Goal: Information Seeking & Learning: Learn about a topic

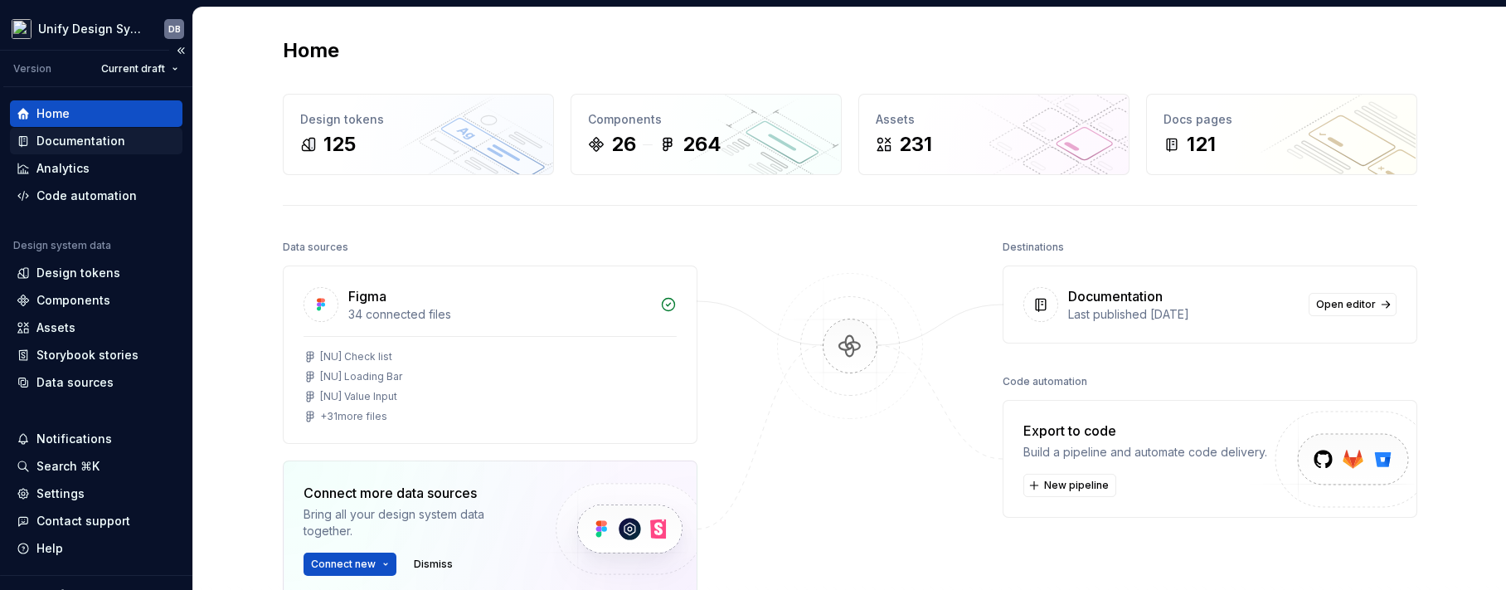
click at [67, 135] on div "Documentation" at bounding box center [80, 141] width 89 height 17
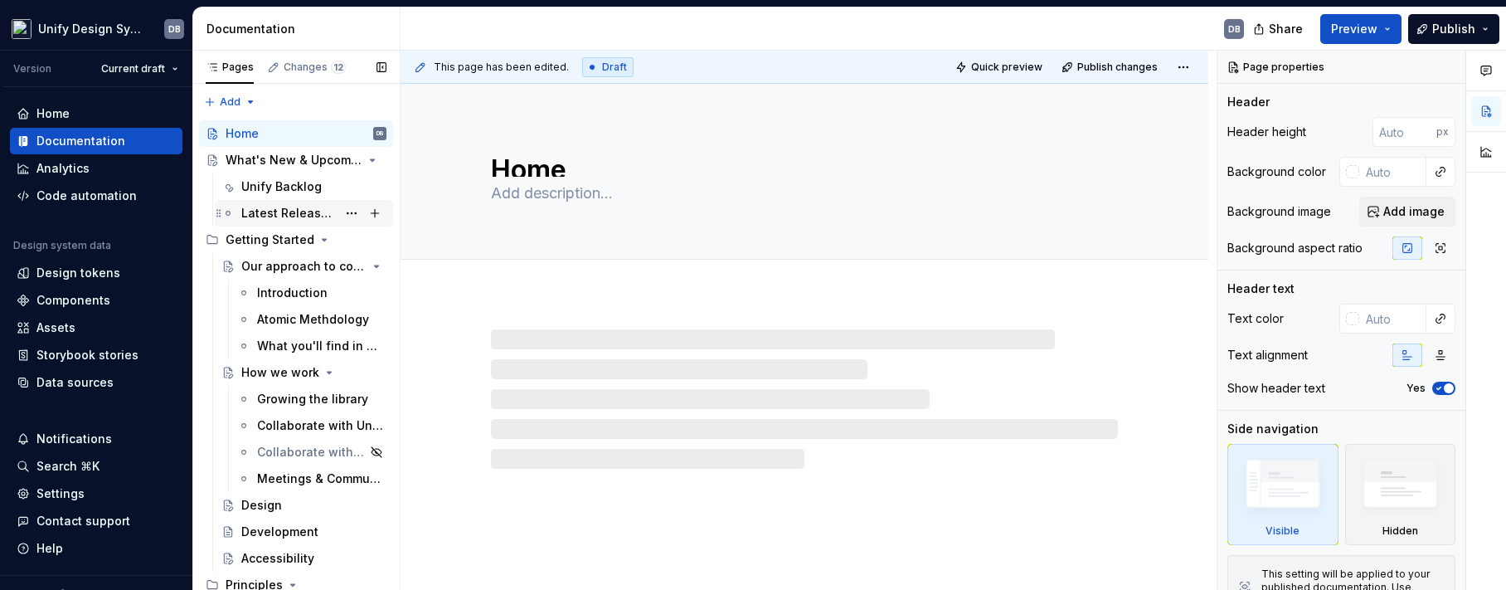
click at [293, 204] on div "Latest Release Notes" at bounding box center [313, 212] width 145 height 23
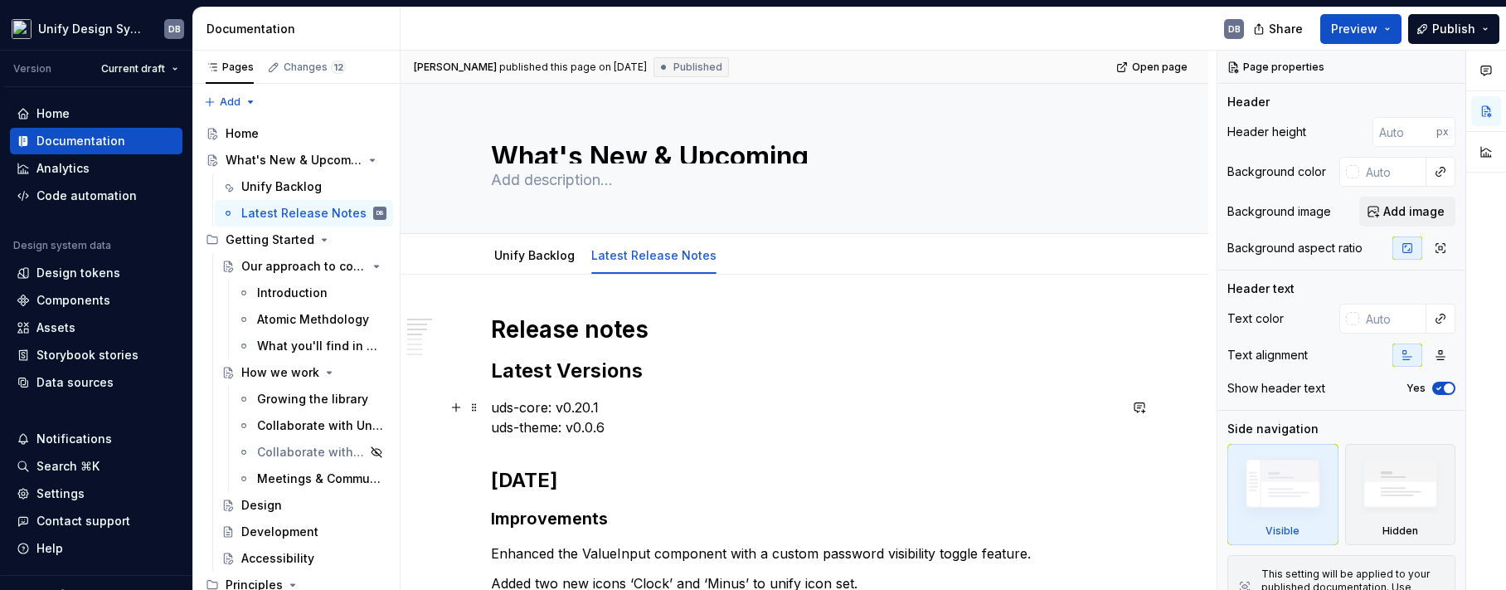
type textarea "*"
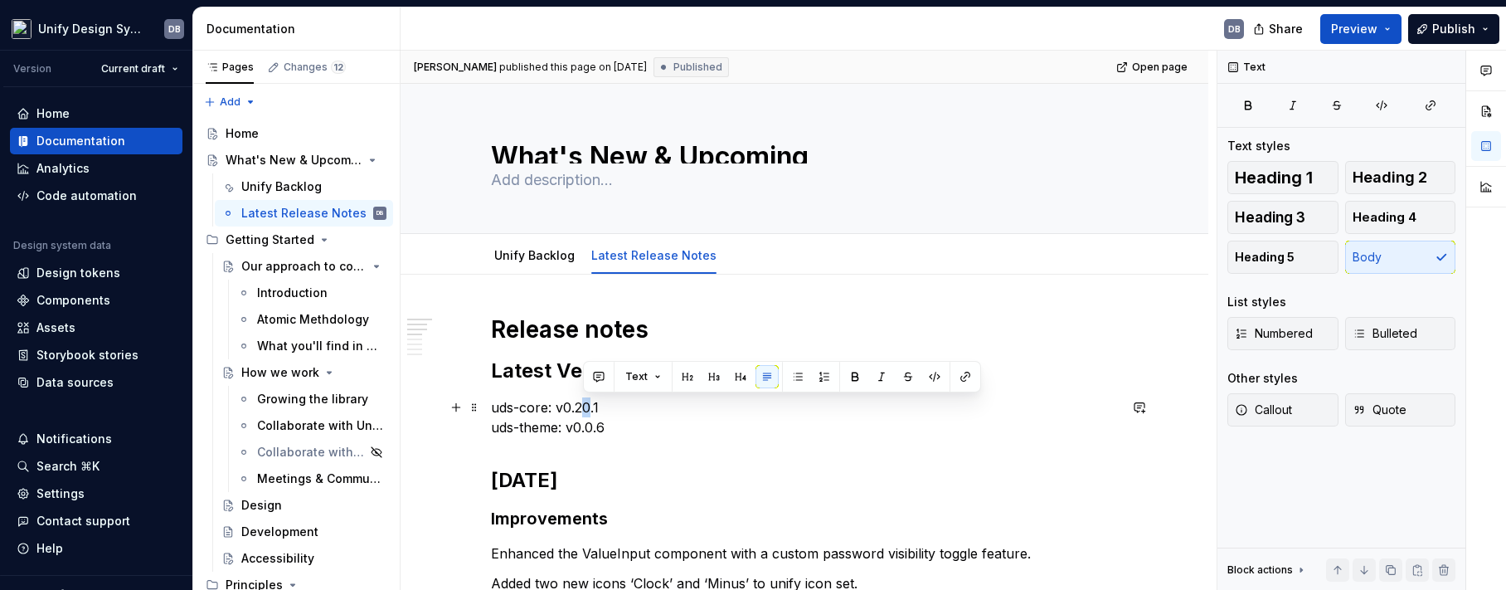
click at [588, 406] on p "uds-core: v0.20.1 uds-theme: v0.0.6" at bounding box center [804, 417] width 627 height 40
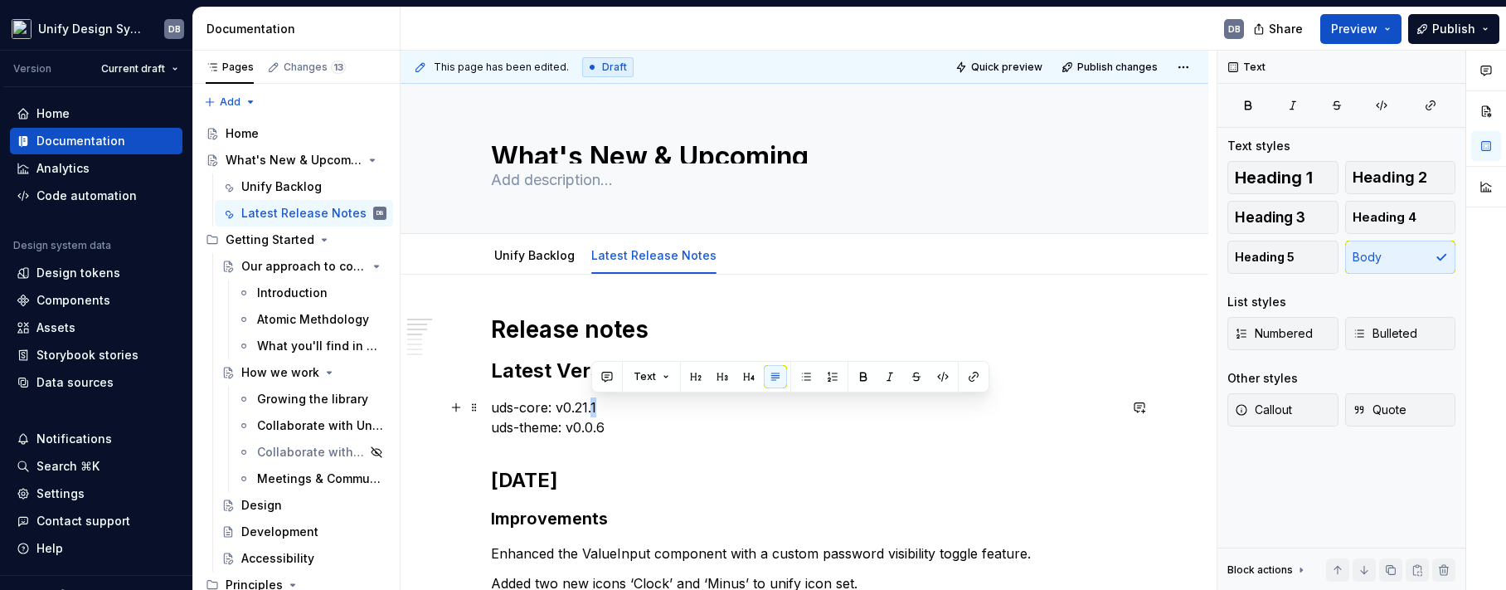
click at [599, 403] on p "uds-core: v0.21.1 uds-theme: v0.0.6" at bounding box center [804, 417] width 627 height 40
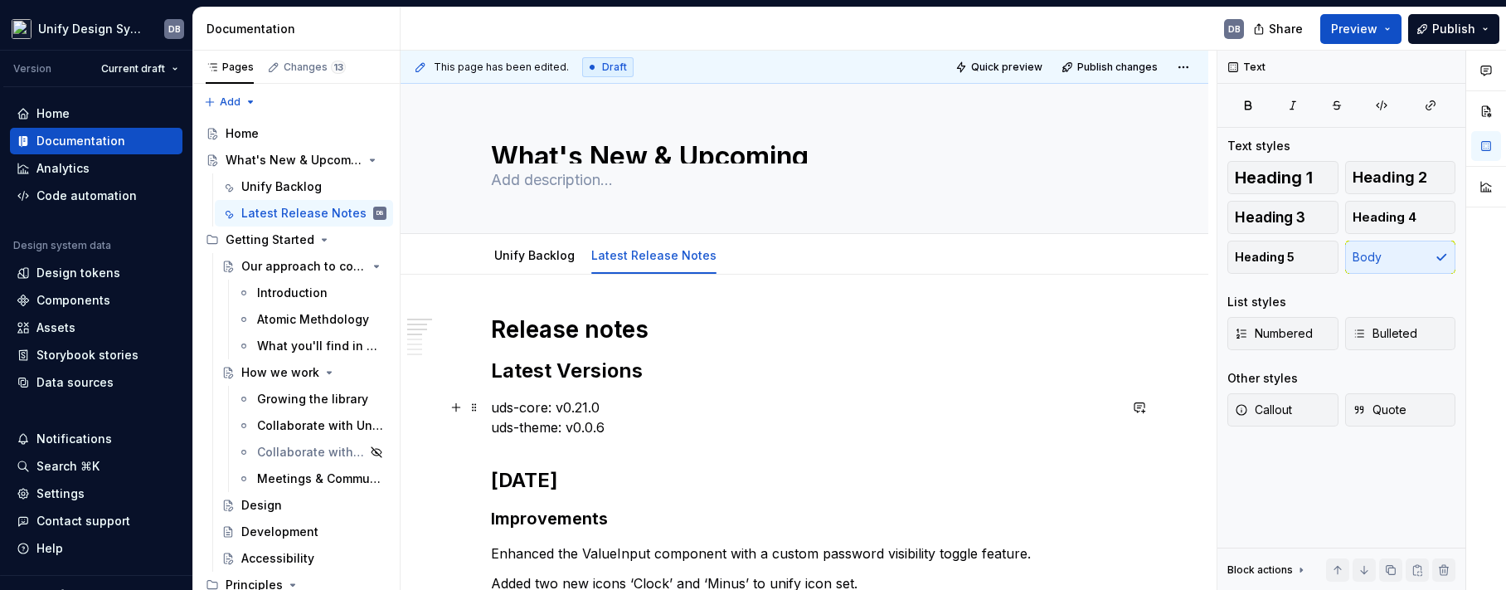
click at [677, 414] on p "uds-core: v0.21.0 uds-theme: v0.0.6" at bounding box center [804, 417] width 627 height 40
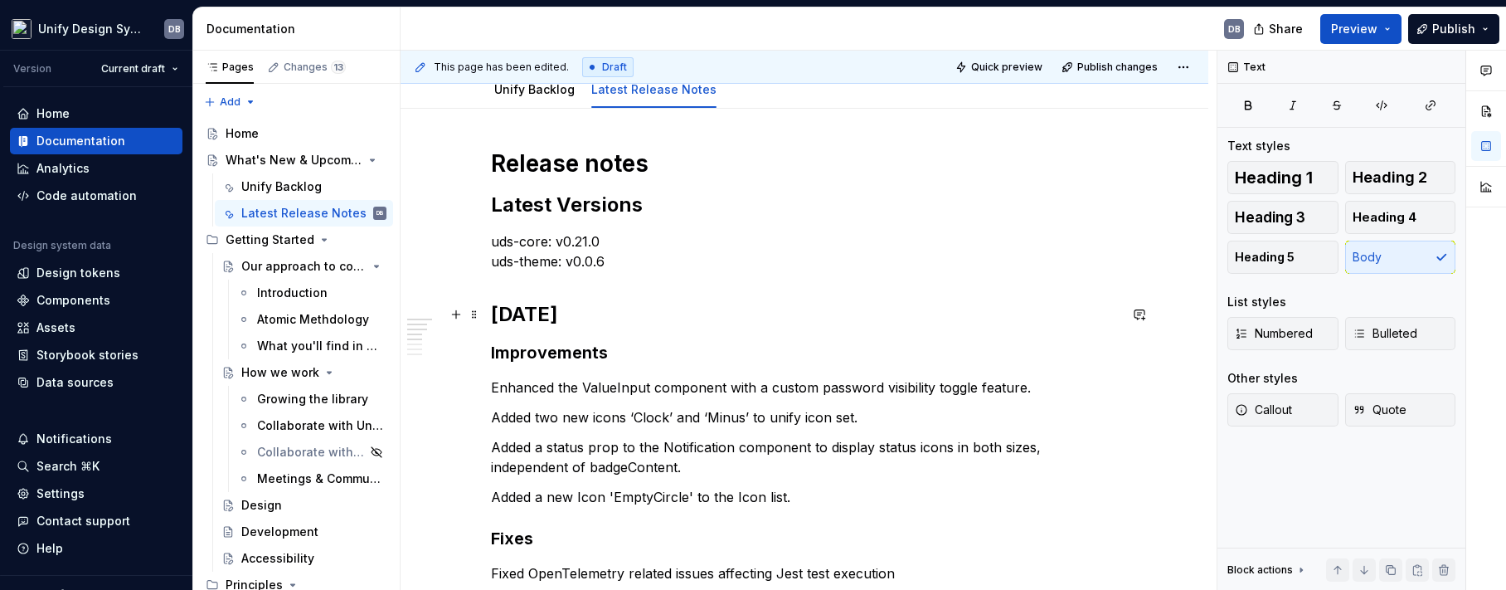
click at [645, 313] on h2 "[DATE]" at bounding box center [804, 314] width 627 height 27
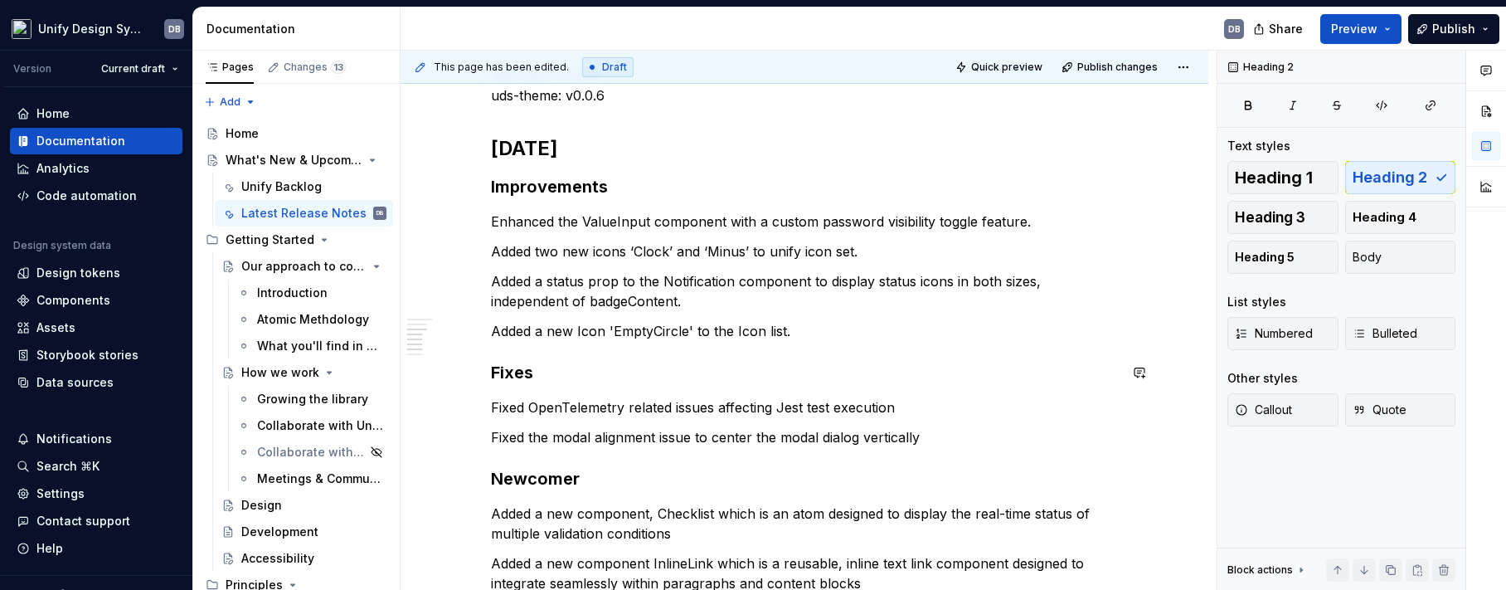
scroll to position [498, 0]
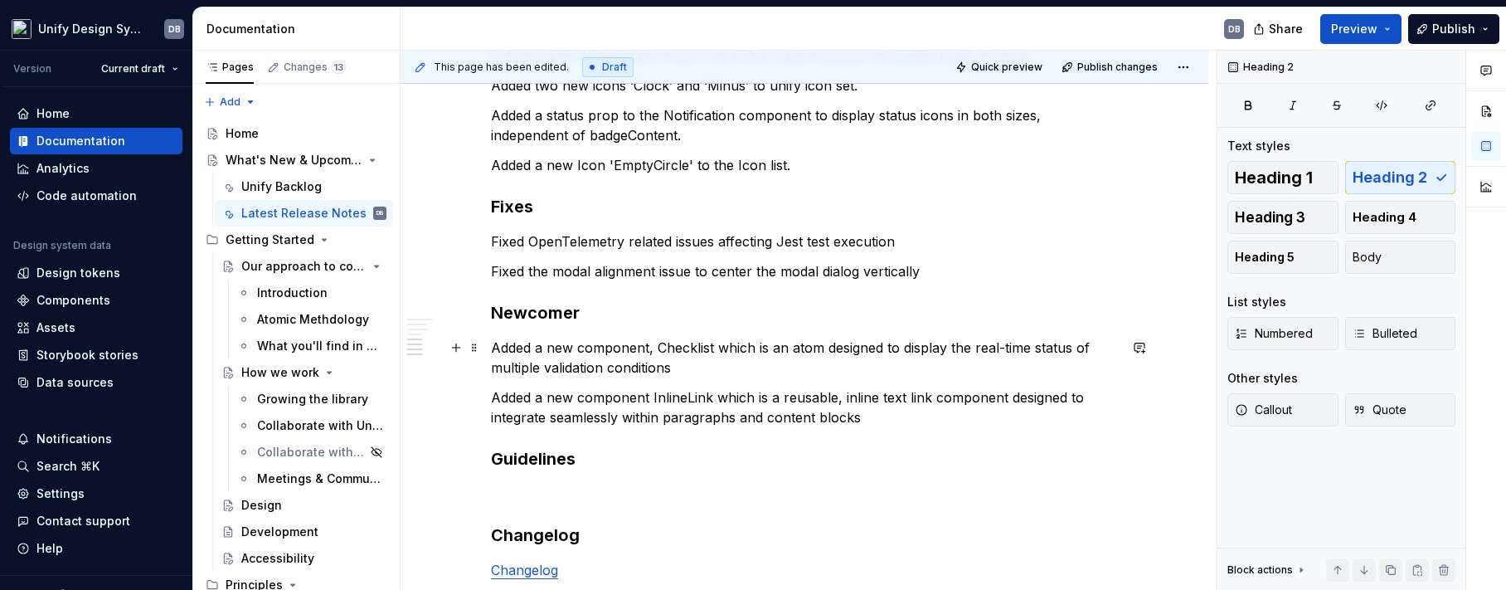
click at [493, 347] on p "Added a new component, Checklist which is an atom designed to display the real-…" at bounding box center [804, 357] width 627 height 40
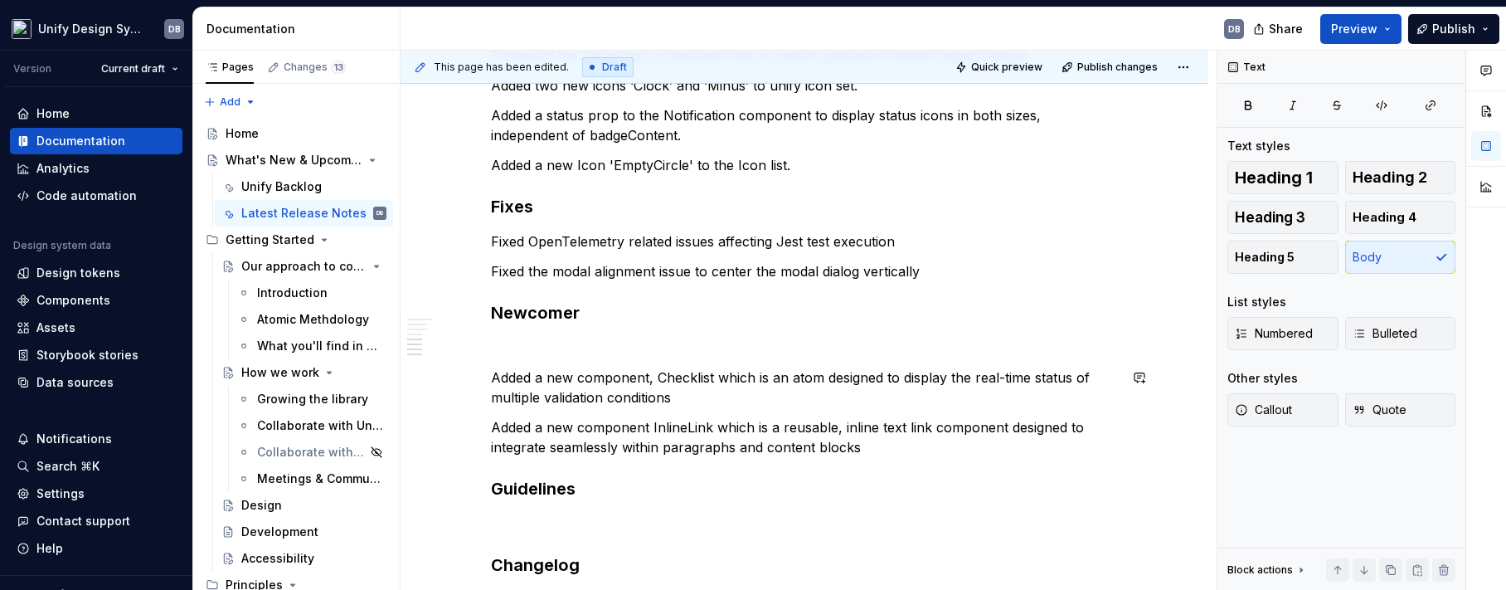
click at [530, 343] on p at bounding box center [804, 347] width 627 height 20
click at [507, 347] on p at bounding box center [804, 347] width 627 height 20
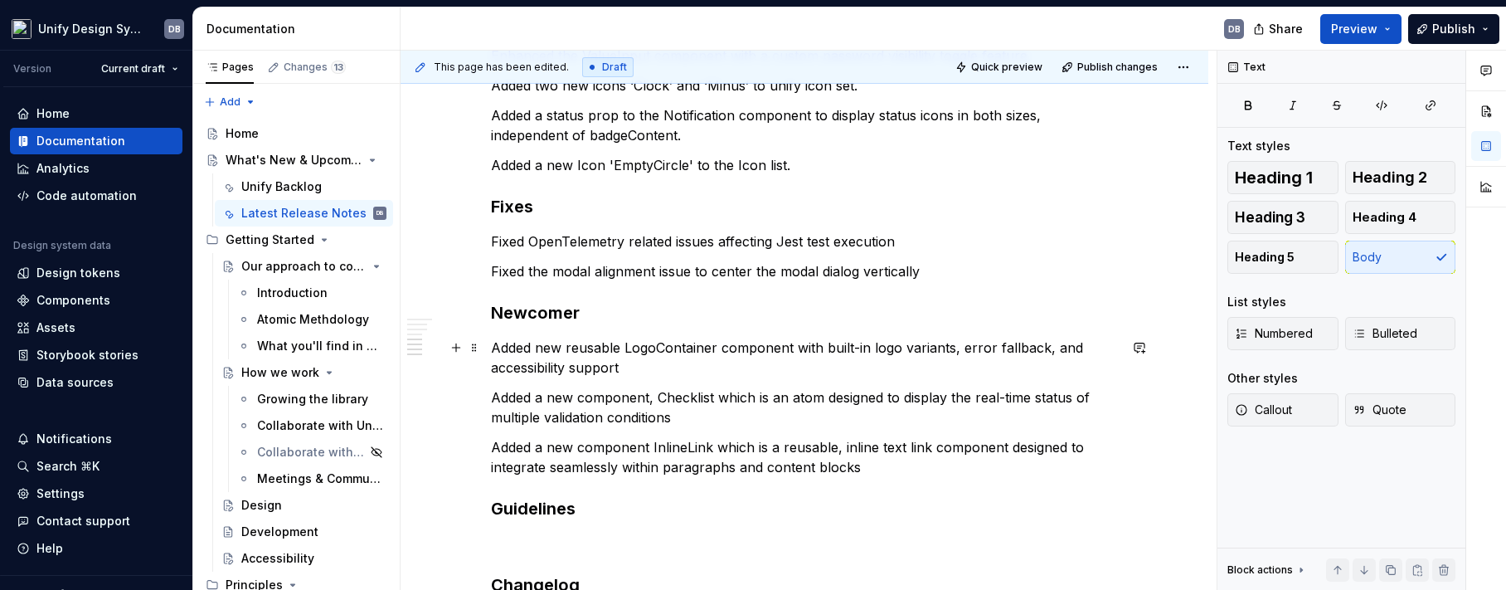
click at [872, 351] on p "Added new reusable LogoContainer component with built-in logo variants, error f…" at bounding box center [804, 357] width 627 height 40
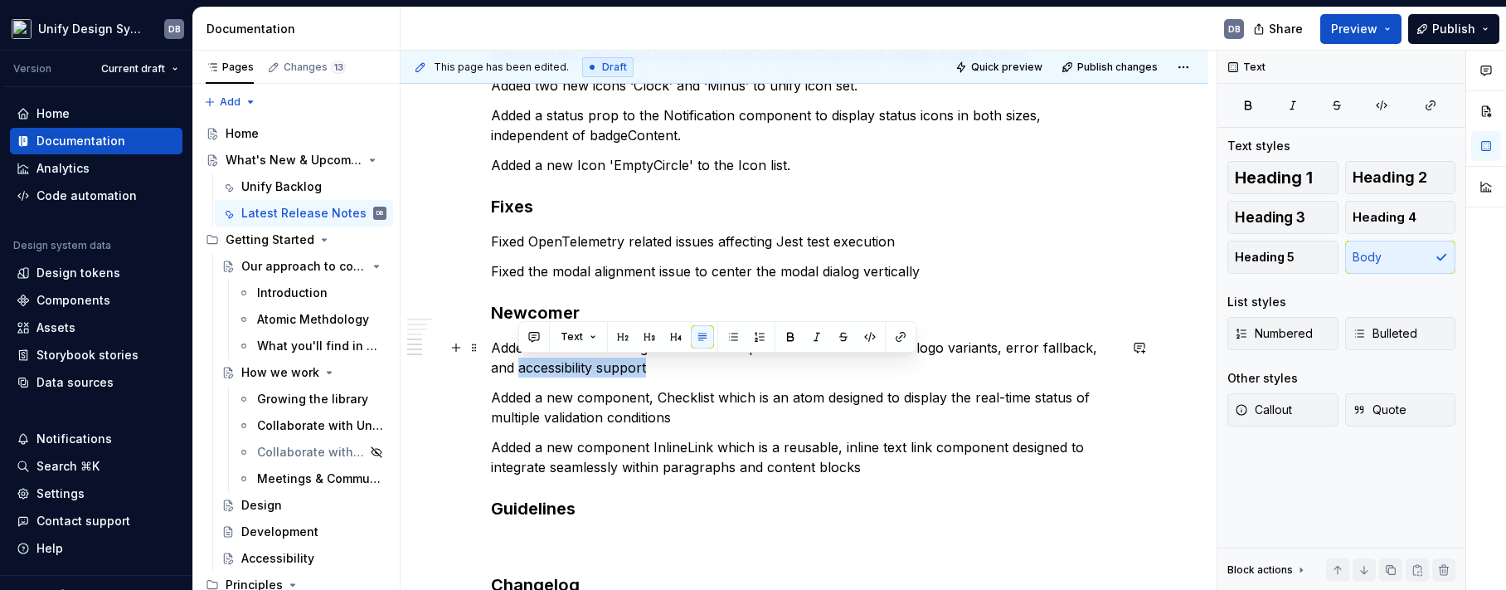
drag, startPoint x: 517, startPoint y: 367, endPoint x: 966, endPoint y: 382, distance: 449.7
click at [648, 367] on p "Added new reusable LogoContainer component with built-in brand logo variants, e…" at bounding box center [804, 357] width 627 height 40
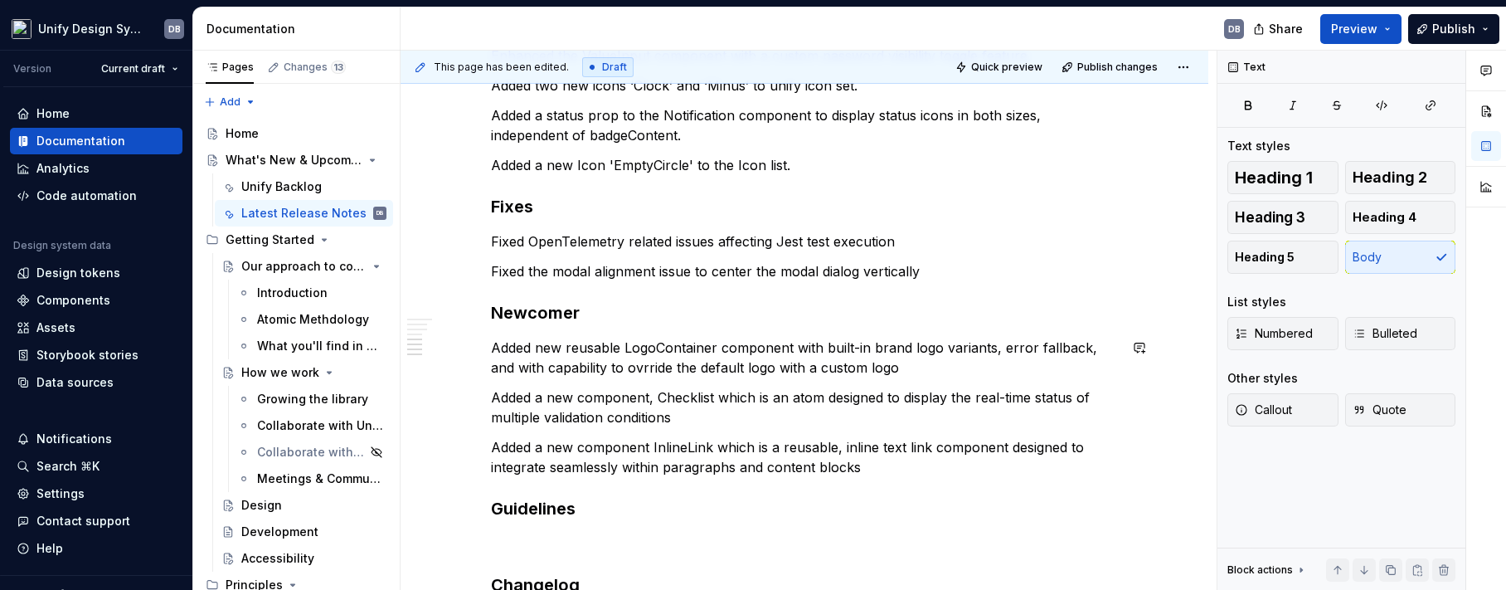
click at [494, 345] on p "Added new reusable LogoContainer component with built-in brand logo variants, e…" at bounding box center [804, 357] width 627 height 40
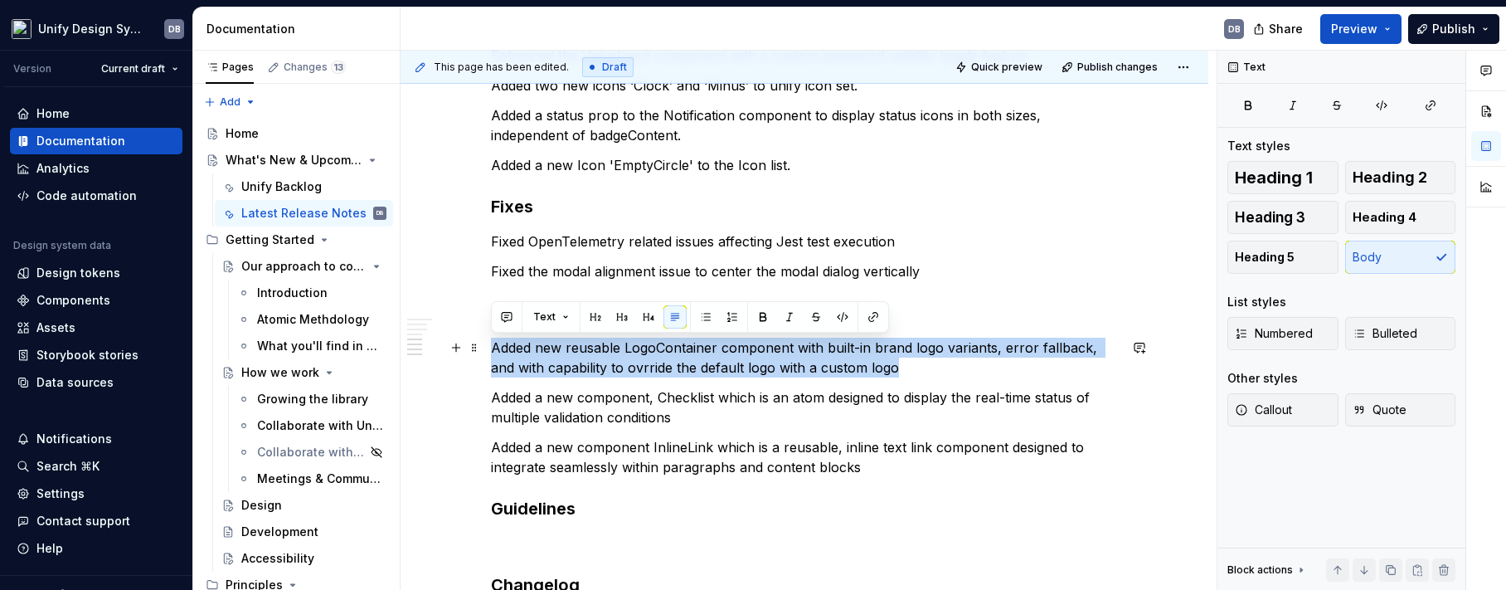
copy p "Added new reusable LogoContainer component with built-in brand logo variants, e…"
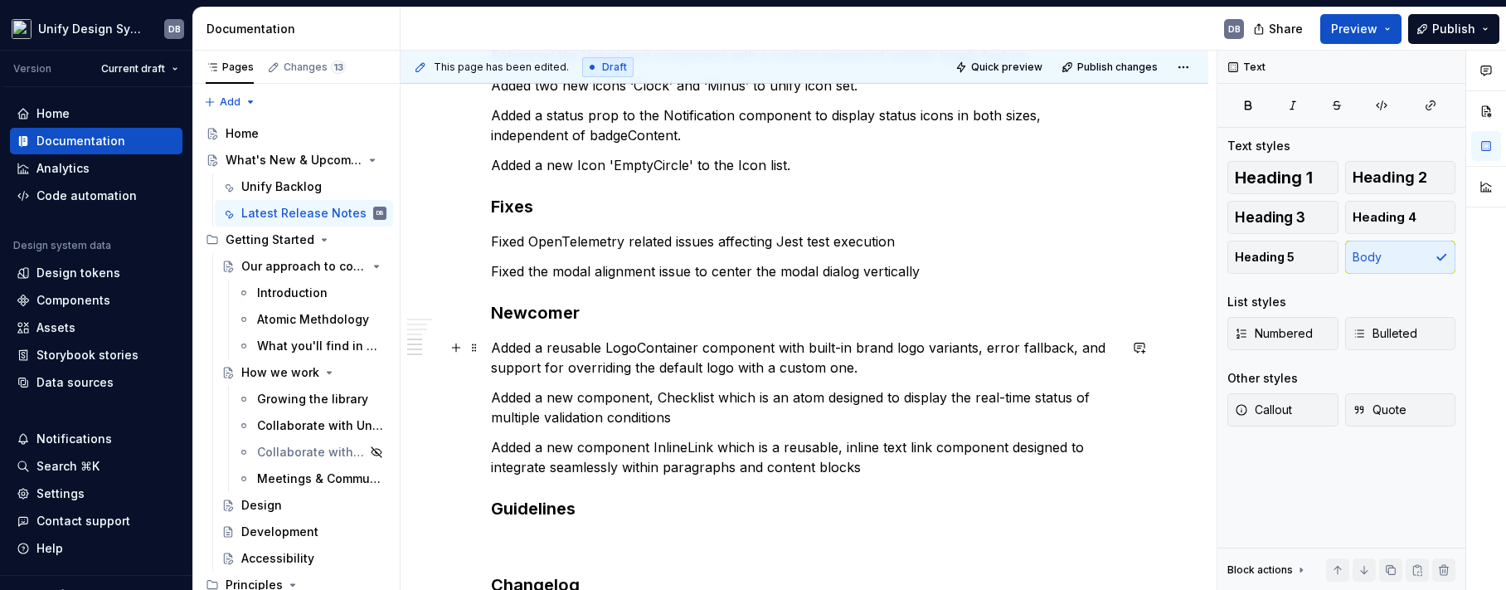
click at [878, 369] on p "Added a reusable LogoContainer component with built-in brand logo variants, err…" at bounding box center [804, 357] width 627 height 40
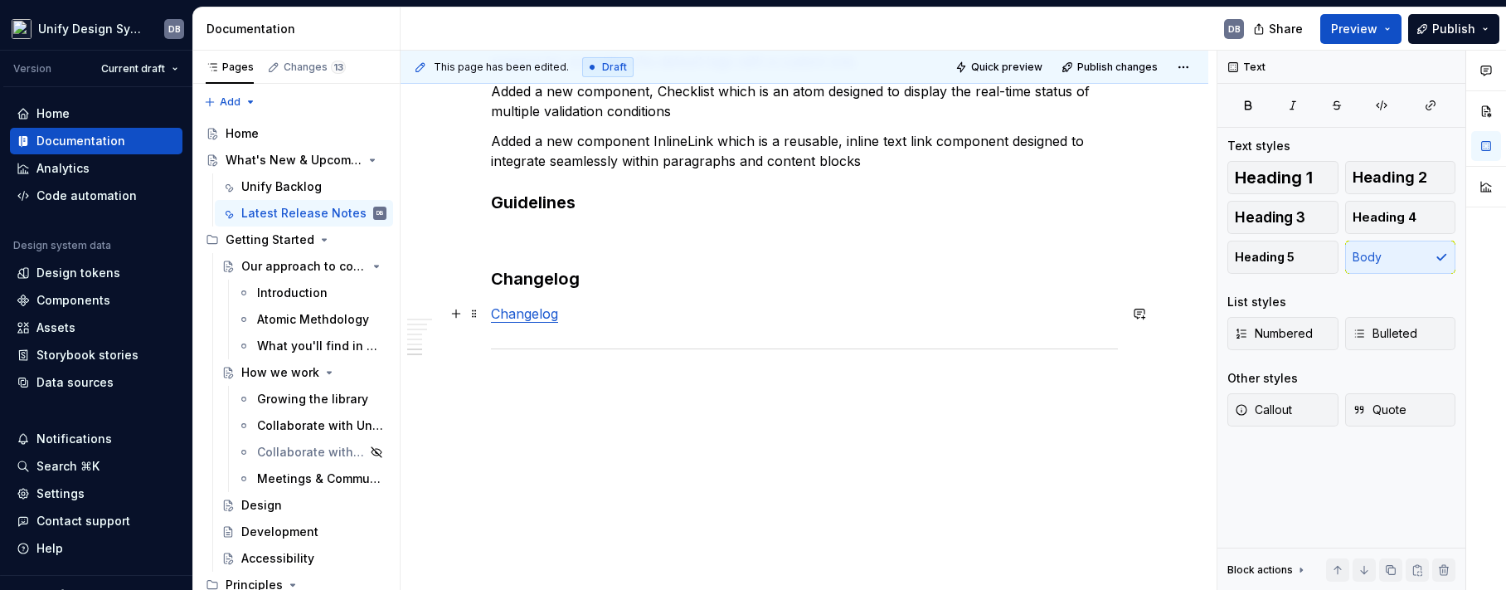
click at [536, 318] on link "Changelog" at bounding box center [524, 313] width 67 height 17
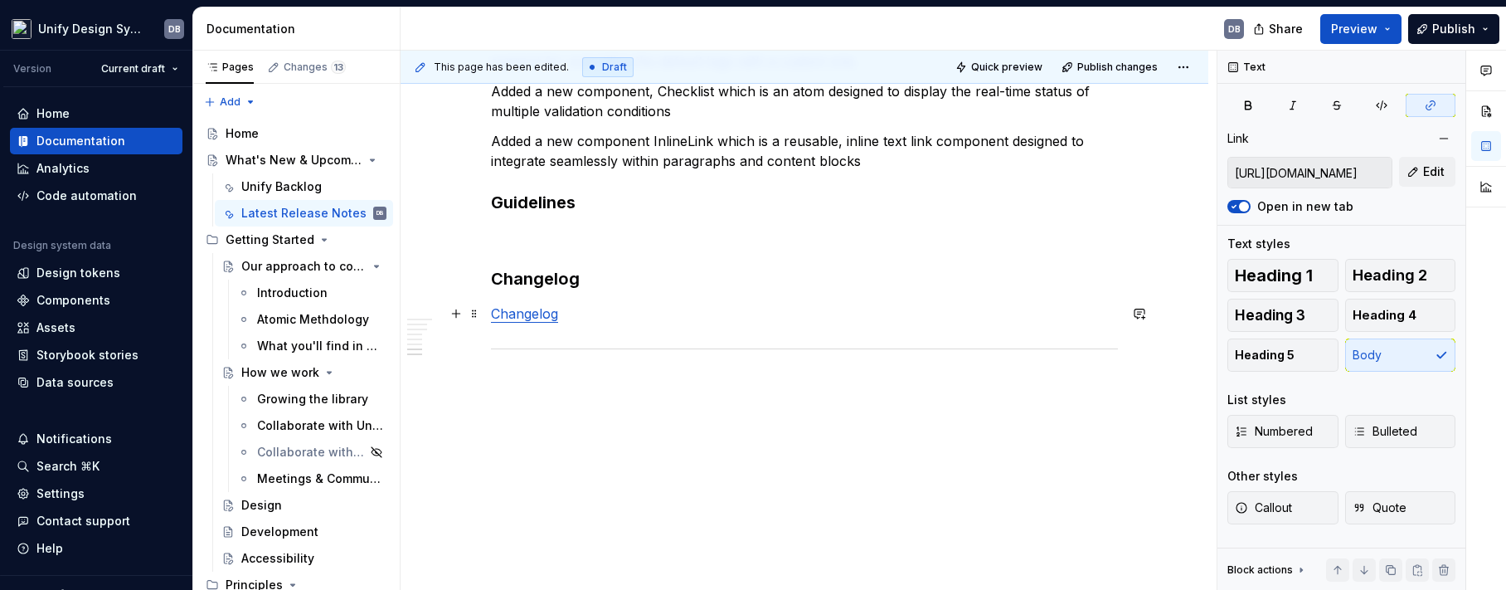
click at [548, 314] on link "Changelog" at bounding box center [524, 313] width 67 height 17
drag, startPoint x: 1333, startPoint y: 172, endPoint x: 1431, endPoint y: 167, distance: 98.0
click at [1431, 167] on div "[URL][DOMAIN_NAME] Edit" at bounding box center [1341, 173] width 228 height 32
click at [594, 318] on p "Changelog" at bounding box center [804, 313] width 627 height 20
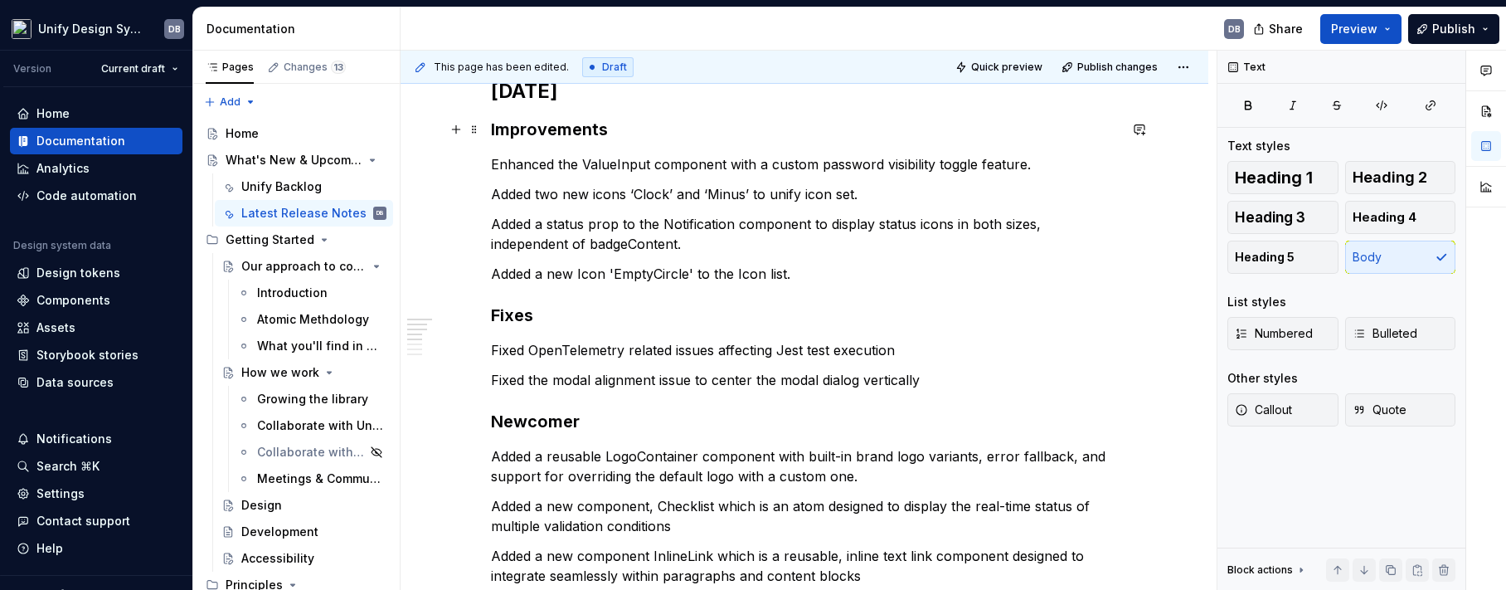
scroll to position [0, 0]
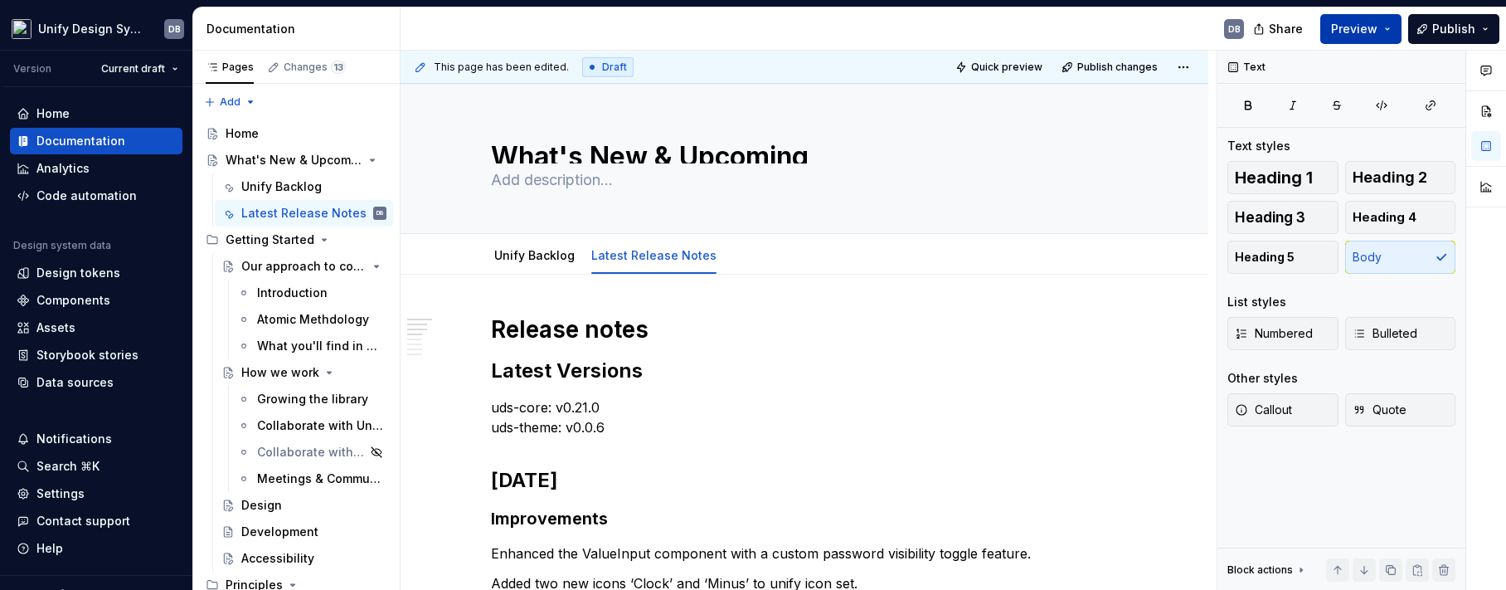
click at [1396, 36] on button "Preview" at bounding box center [1360, 29] width 81 height 30
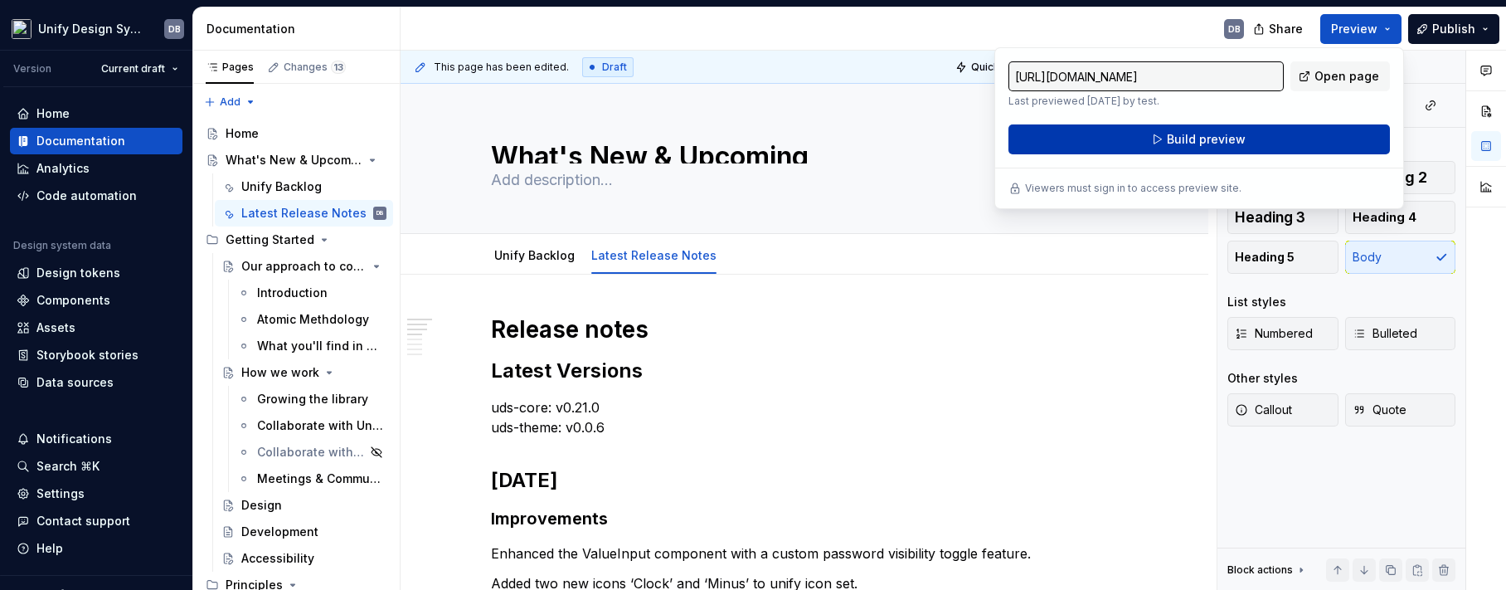
click at [1202, 137] on span "Build preview" at bounding box center [1206, 139] width 79 height 17
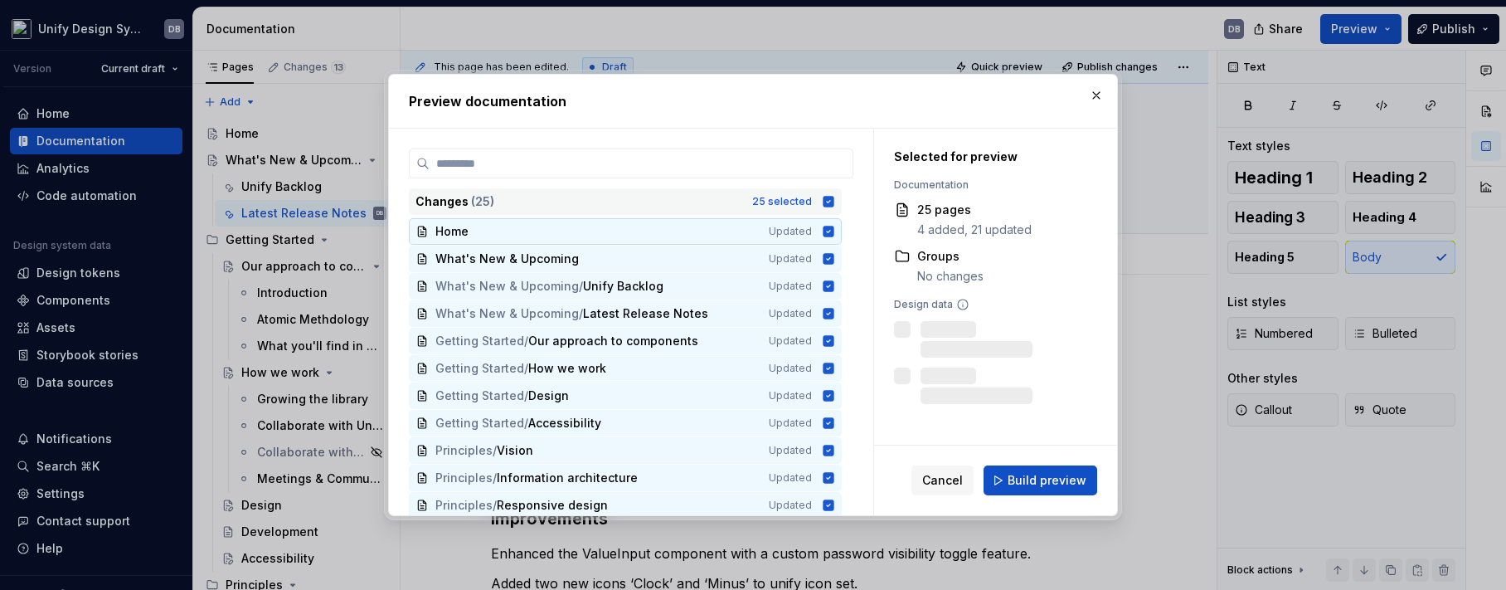
click at [826, 201] on icon at bounding box center [828, 201] width 11 height 11
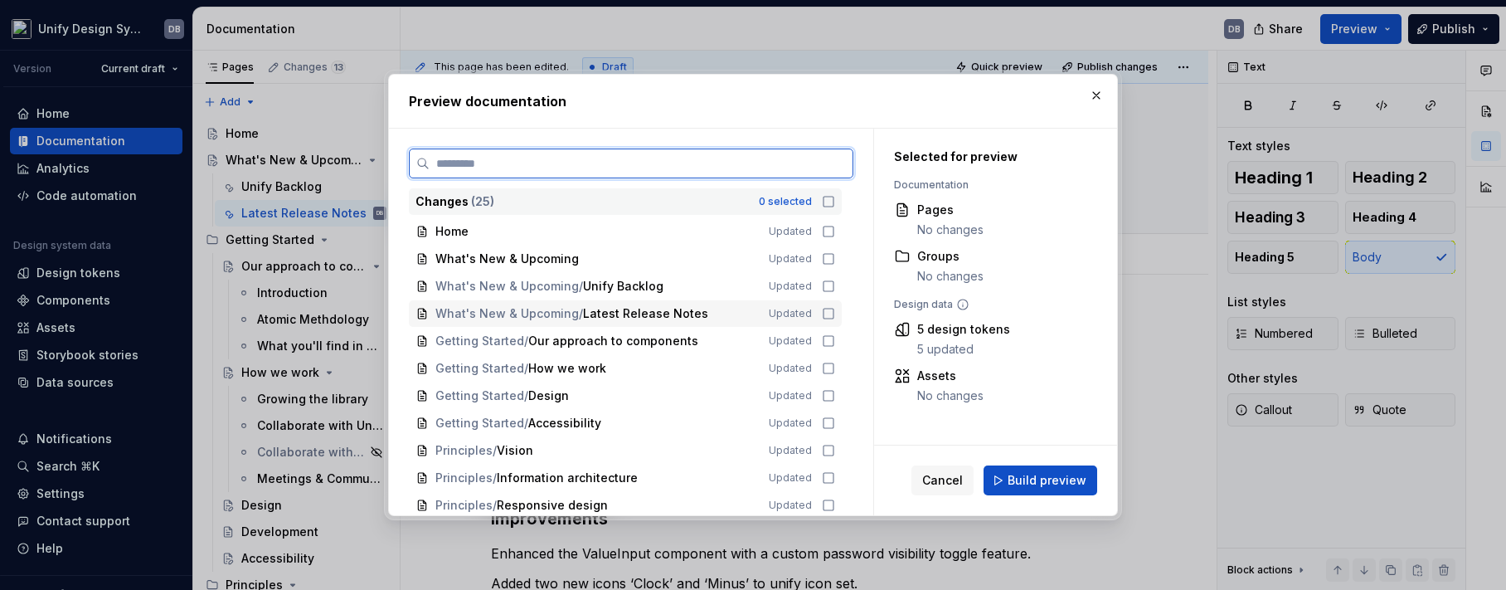
click at [827, 315] on icon at bounding box center [828, 313] width 13 height 13
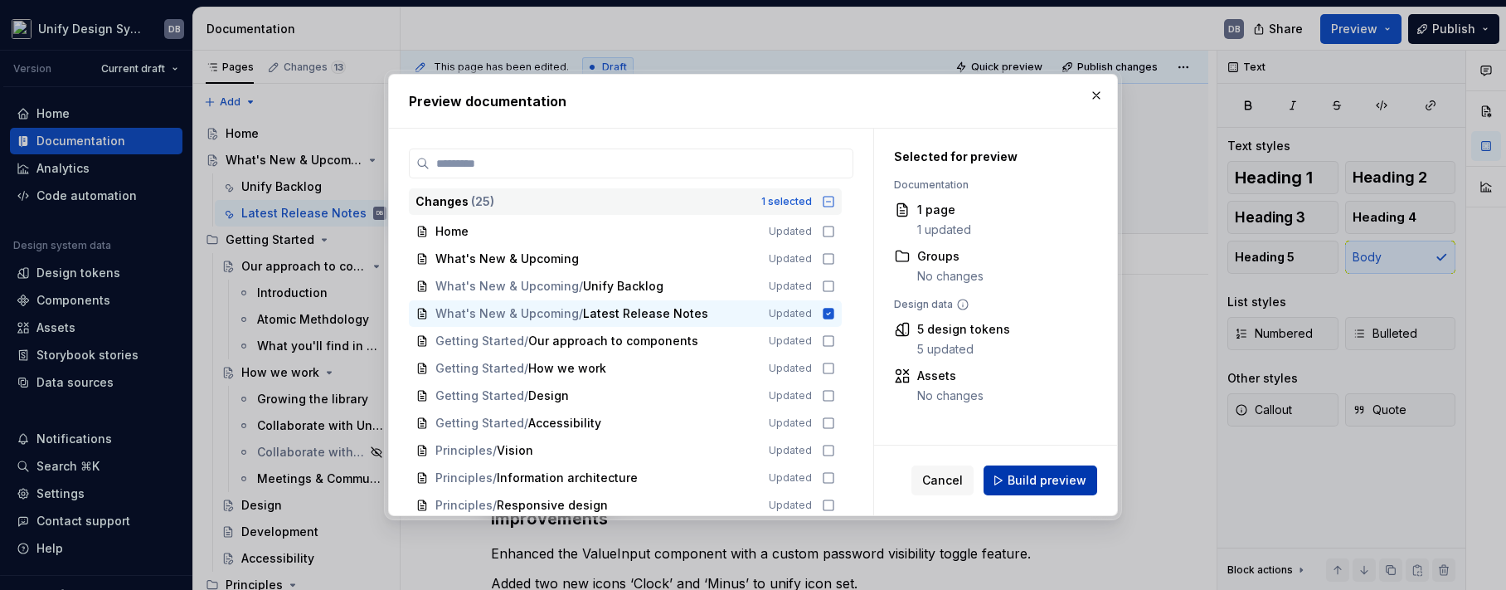
click at [1051, 480] on span "Build preview" at bounding box center [1046, 480] width 79 height 17
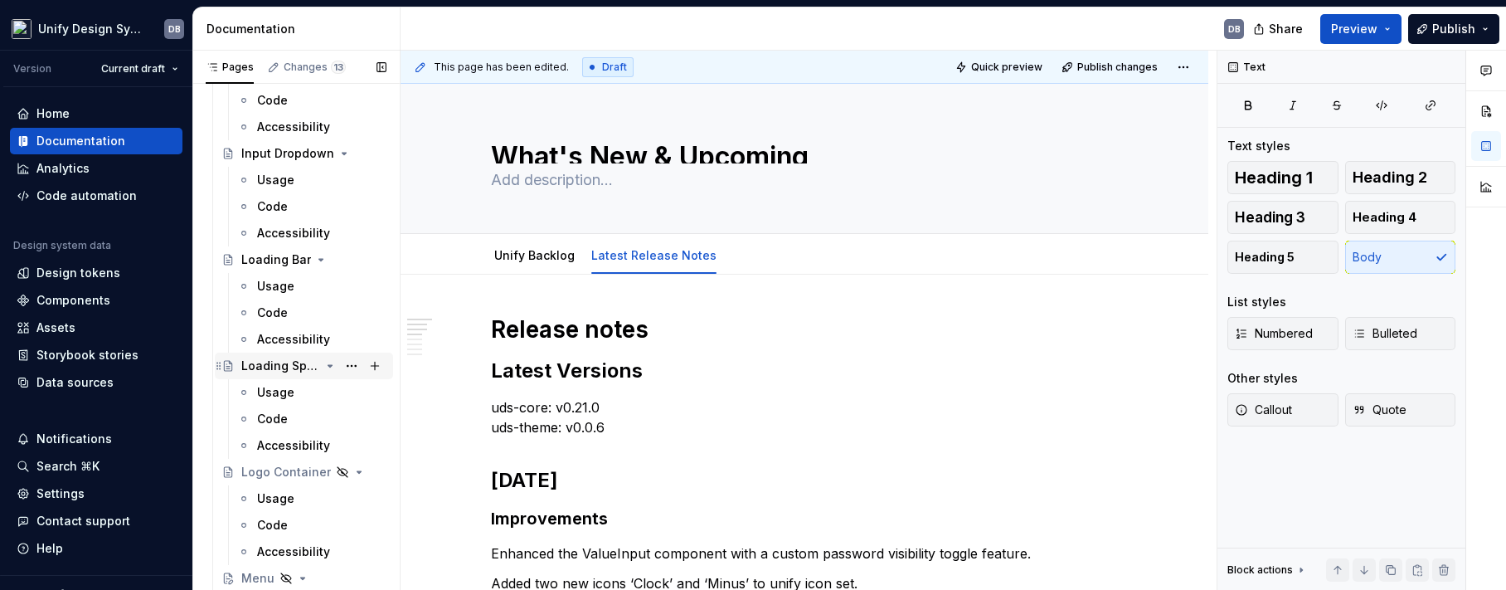
scroll to position [2322, 0]
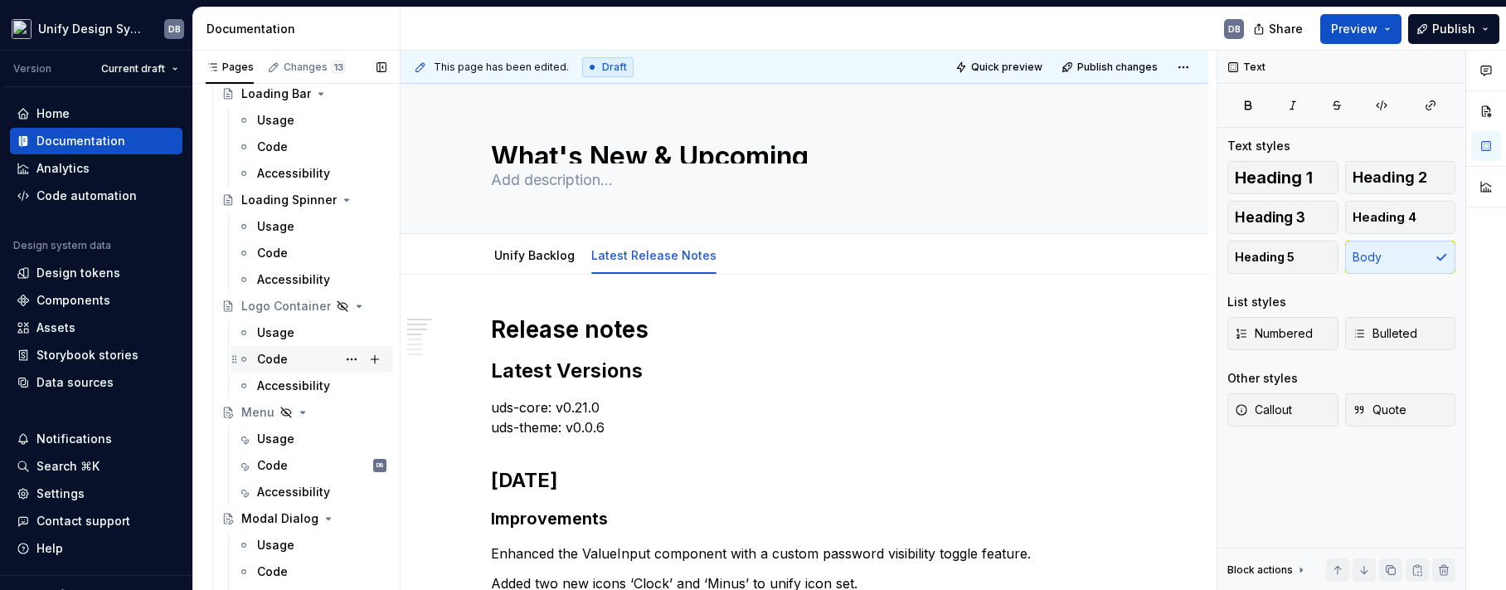
click at [268, 362] on div "Code" at bounding box center [272, 359] width 31 height 17
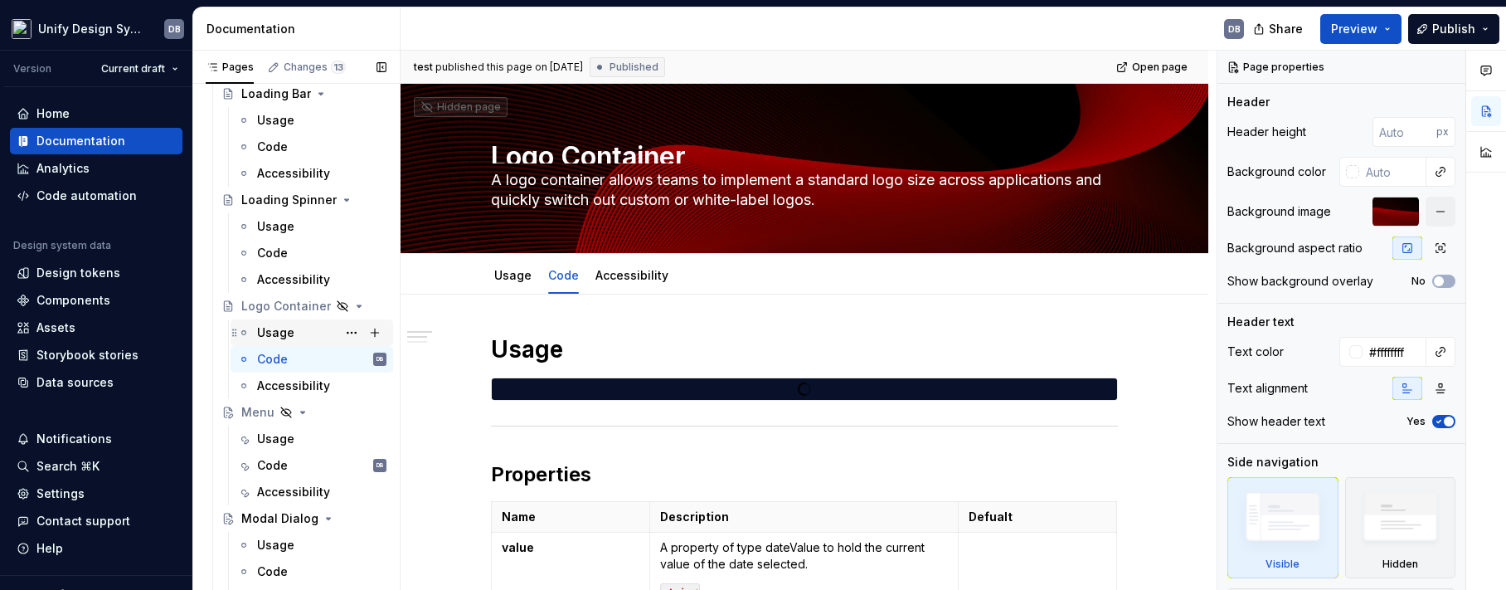
click at [274, 335] on div "Usage" at bounding box center [275, 332] width 37 height 17
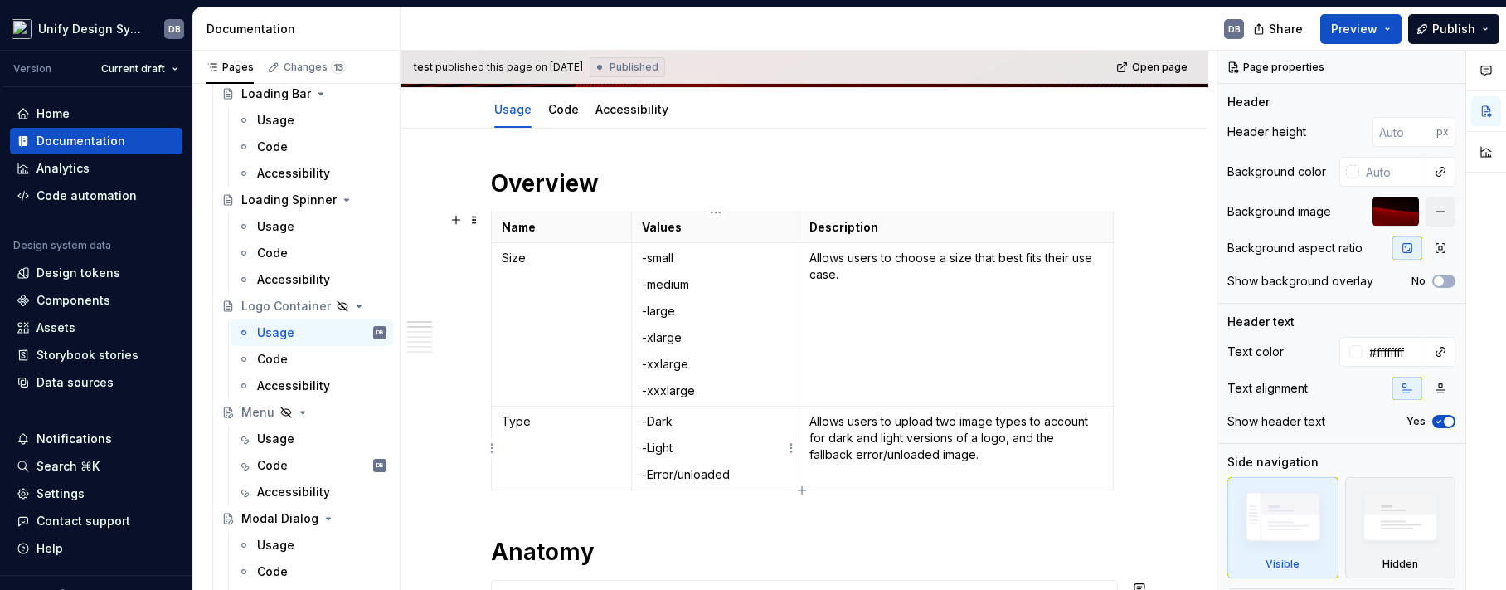
scroll to position [166, 0]
click at [271, 360] on div "Code" at bounding box center [272, 359] width 31 height 17
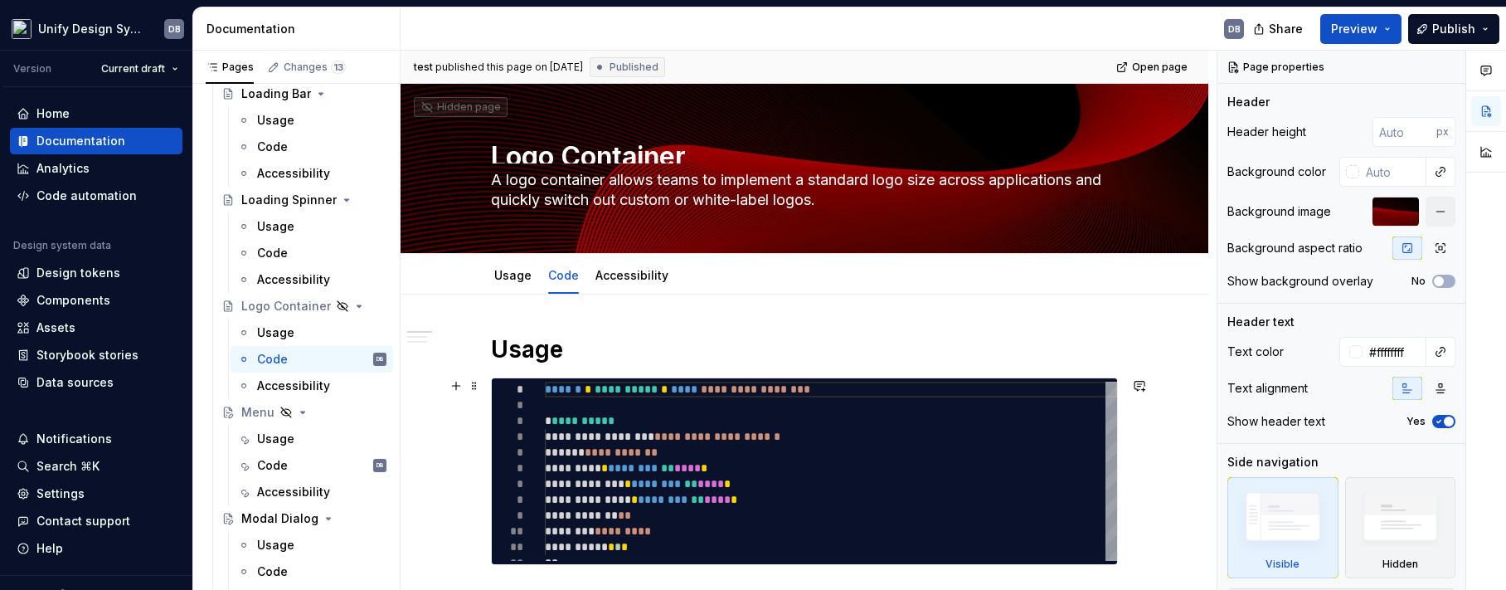
scroll to position [83, 0]
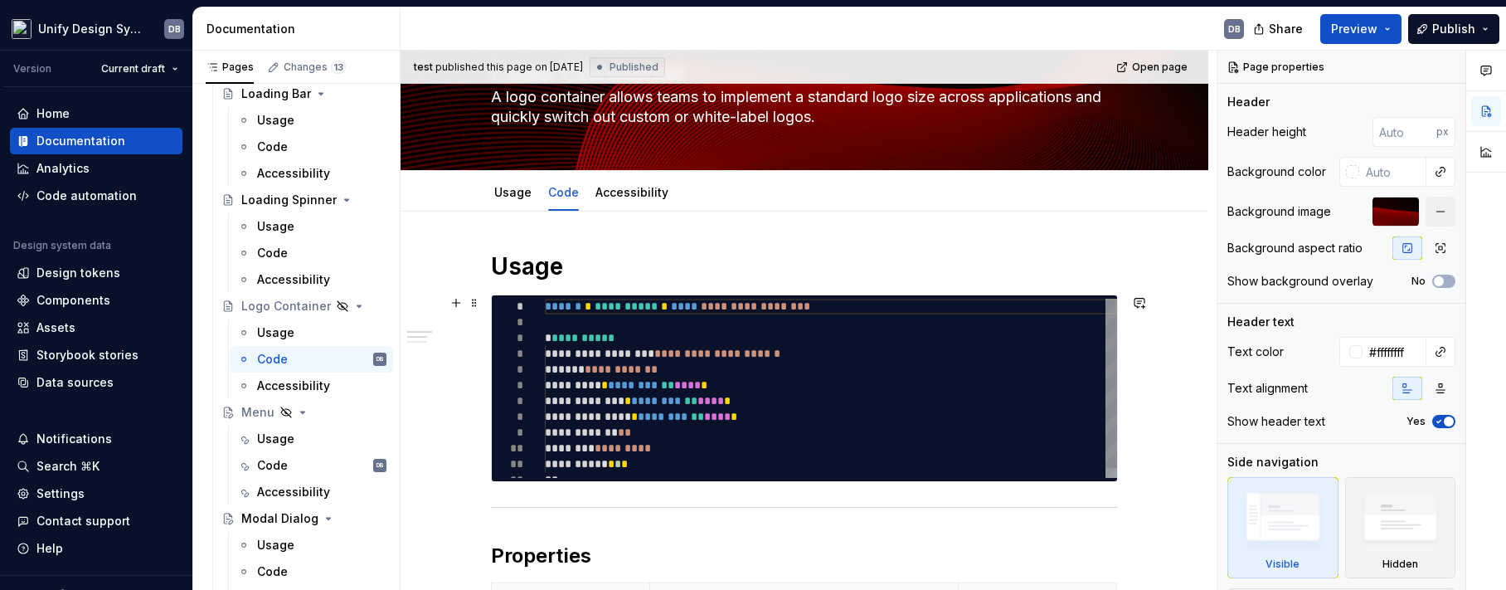
click at [609, 449] on div "**********" at bounding box center [831, 393] width 572 height 189
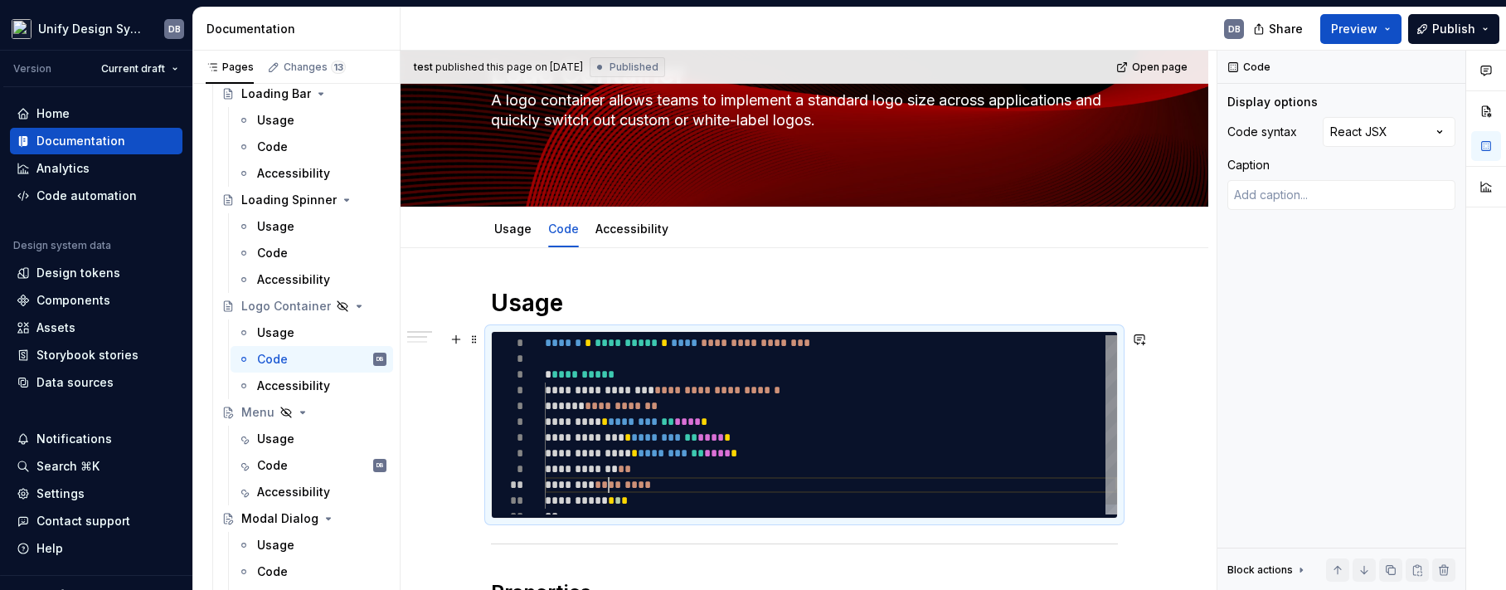
type textarea "*"
type textarea "**********"
type textarea "*"
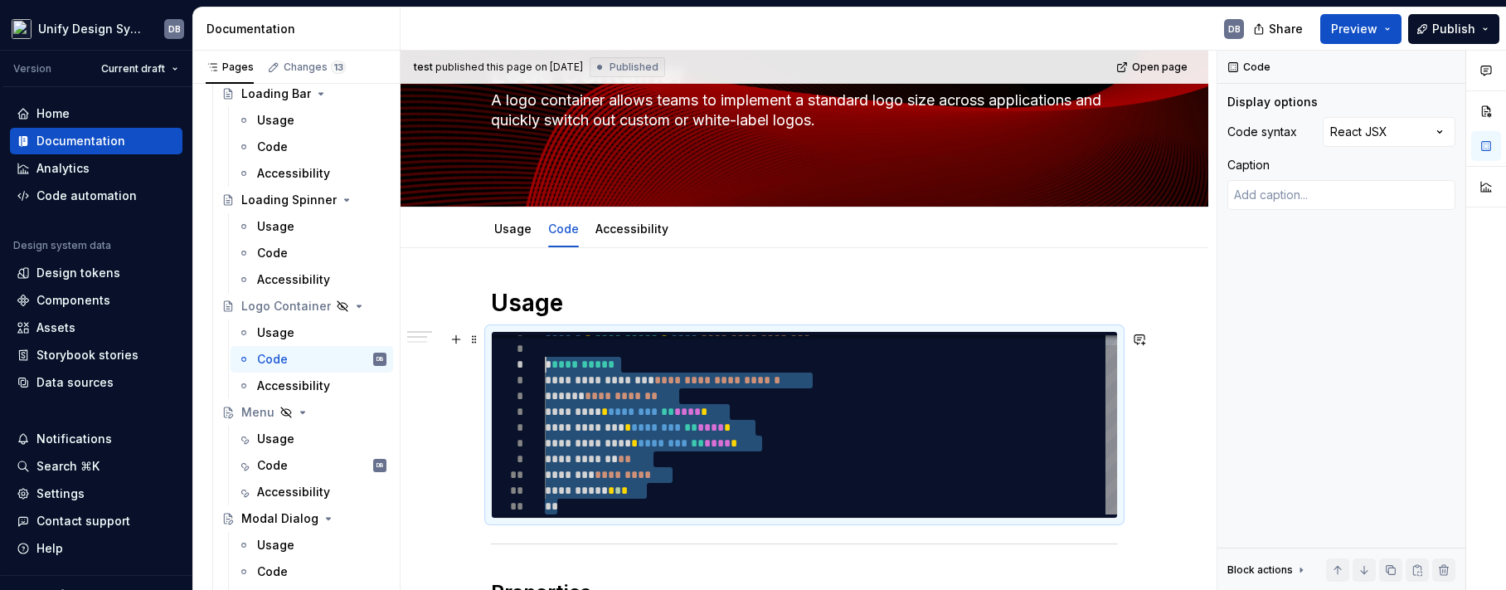
drag, startPoint x: 570, startPoint y: 507, endPoint x: 535, endPoint y: 366, distance: 144.4
click at [545, 366] on div "**********" at bounding box center [831, 419] width 572 height 189
type textarea "**********"
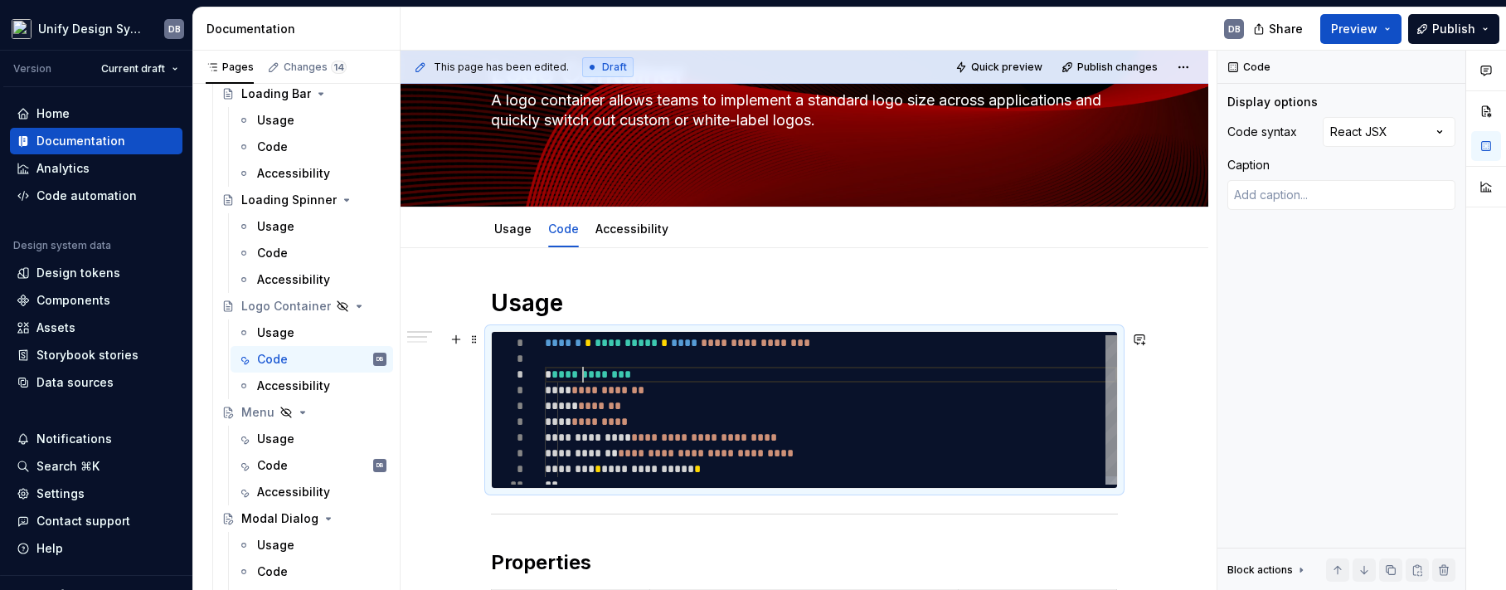
click at [583, 375] on div "**********" at bounding box center [831, 414] width 572 height 158
click at [624, 339] on div "**********" at bounding box center [831, 414] width 572 height 158
type textarea "*"
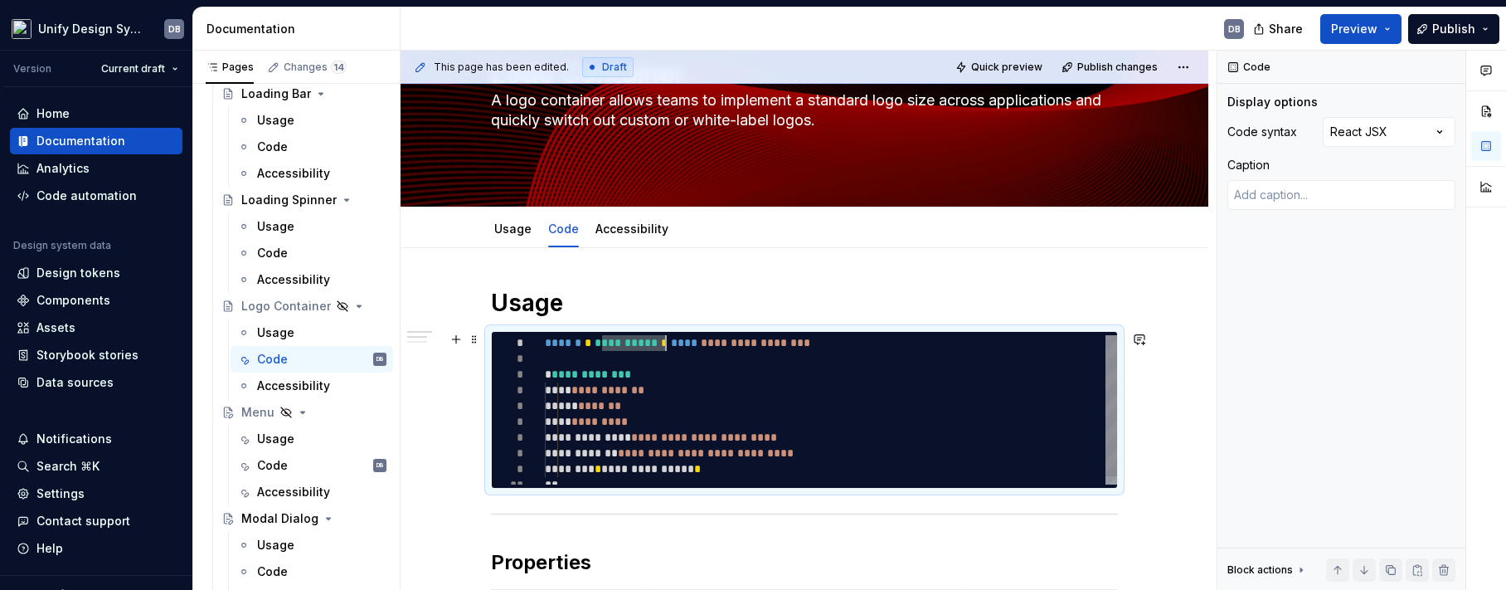
type textarea "**********"
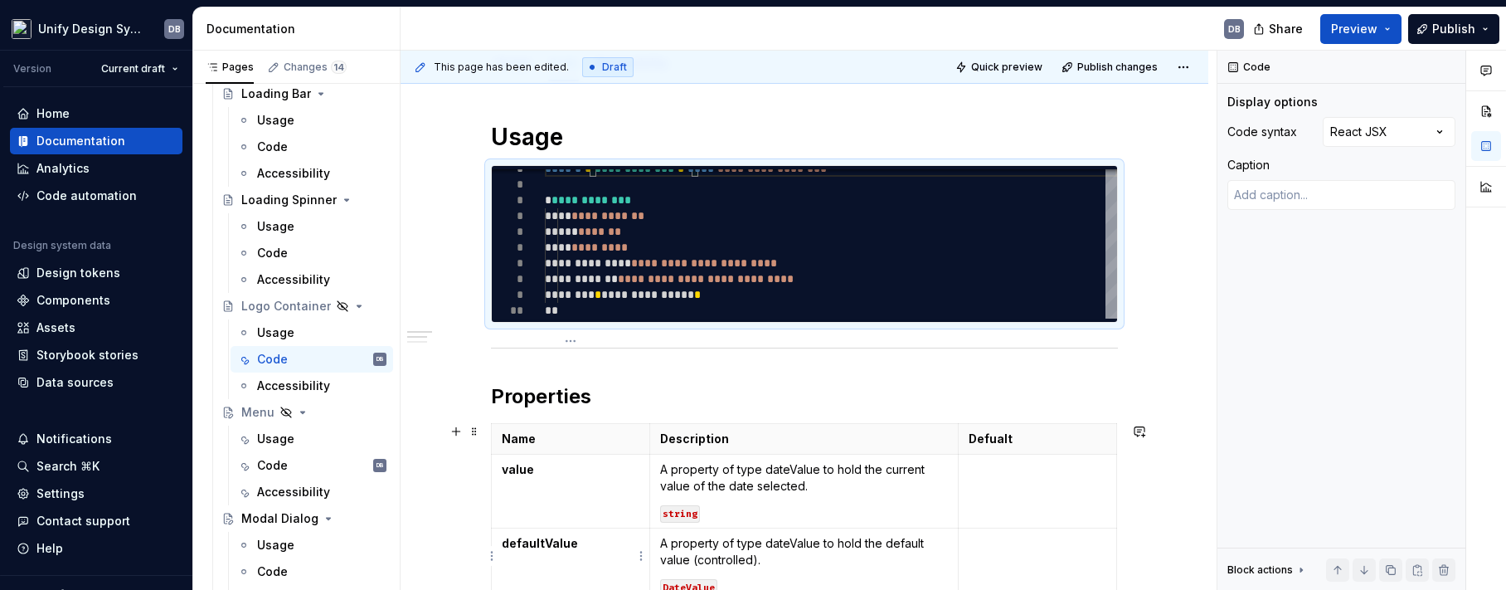
scroll to position [498, 0]
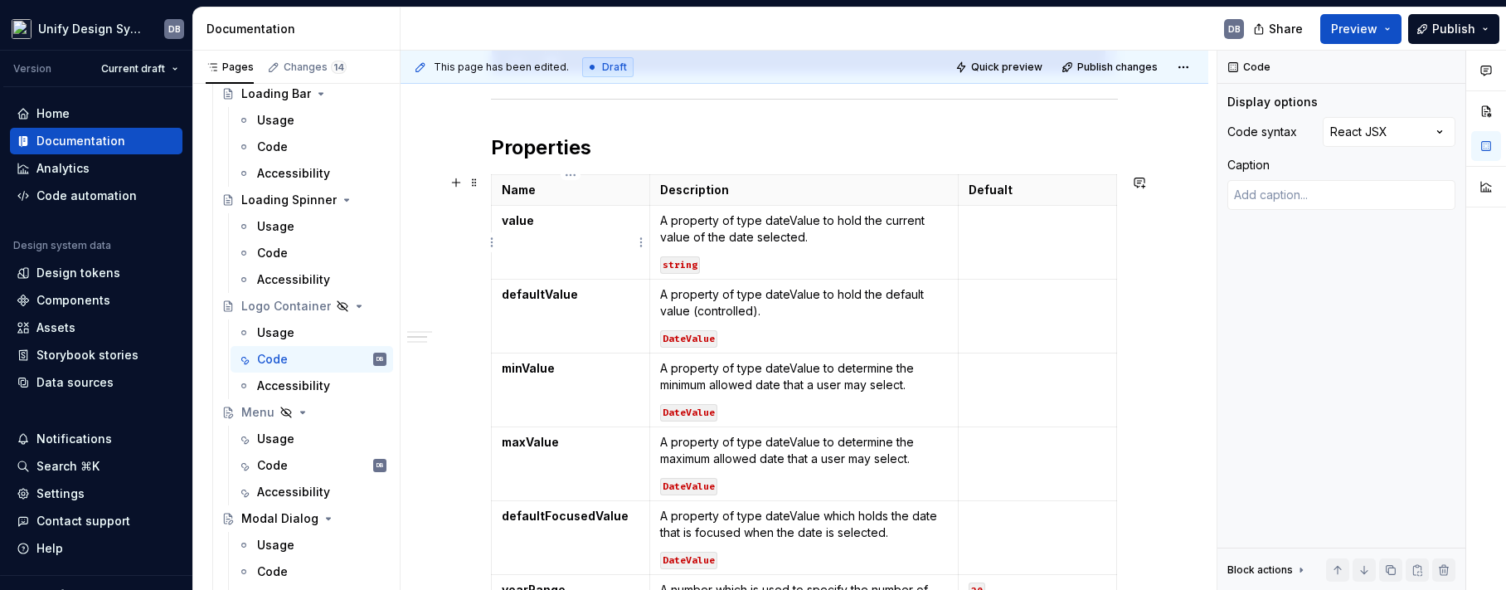
click at [506, 221] on strong "value" at bounding box center [518, 220] width 32 height 14
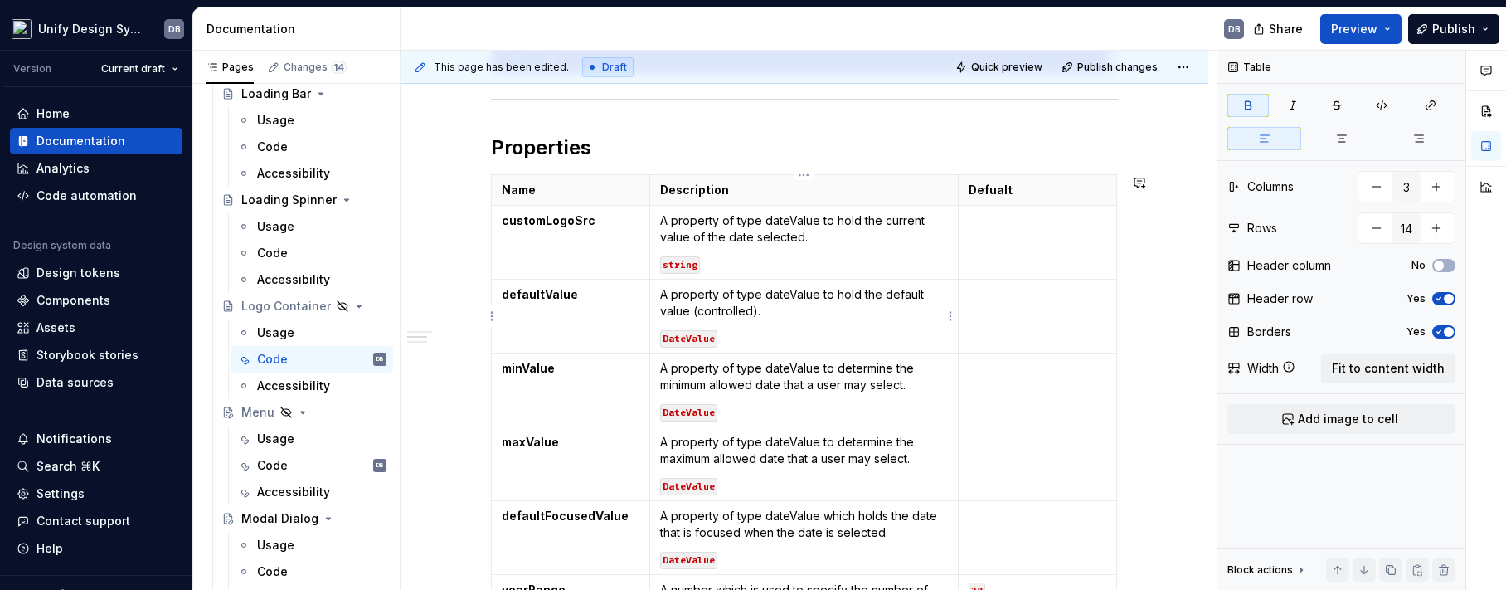
type textarea "*"
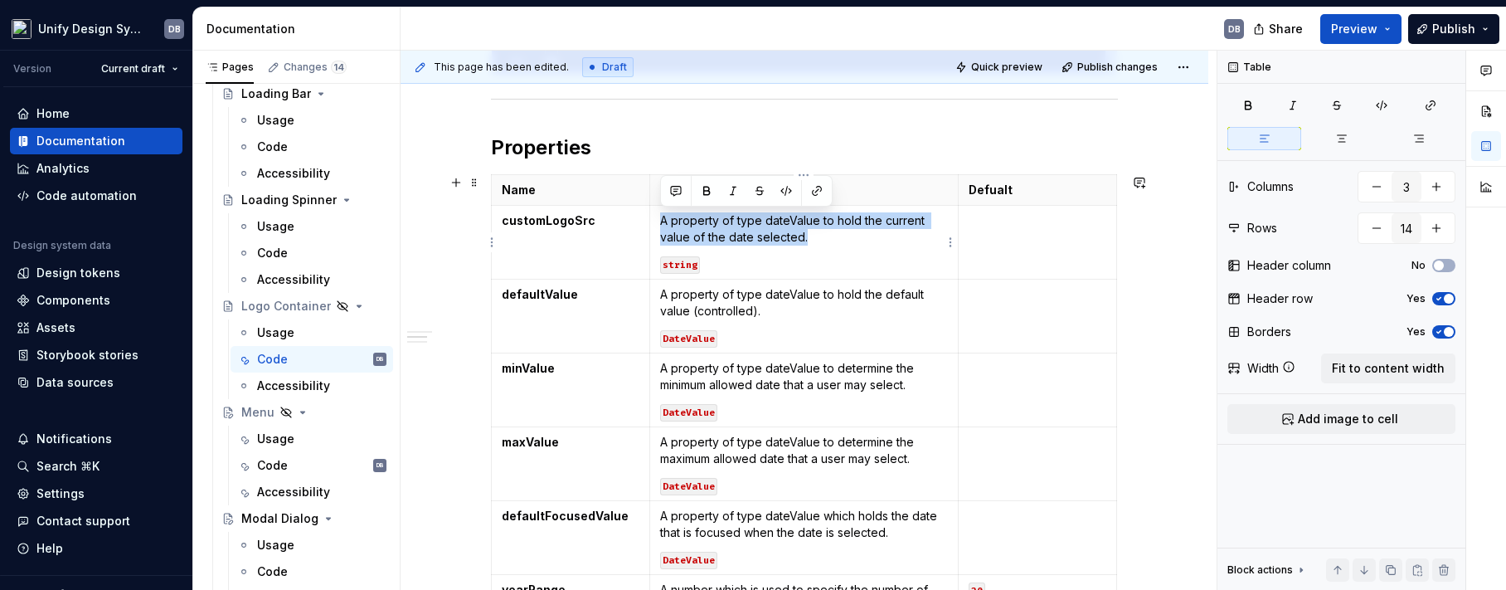
drag, startPoint x: 661, startPoint y: 223, endPoint x: 797, endPoint y: 237, distance: 136.7
click at [801, 237] on p "A property of type dateValue to hold the current value of the date selected." at bounding box center [804, 228] width 288 height 33
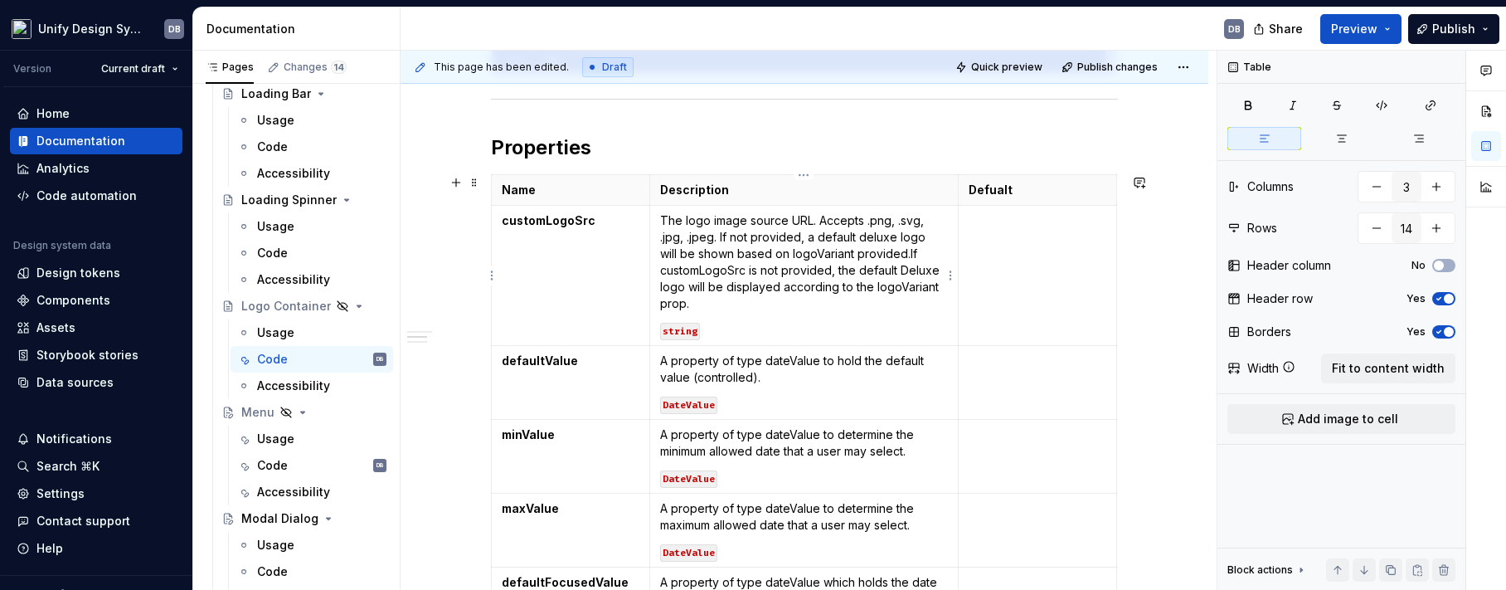
drag, startPoint x: 886, startPoint y: 256, endPoint x: 956, endPoint y: 226, distance: 76.1
click at [889, 250] on p "The logo image source URL. Accepts .png, .svg, .jpg, .jpeg. If not provided, a …" at bounding box center [804, 262] width 288 height 100
click at [887, 253] on p "The logo image source URL. Accepts .png, .svg, .jpg, .jpeg. If not provided, a …" at bounding box center [804, 262] width 288 height 100
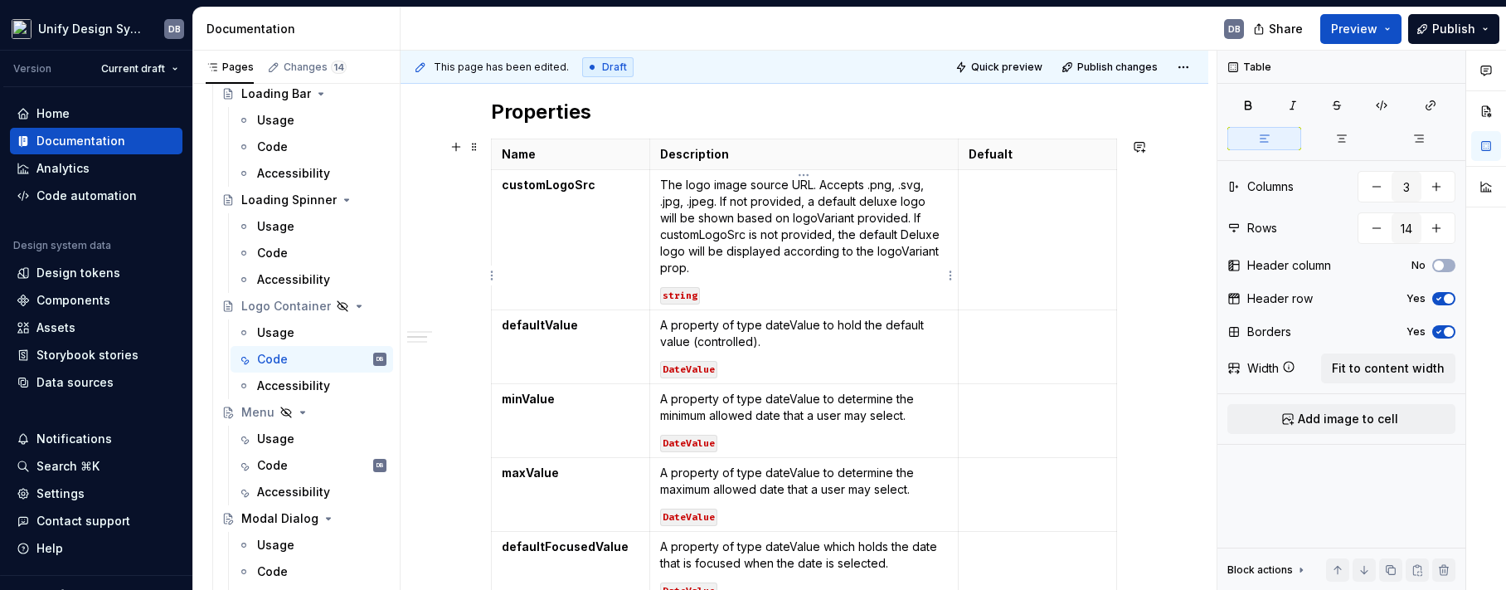
scroll to position [461, 0]
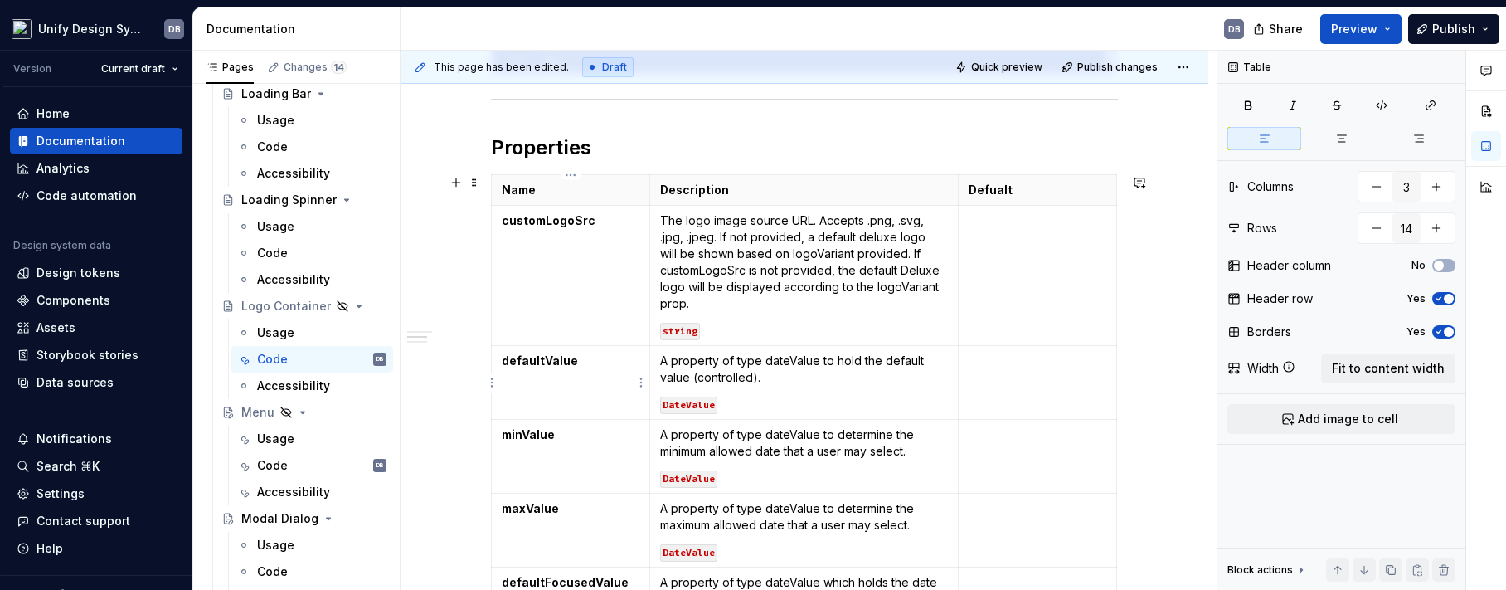
click at [543, 358] on strong "defaultValue" at bounding box center [540, 360] width 76 height 14
click at [661, 359] on p "A property of type dateValue to hold the default value (controlled)." at bounding box center [804, 368] width 288 height 33
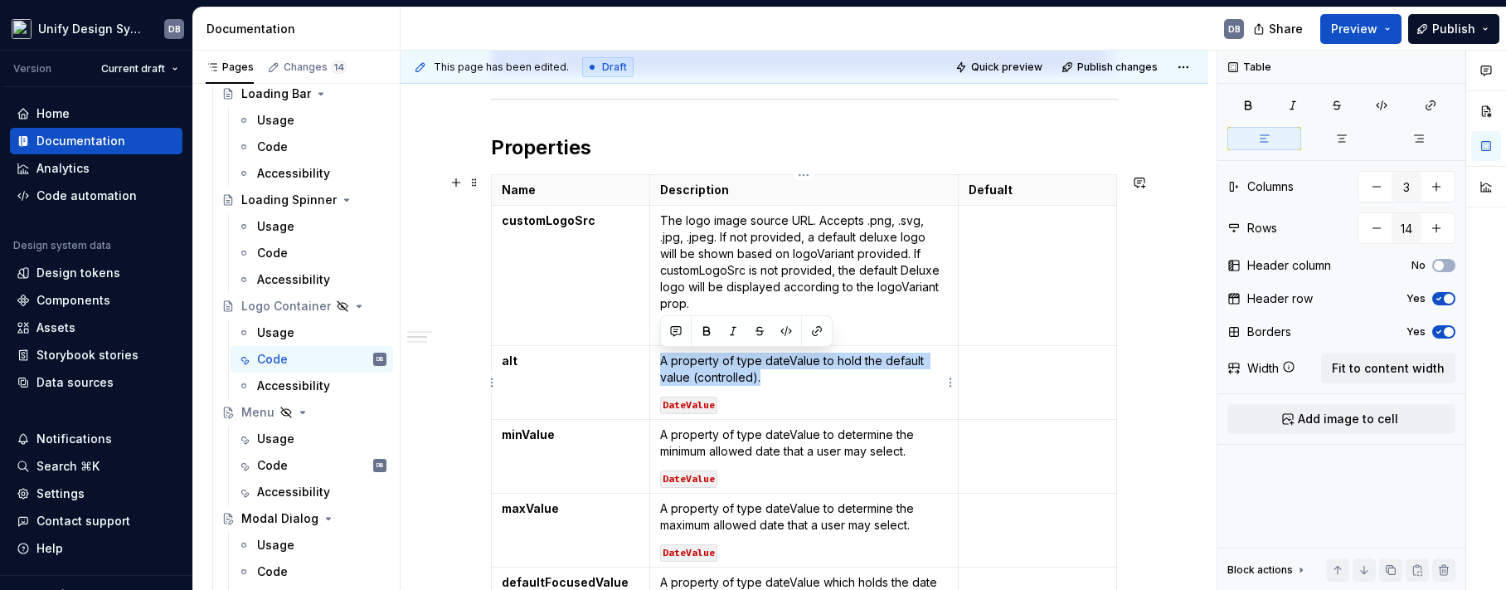
drag, startPoint x: 661, startPoint y: 359, endPoint x: 762, endPoint y: 376, distance: 102.6
click at [762, 376] on p "A property of type dateValue to hold the default value (controlled)." at bounding box center [804, 368] width 288 height 33
click at [717, 362] on p "REQUIRED Alt text for the logo image (for accessibility)." at bounding box center [804, 368] width 288 height 33
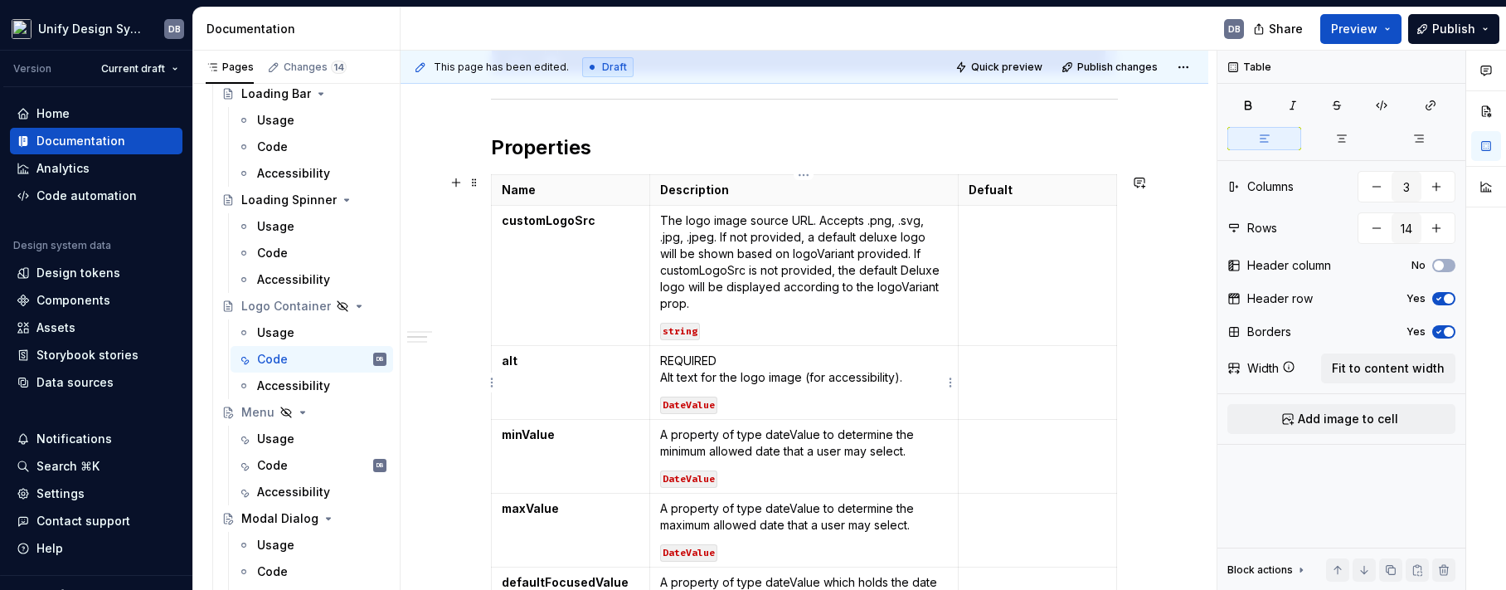
click at [693, 357] on p "REQUIRED Alt text for the logo image (for accessibility)." at bounding box center [804, 368] width 288 height 33
click at [737, 374] on p "REQUIRED Alt text for the logo image (for accessibility)." at bounding box center [804, 368] width 288 height 33
click at [685, 405] on code "DateValue" at bounding box center [688, 404] width 57 height 17
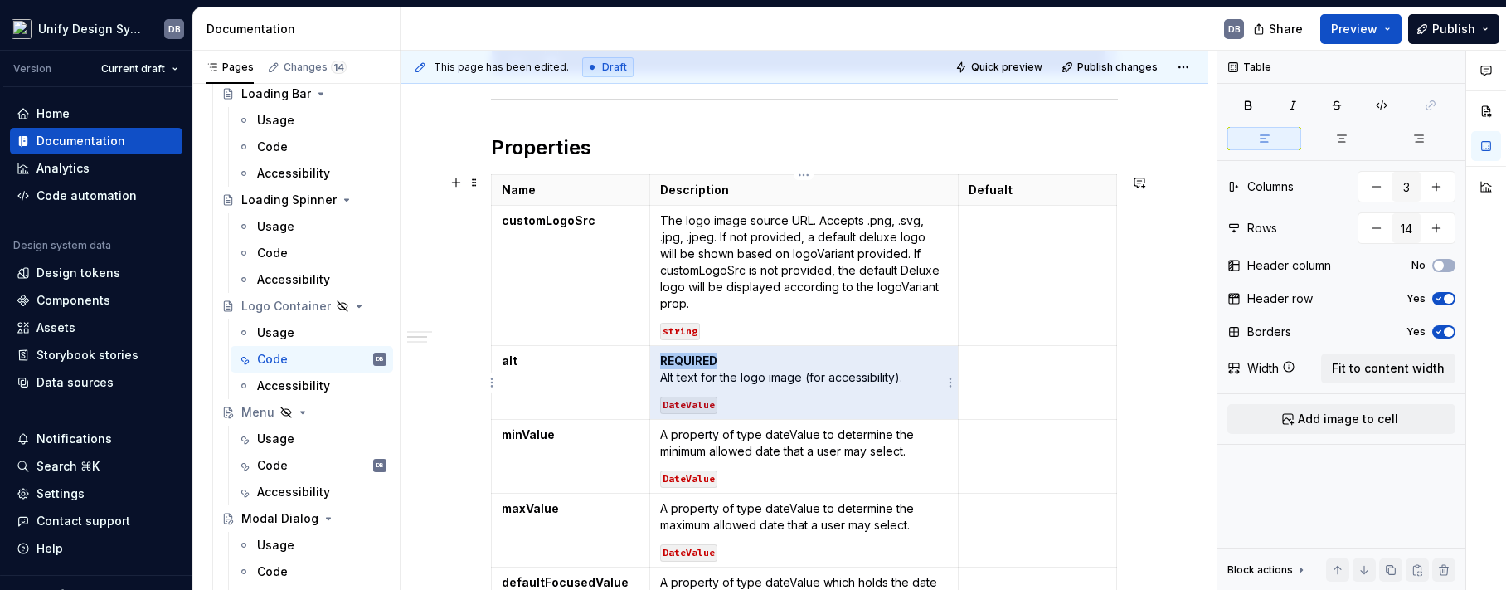
click at [688, 403] on code "DateValue" at bounding box center [688, 404] width 57 height 17
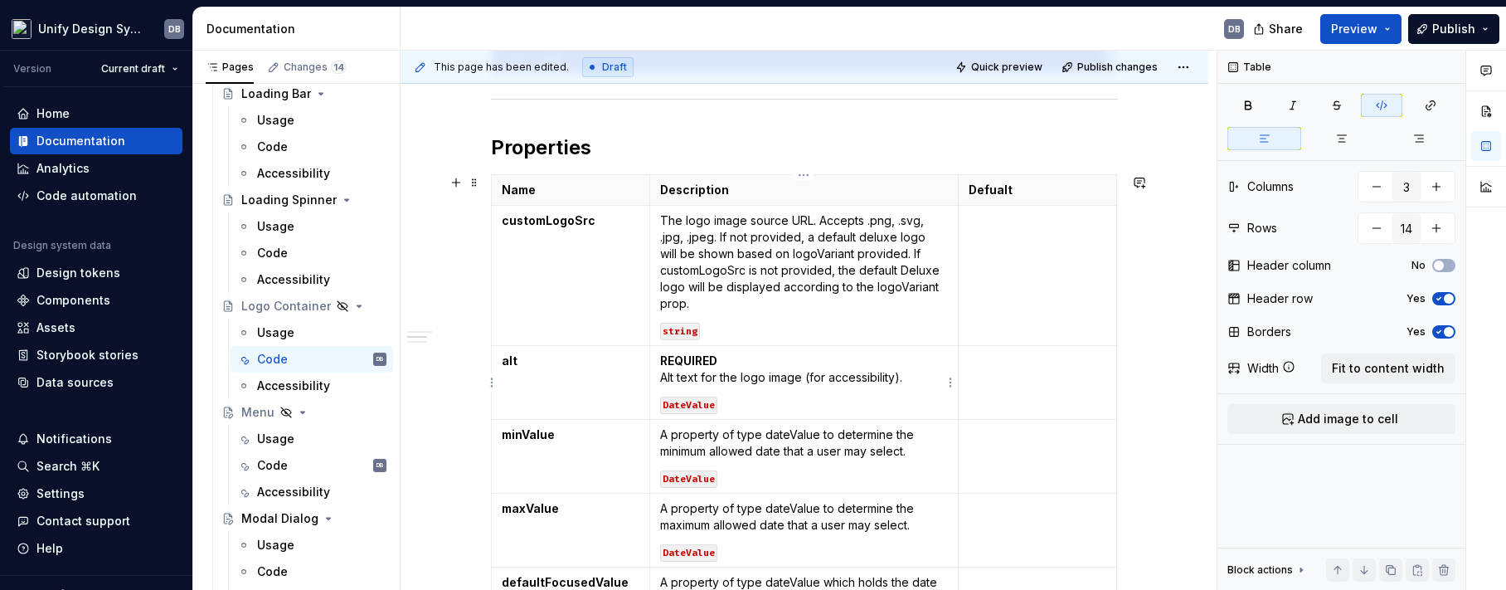
click at [705, 404] on code "DateValue" at bounding box center [688, 404] width 57 height 17
click at [764, 406] on p "string" at bounding box center [804, 404] width 288 height 17
click at [516, 430] on strong "minValue" at bounding box center [528, 434] width 53 height 14
click at [660, 433] on p "A property of type dateValue to determine the minimum allowed date that a user …" at bounding box center [804, 442] width 288 height 33
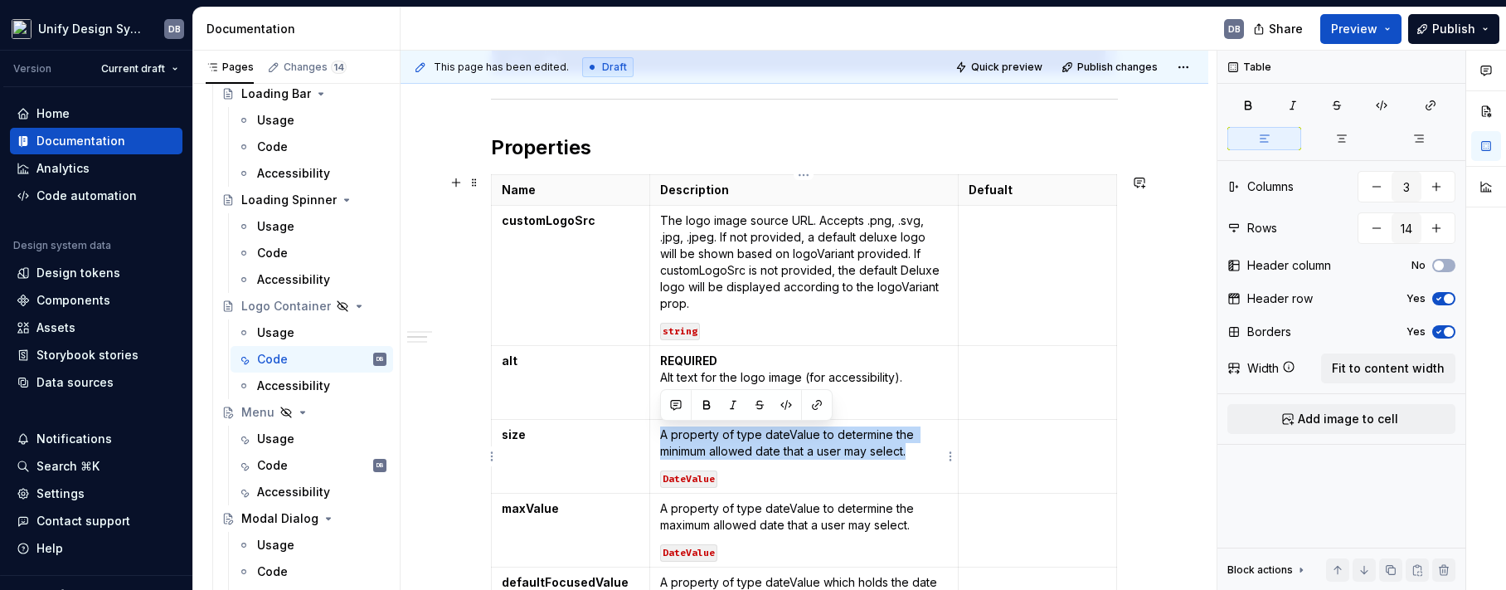
drag, startPoint x: 660, startPoint y: 434, endPoint x: 961, endPoint y: 449, distance: 301.3
click at [909, 451] on p "A property of type dateValue to determine the minimum allowed date that a user …" at bounding box center [804, 442] width 288 height 33
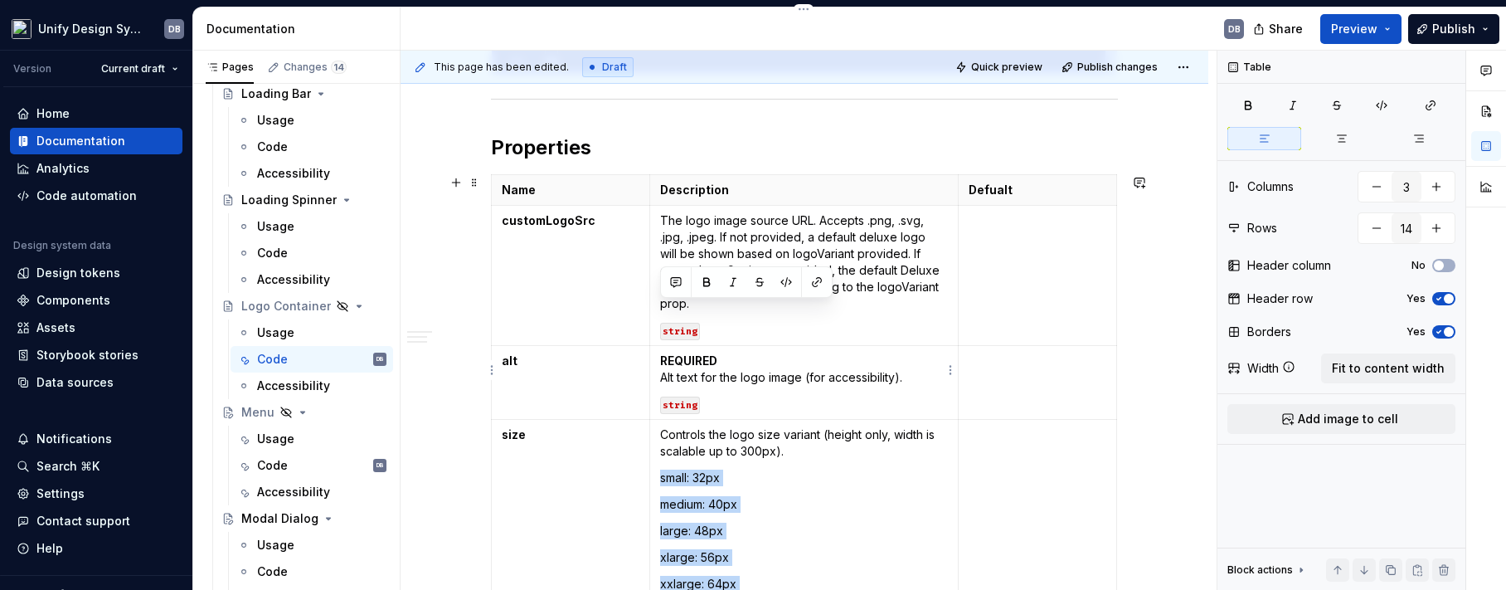
scroll to position [627, 0]
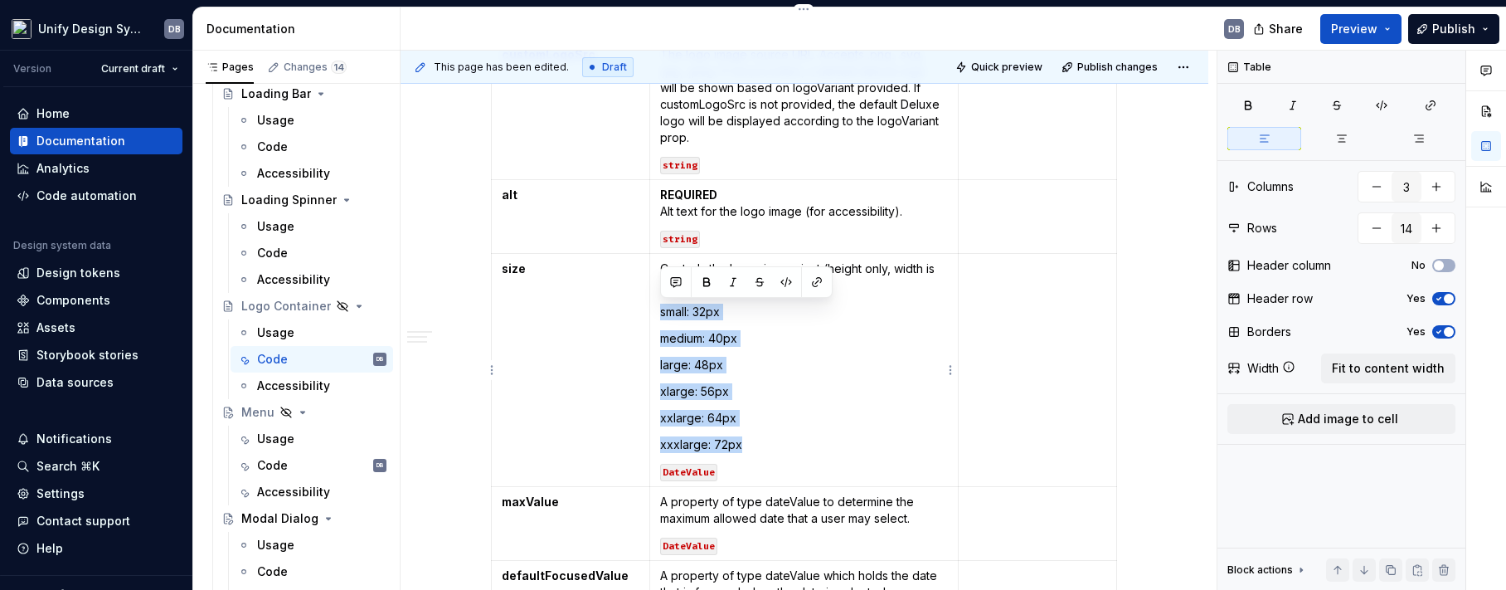
drag, startPoint x: 678, startPoint y: 351, endPoint x: 662, endPoint y: 313, distance: 40.8
click at [662, 313] on td "Controls the logo size variant (height only, width is scalable up to 300px). sm…" at bounding box center [803, 370] width 308 height 233
click at [1380, 107] on icon "button" at bounding box center [1381, 105] width 13 height 13
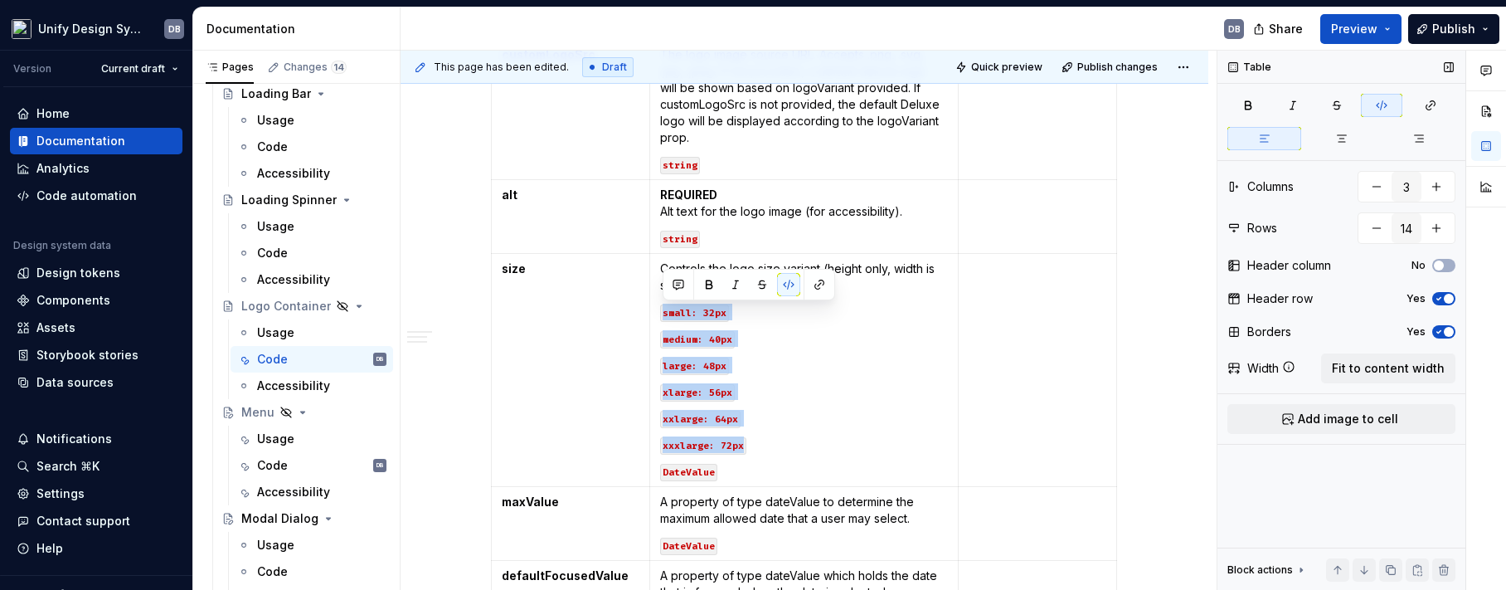
click at [1380, 107] on icon "button" at bounding box center [1381, 105] width 13 height 13
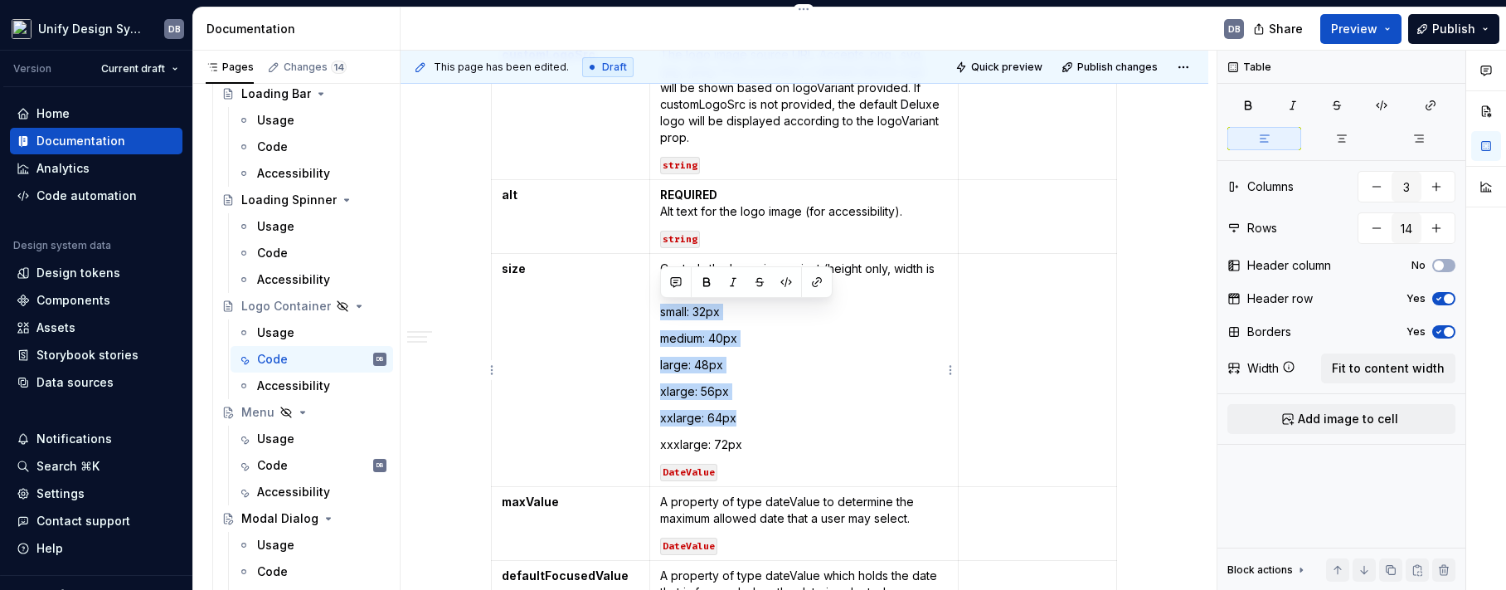
click at [672, 327] on td "Controls the logo size variant (height only, width is scalable up to 300px). sm…" at bounding box center [803, 370] width 308 height 233
click at [663, 341] on p "medium: 40px" at bounding box center [804, 338] width 288 height 17
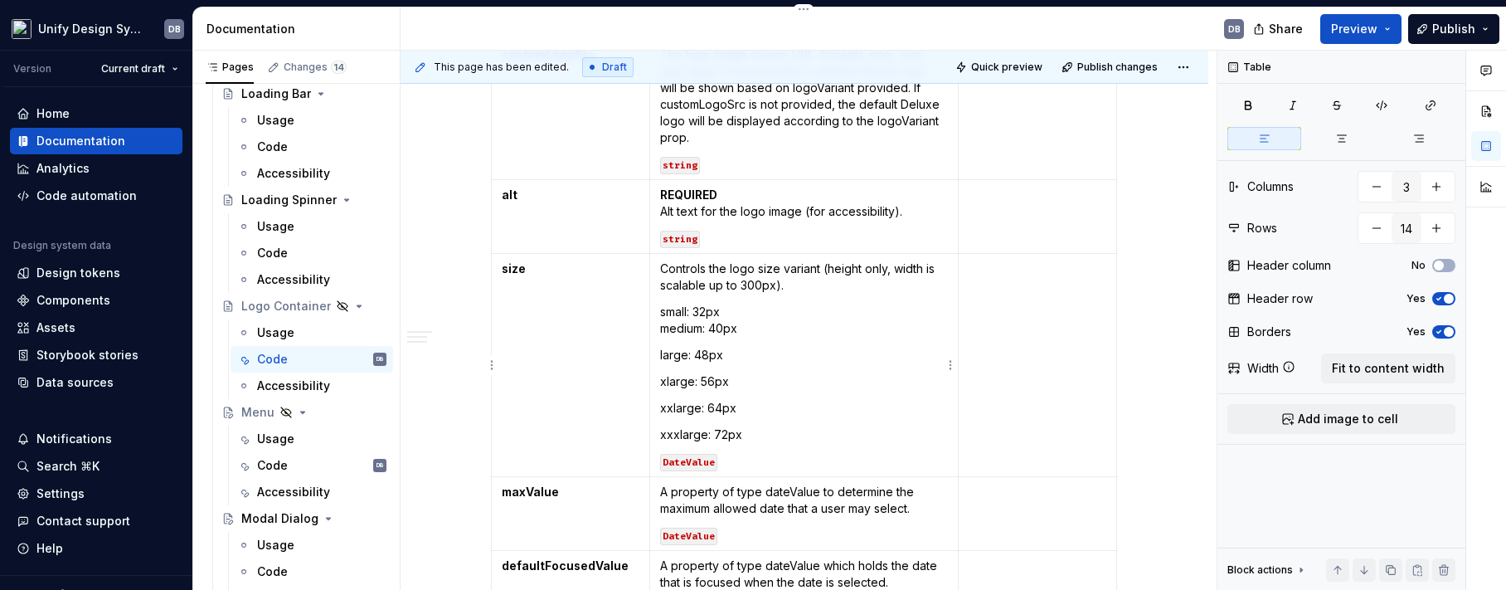
click at [660, 354] on p "large: 48px" at bounding box center [804, 355] width 288 height 17
click at [663, 355] on p "large: 48px" at bounding box center [804, 355] width 288 height 17
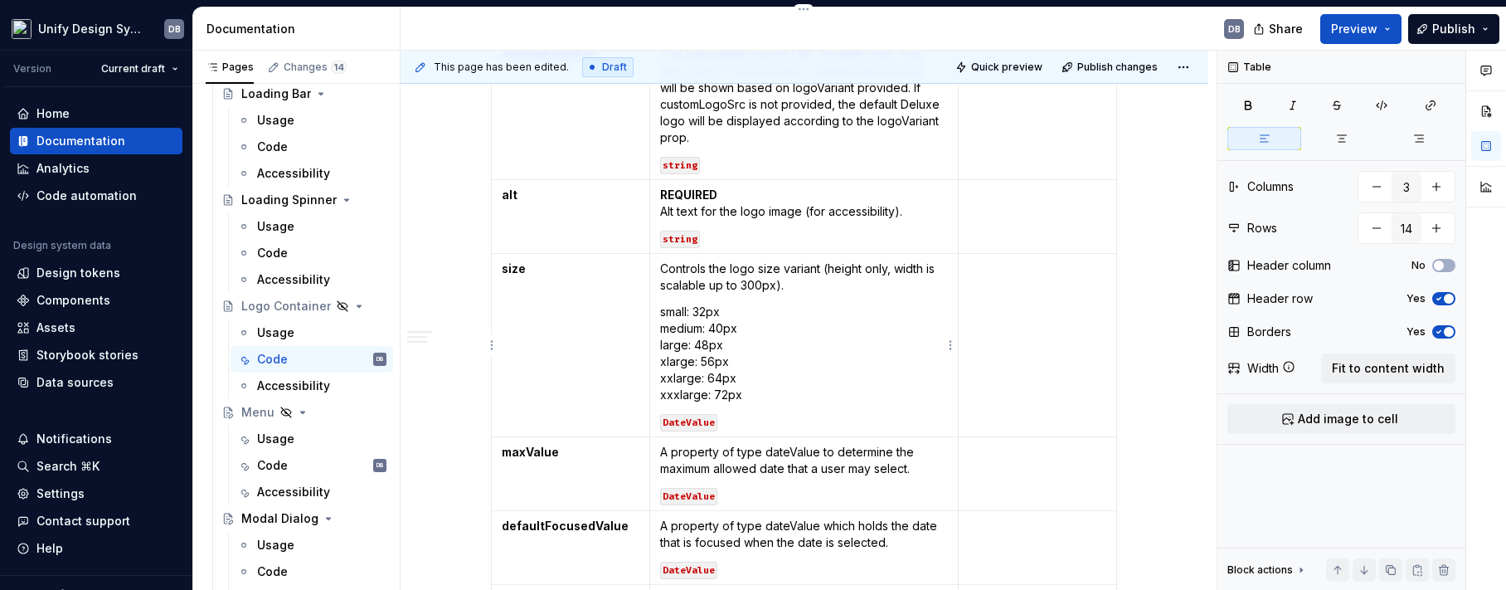
click at [693, 423] on code "DateValue" at bounding box center [688, 422] width 57 height 17
click at [664, 425] on code "DateValue" at bounding box center [688, 422] width 57 height 17
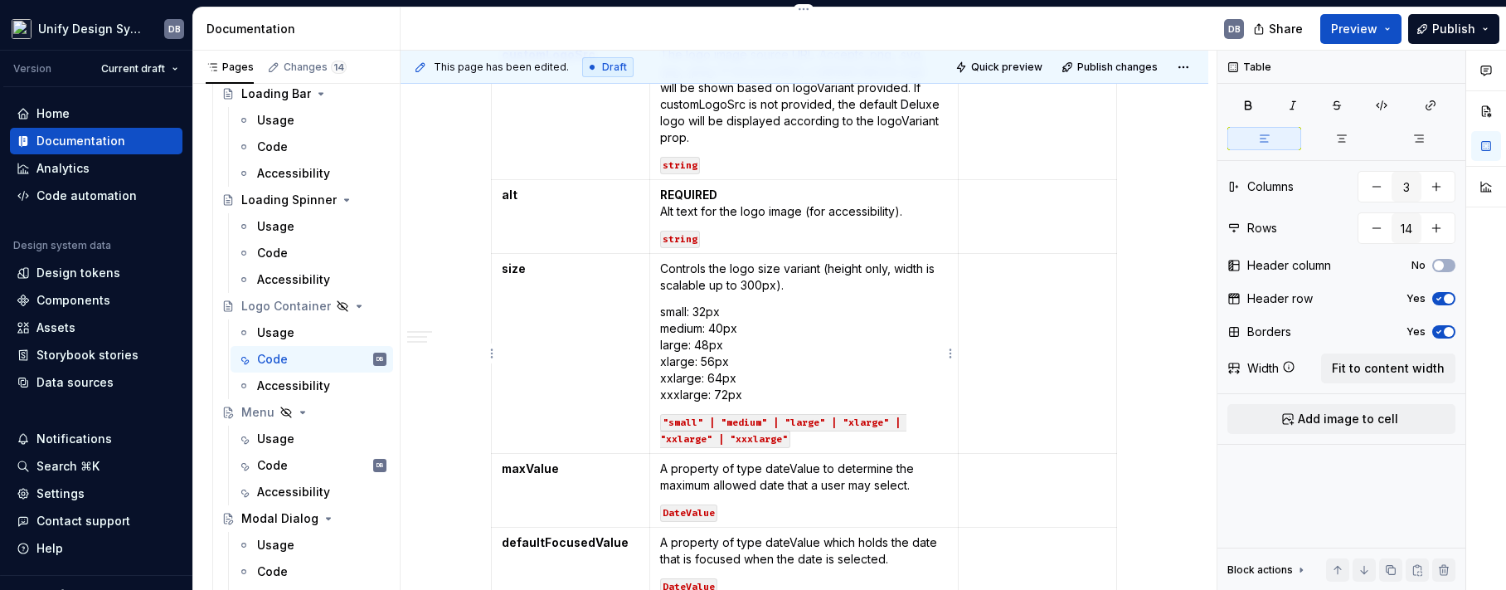
click at [839, 324] on p "small: 32px medium: 40px large: 48px xlarge: 56px xxlarge: 64px xxxlarge: 72px" at bounding box center [804, 353] width 288 height 100
click at [520, 468] on strong "maxValue" at bounding box center [530, 468] width 57 height 14
click at [663, 468] on p "A property of type dateValue to determine the maximum allowed date that a user …" at bounding box center [804, 476] width 288 height 33
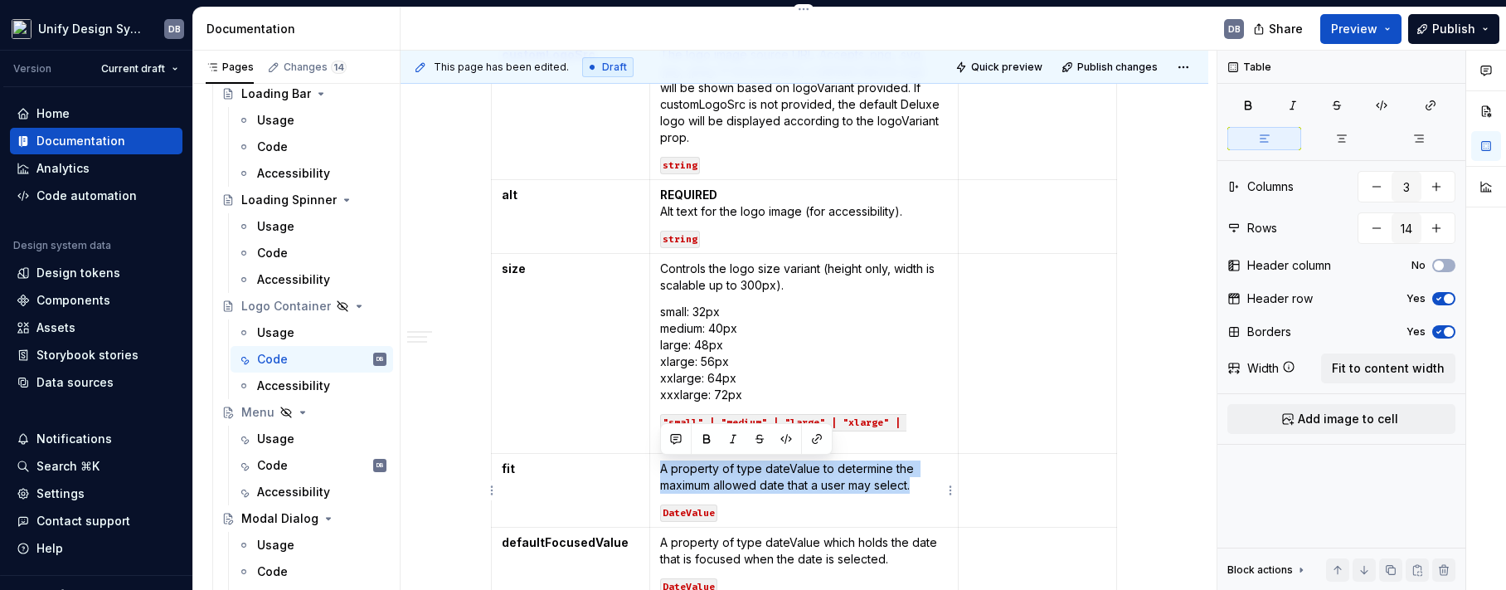
drag, startPoint x: 662, startPoint y: 468, endPoint x: 909, endPoint y: 483, distance: 247.6
click at [912, 485] on p "A property of type dateValue to determine the maximum allowed date that a user …" at bounding box center [804, 476] width 288 height 33
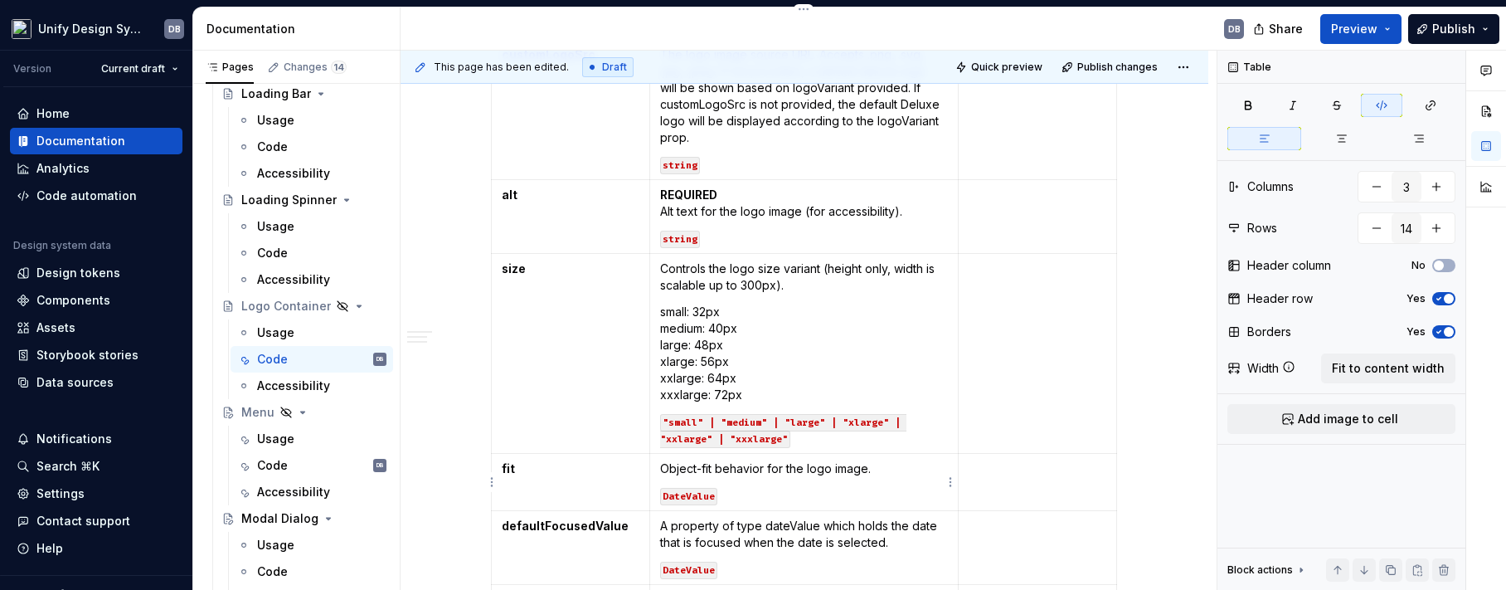
click at [682, 495] on code "DateValue" at bounding box center [688, 496] width 57 height 17
click at [811, 357] on p "small: 32px medium: 40px large: 48px xlarge: 56px xxlarge: 64px xxxlarge: 72px" at bounding box center [804, 353] width 288 height 100
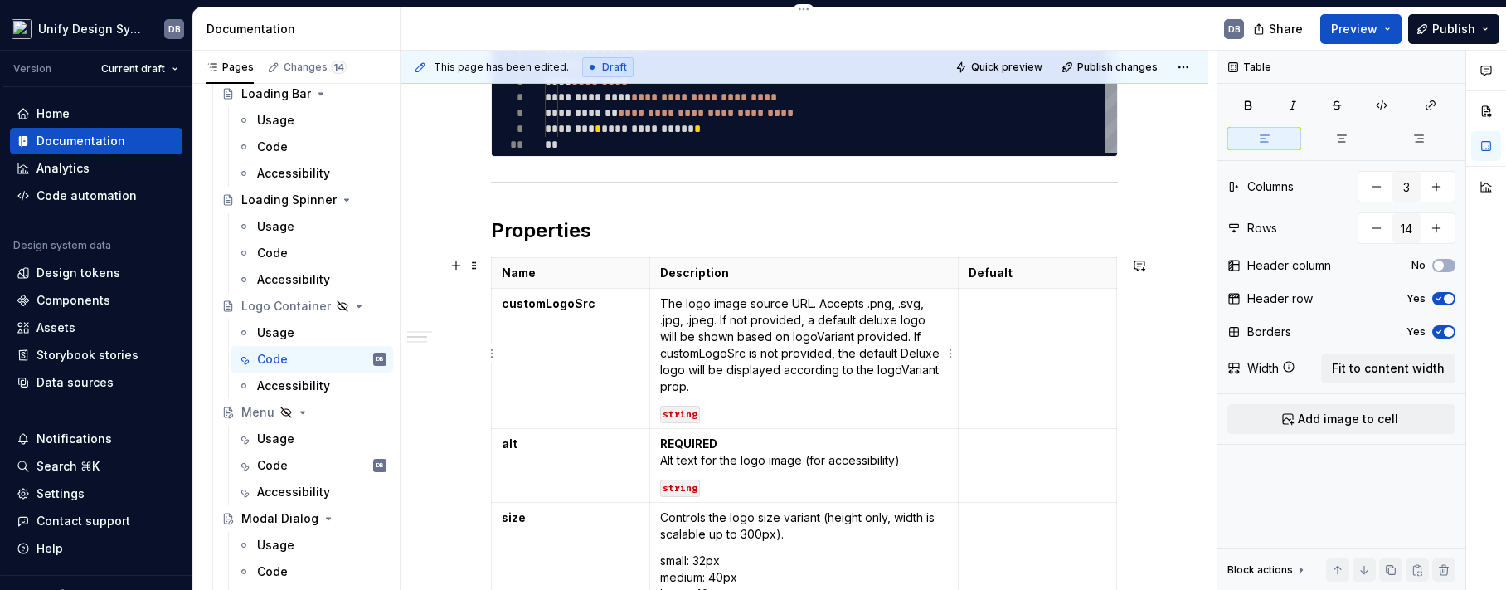
scroll to position [793, 0]
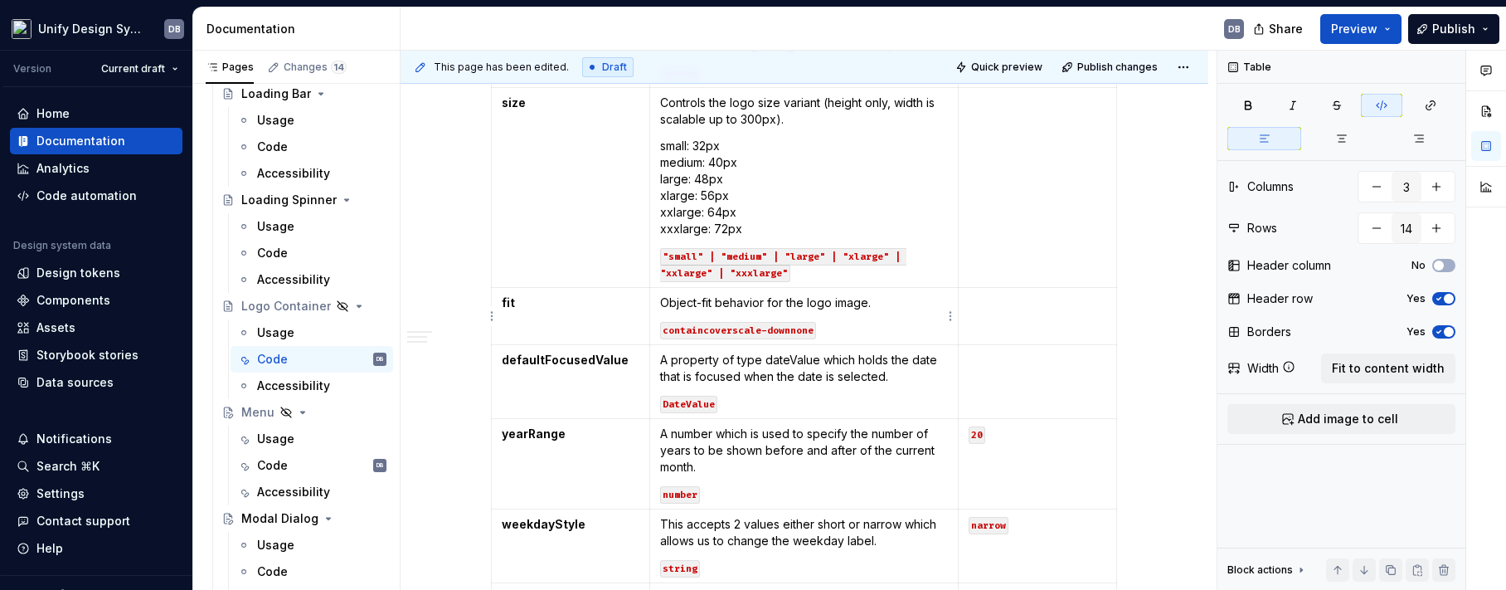
click at [680, 332] on code "contain cover scale-down none" at bounding box center [738, 330] width 156 height 17
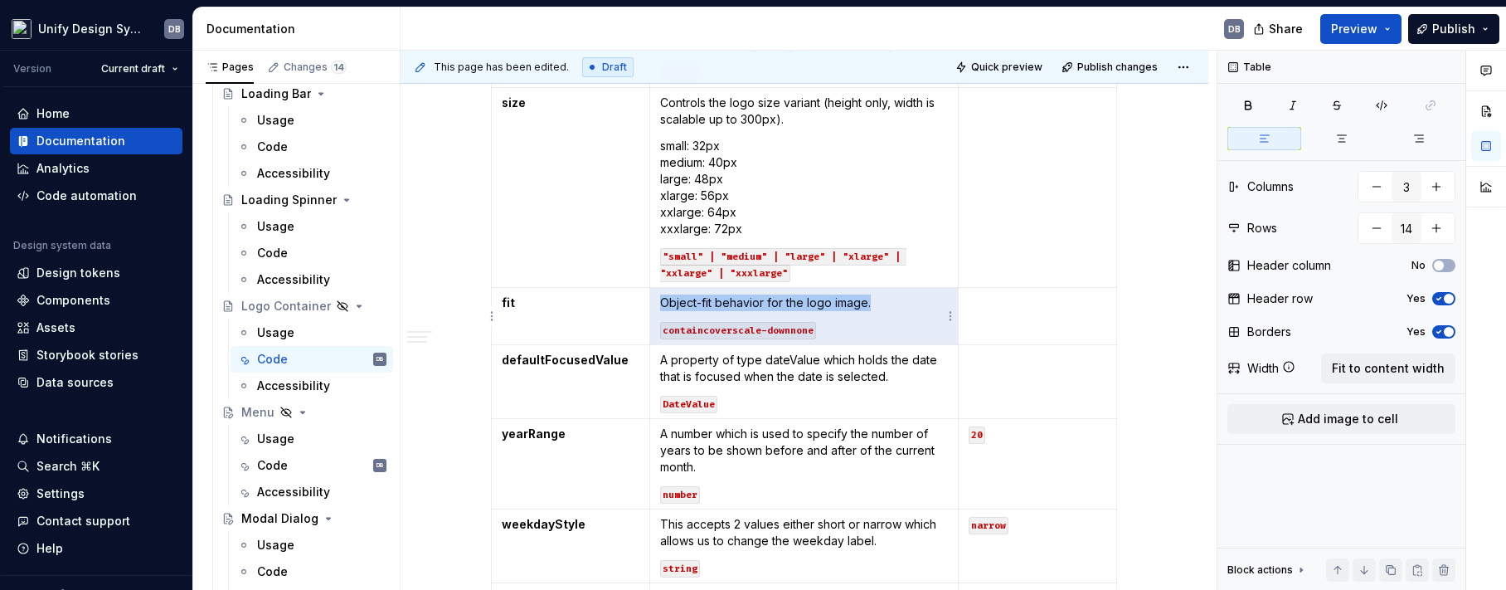
click at [690, 328] on code "contain cover scale-down none" at bounding box center [738, 330] width 156 height 17
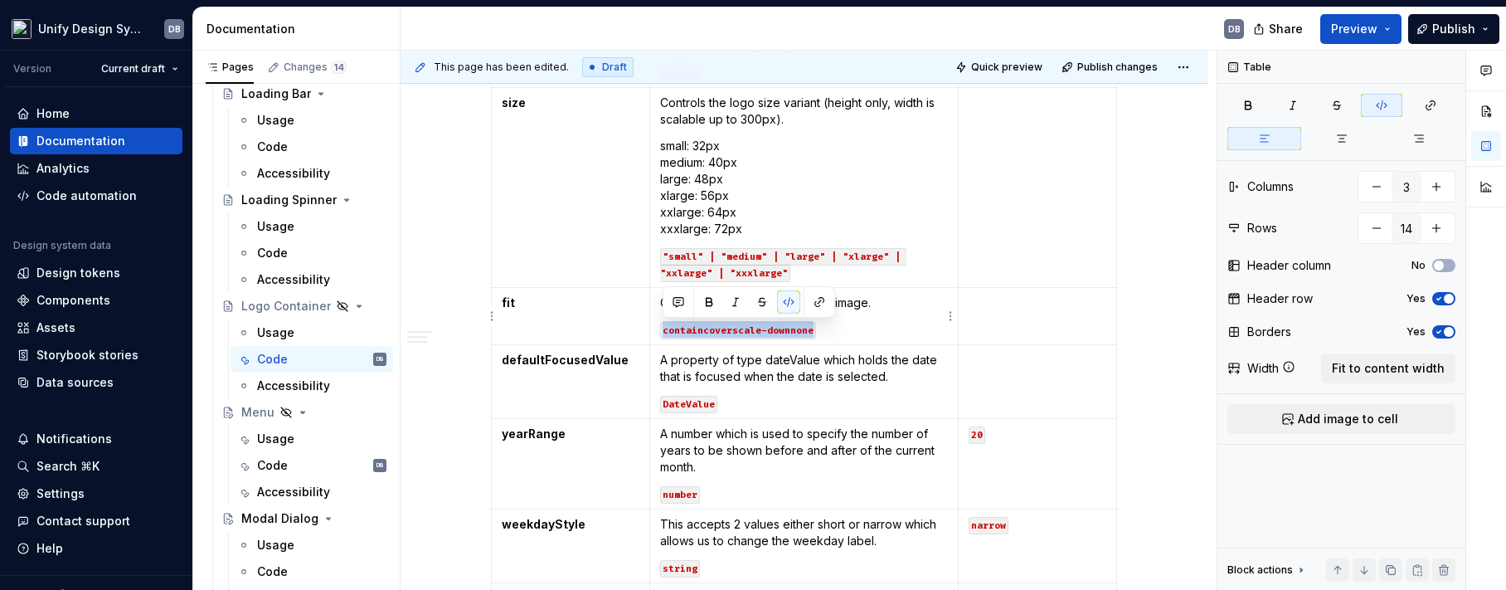
drag, startPoint x: 663, startPoint y: 332, endPoint x: 803, endPoint y: 330, distance: 141.0
click at [810, 330] on code "contain cover scale-down none" at bounding box center [738, 330] width 156 height 17
drag, startPoint x: 546, startPoint y: 363, endPoint x: 562, endPoint y: 364, distance: 15.8
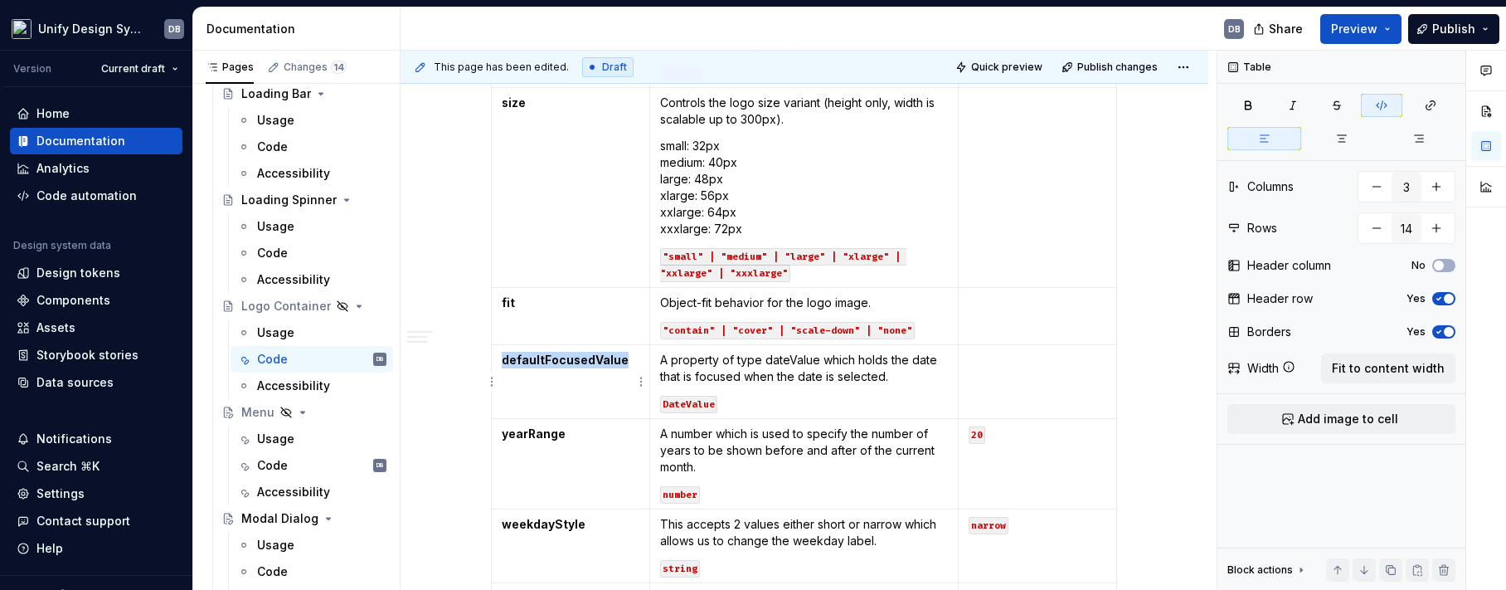
click at [546, 364] on strong "defaultFocusedValue" at bounding box center [565, 359] width 127 height 14
click at [687, 364] on p "A property of type dateValue which holds the date that is focused when the date…" at bounding box center [804, 368] width 288 height 33
click at [662, 358] on p "A property of type dateValue which holds the date that is focused when the date…" at bounding box center [804, 368] width 288 height 33
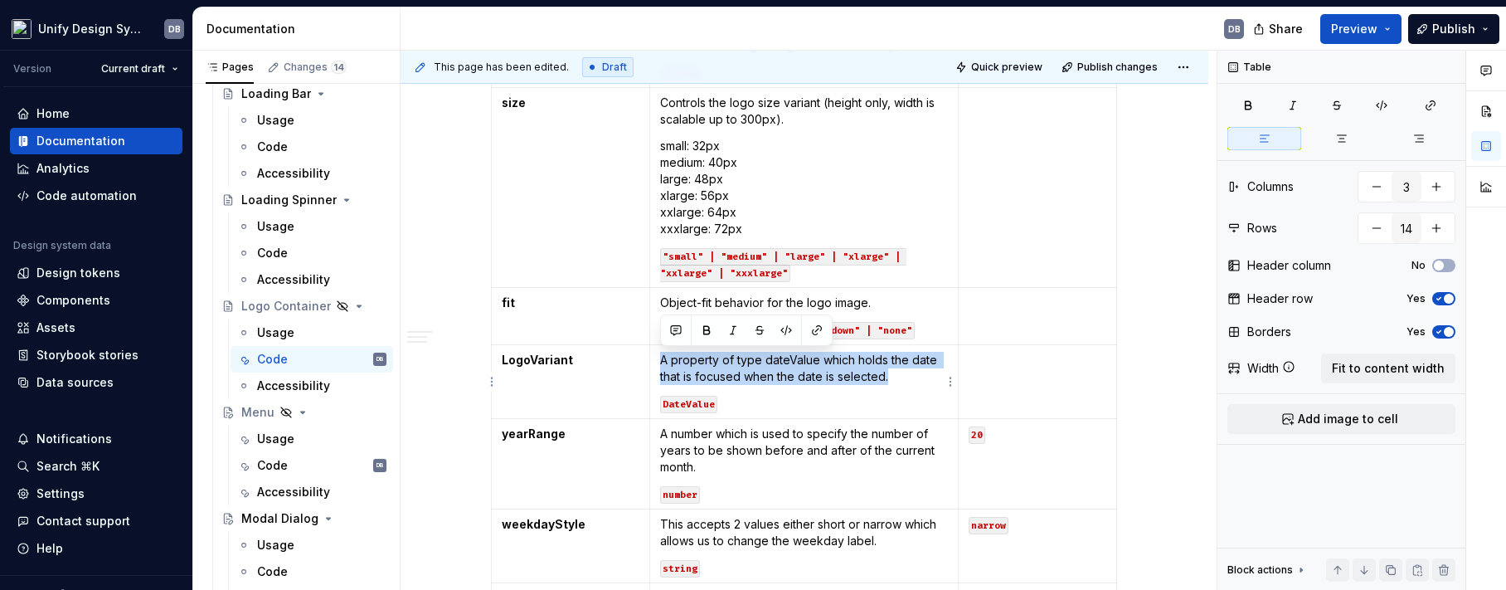
drag, startPoint x: 662, startPoint y: 358, endPoint x: 881, endPoint y: 373, distance: 220.2
click at [887, 375] on p "A property of type dateValue which holds the date that is focused when the date…" at bounding box center [804, 368] width 288 height 33
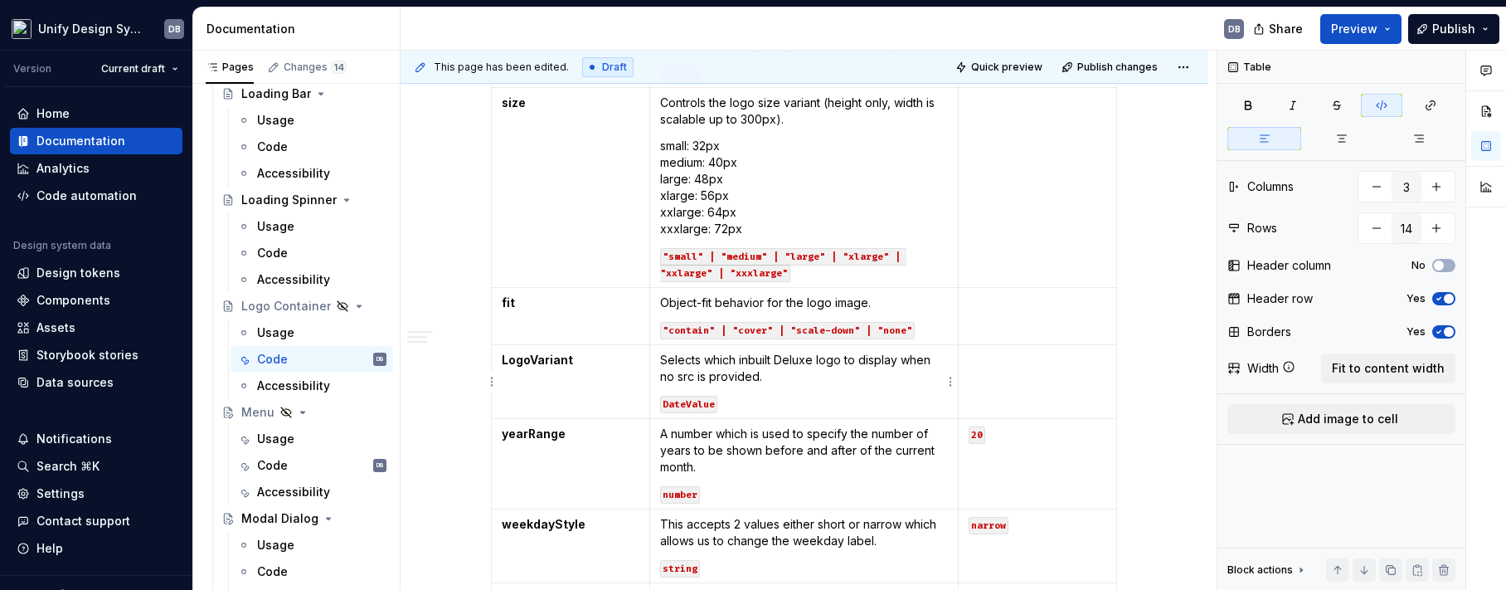
click at [687, 406] on code "DateValue" at bounding box center [688, 404] width 57 height 17
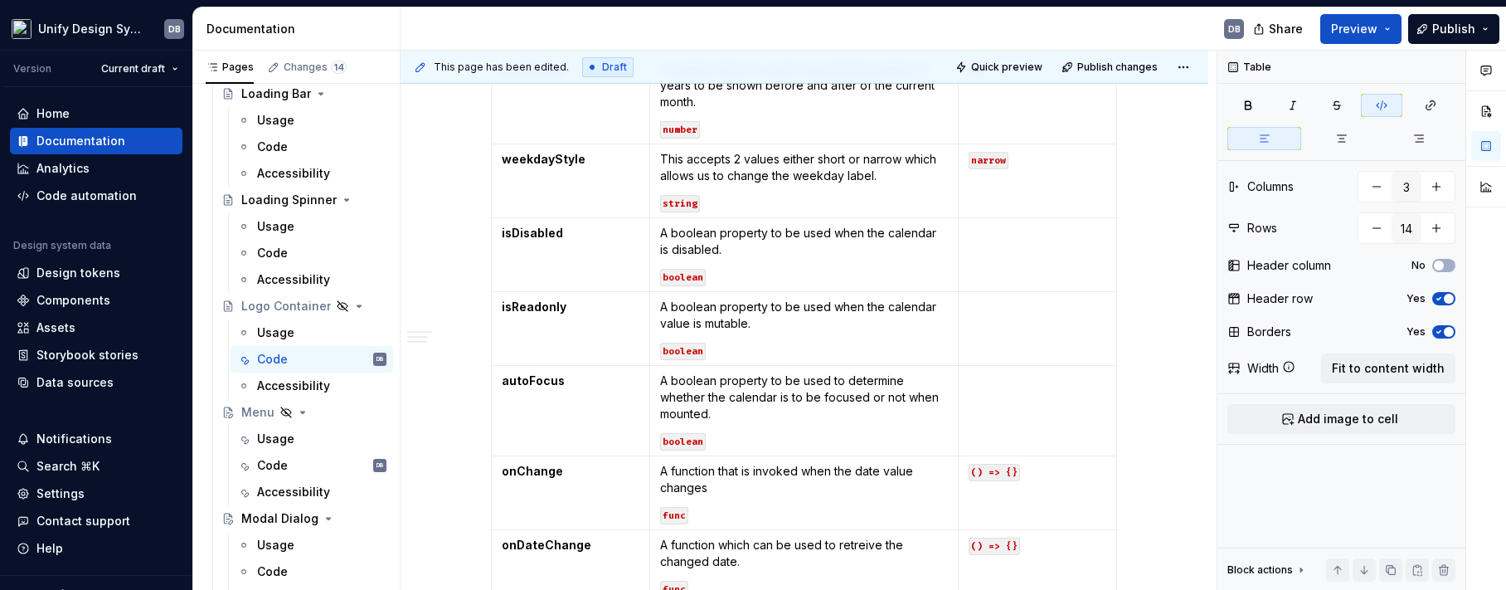
scroll to position [1041, 0]
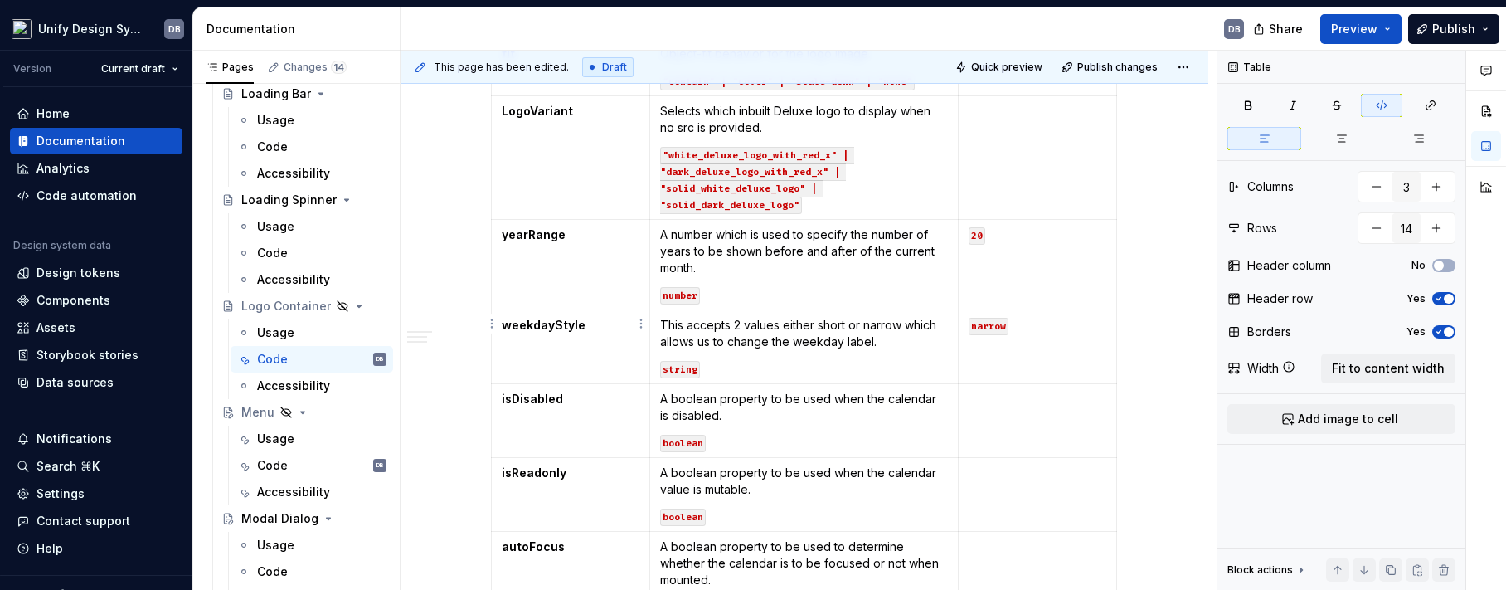
click at [532, 220] on td "LogoVariant" at bounding box center [571, 158] width 158 height 124
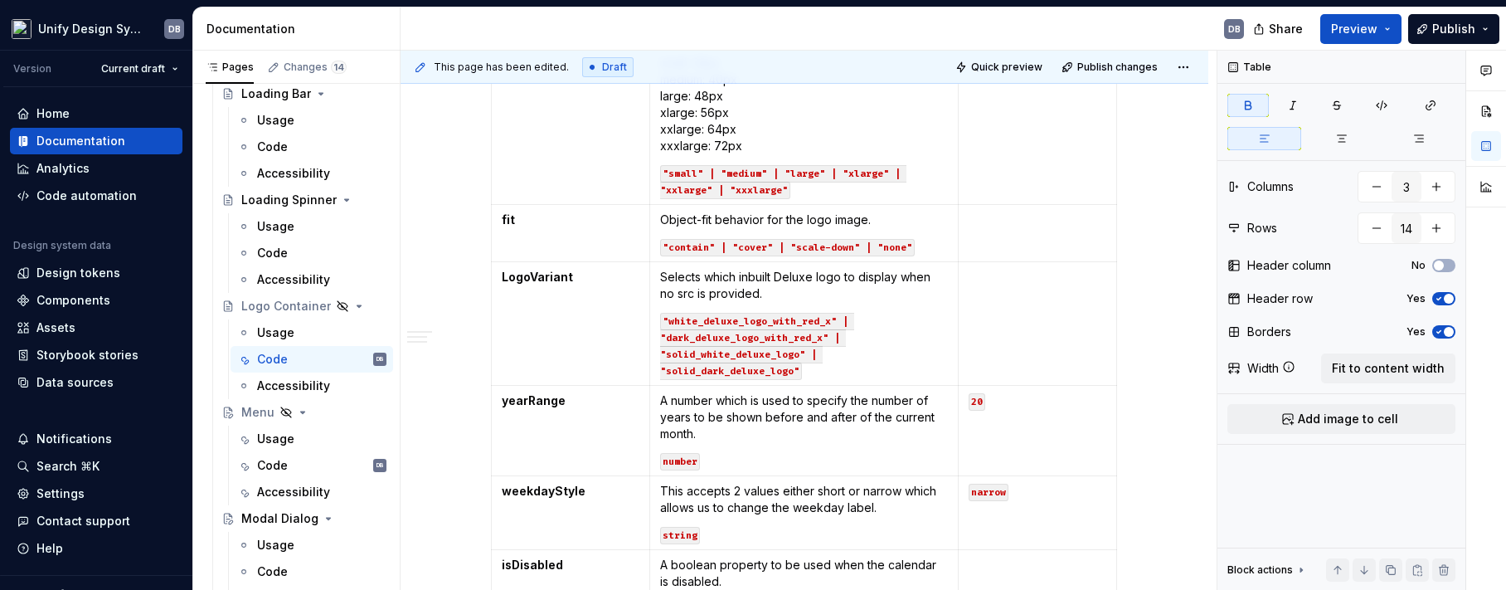
click at [618, 319] on td "LogoVariant" at bounding box center [571, 324] width 158 height 124
click at [543, 404] on strong "yearRange" at bounding box center [534, 400] width 64 height 14
click at [666, 400] on p "A number which is used to specify the number of years to be shown before and af…" at bounding box center [804, 417] width 288 height 50
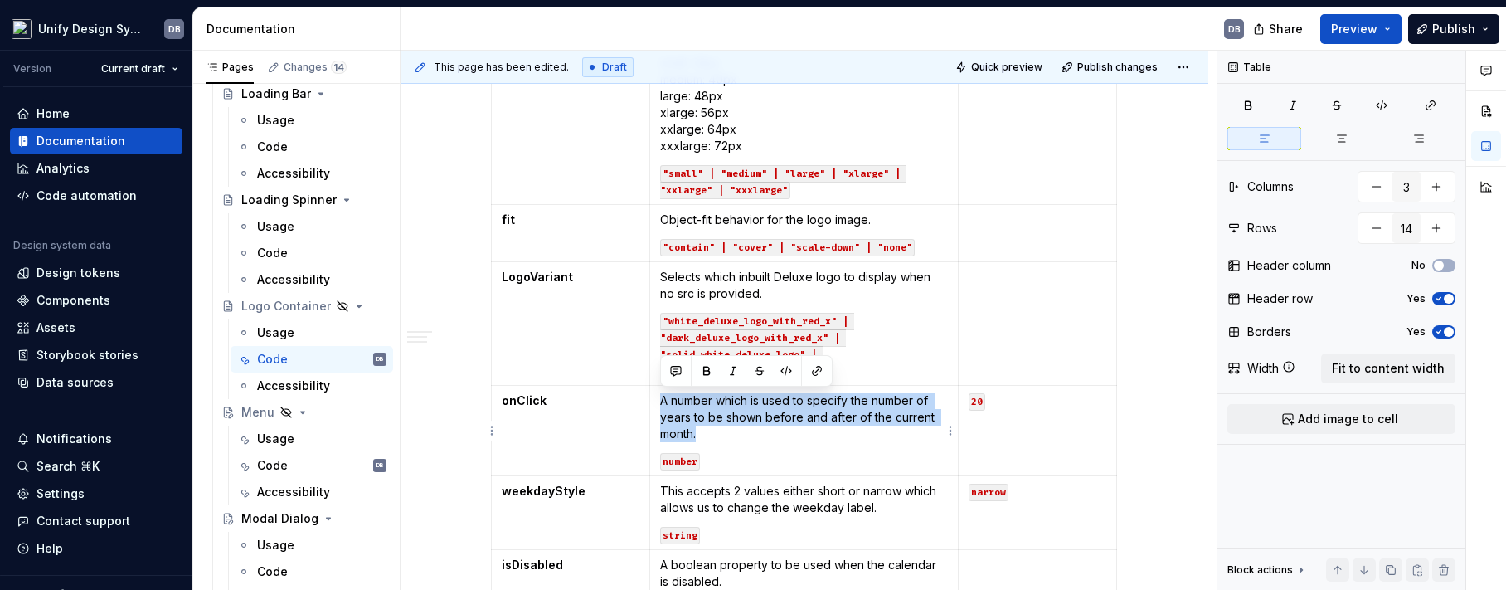
drag, startPoint x: 661, startPoint y: 400, endPoint x: 697, endPoint y: 434, distance: 50.4
click at [697, 434] on p "A number which is used to specify the number of years to be shown before and af…" at bounding box center [804, 417] width 288 height 50
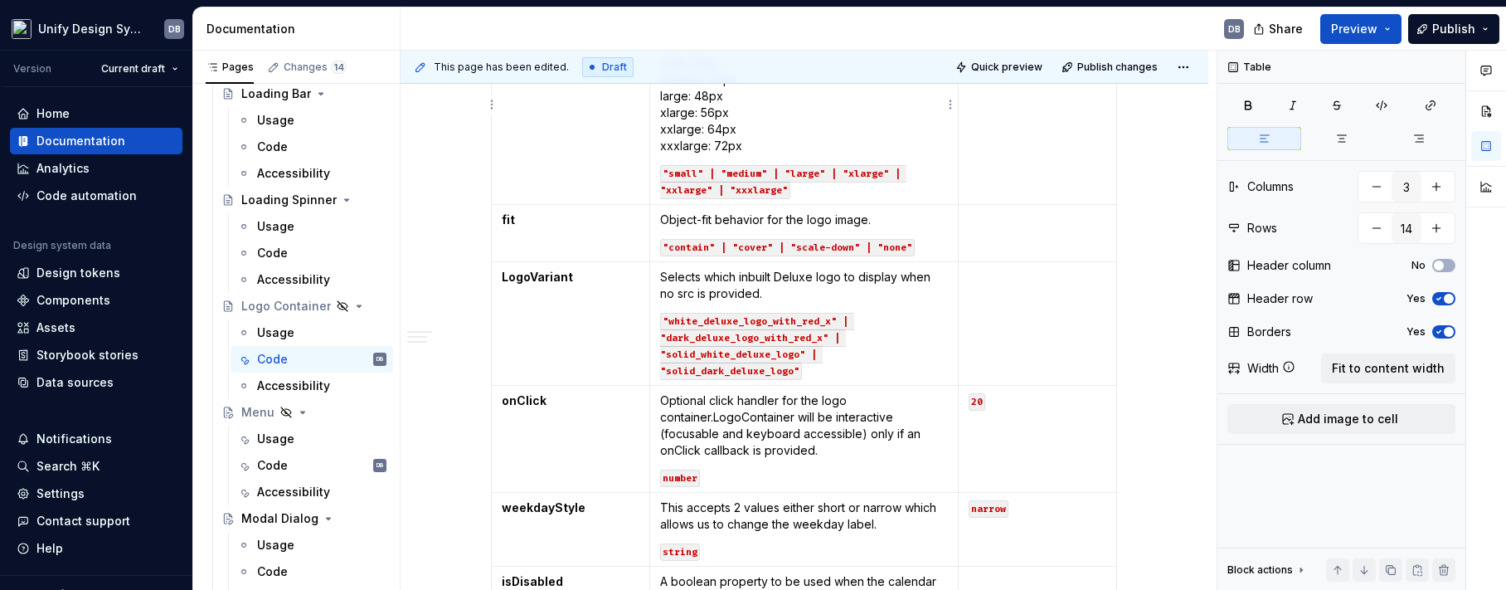
type textarea "*"
click at [681, 480] on code "number" at bounding box center [680, 477] width 40 height 17
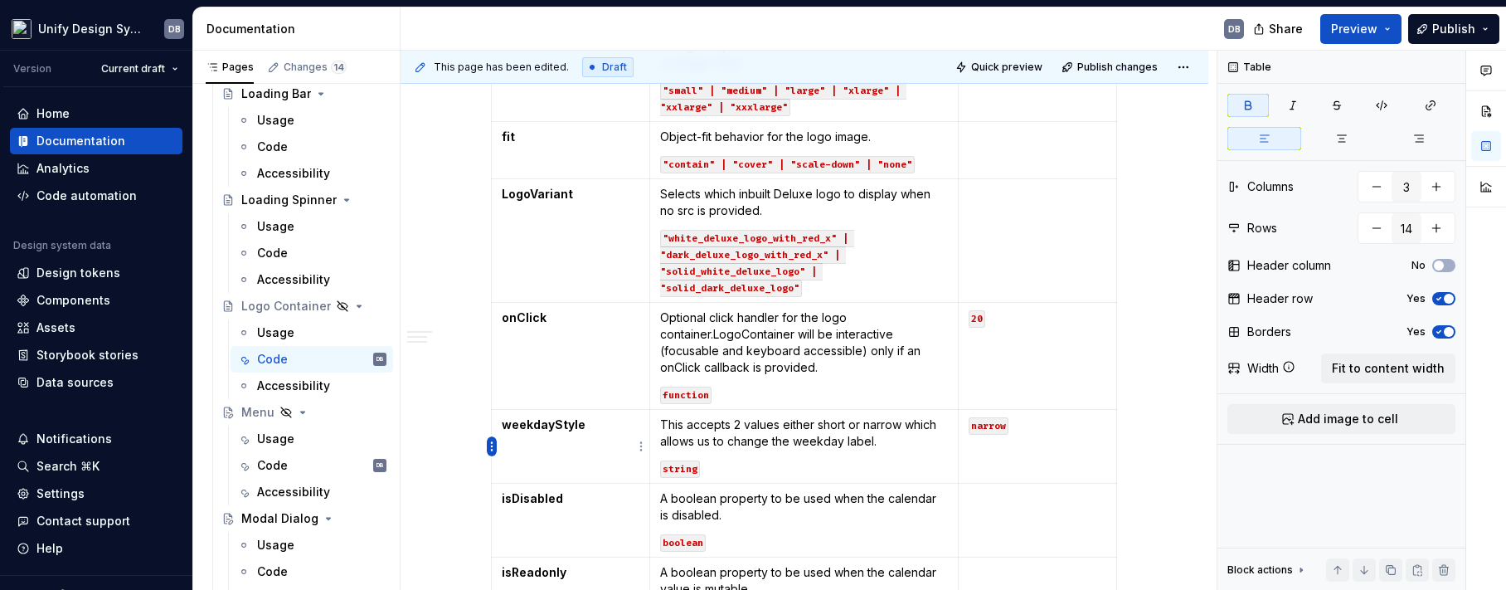
click at [491, 445] on html "Unify Design System DB Version Current draft Home Documentation Analytics Code …" at bounding box center [753, 295] width 1506 height 590
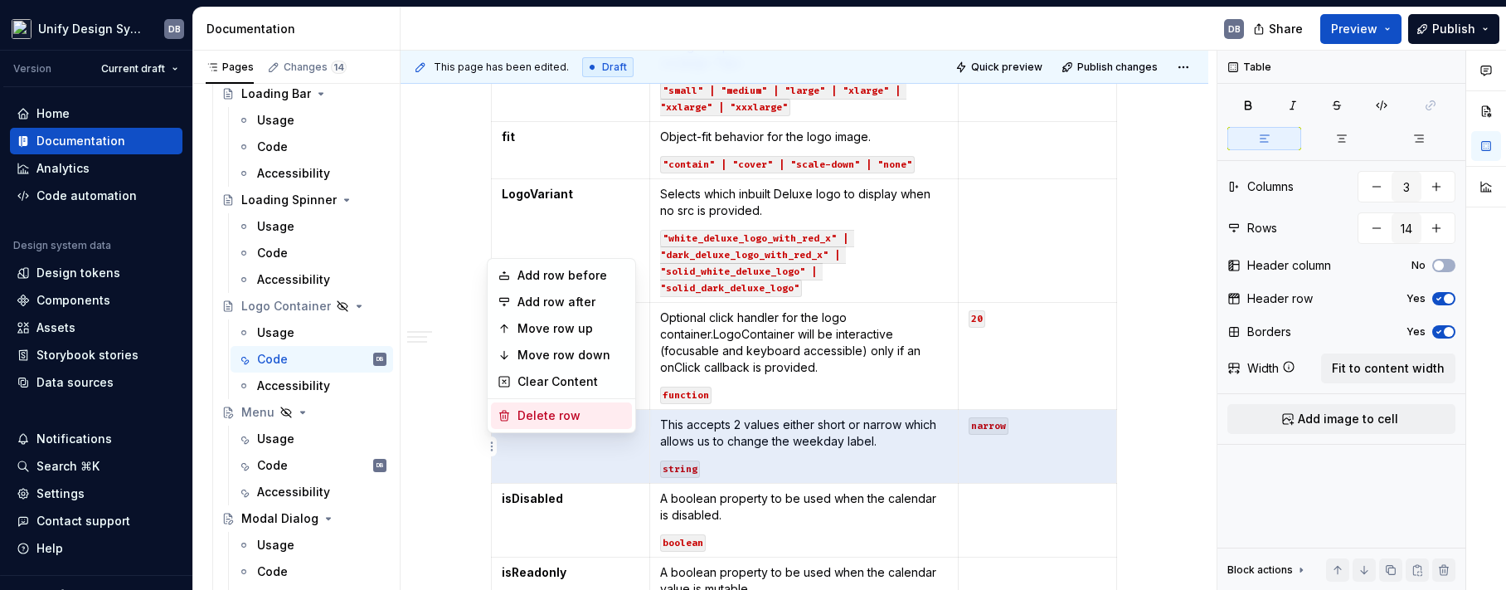
click at [537, 410] on div "Delete row" at bounding box center [571, 415] width 108 height 17
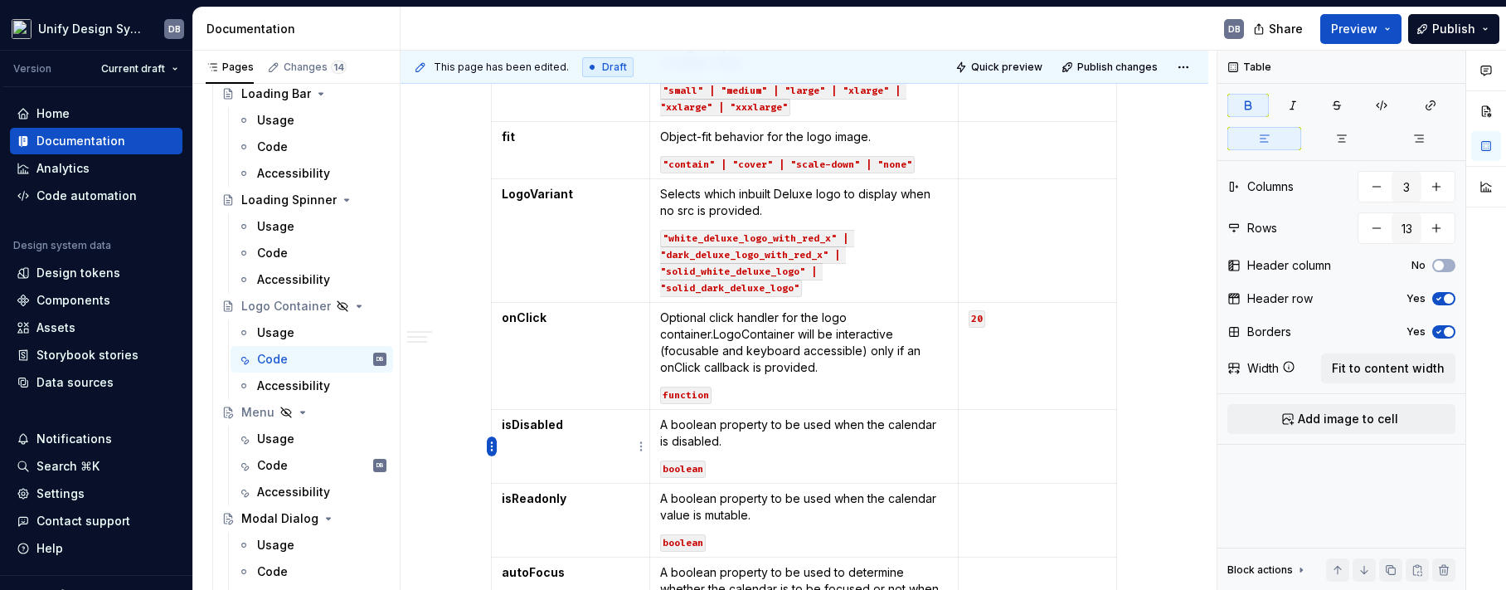
click at [491, 444] on html "Unify Design System DB Version Current draft Home Documentation Analytics Code …" at bounding box center [753, 295] width 1506 height 590
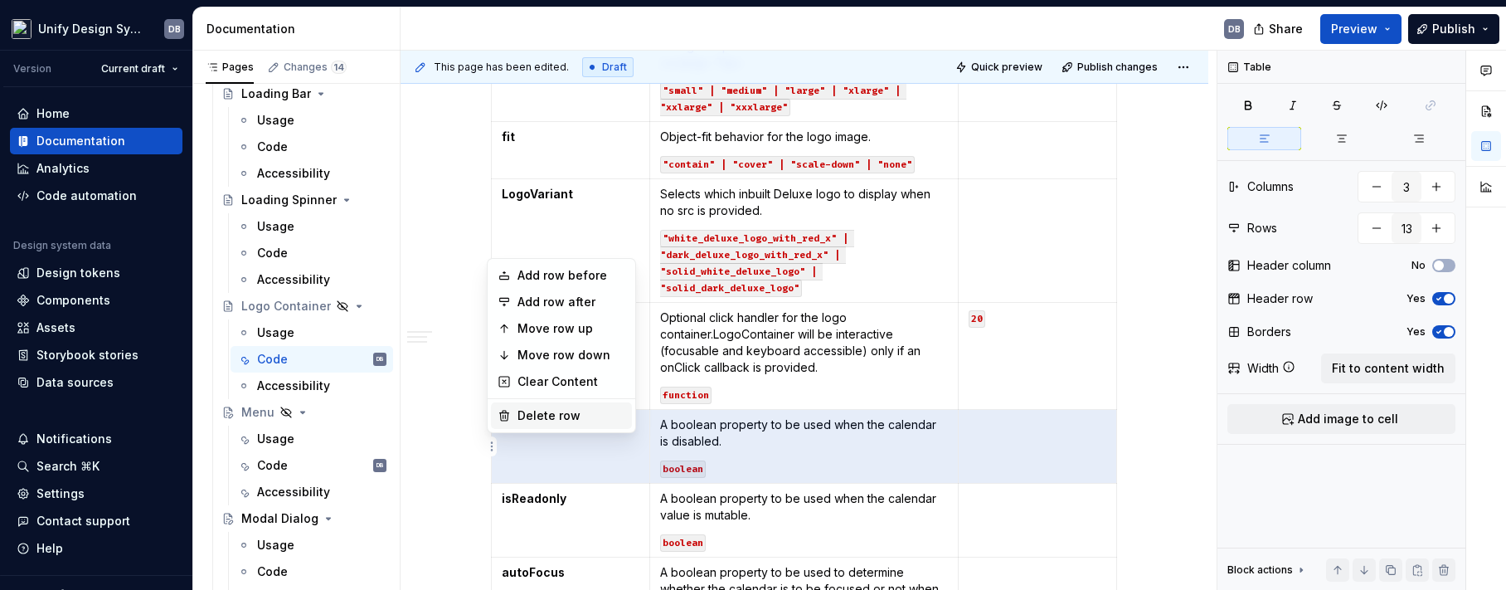
click at [541, 418] on div "Delete row" at bounding box center [571, 415] width 108 height 17
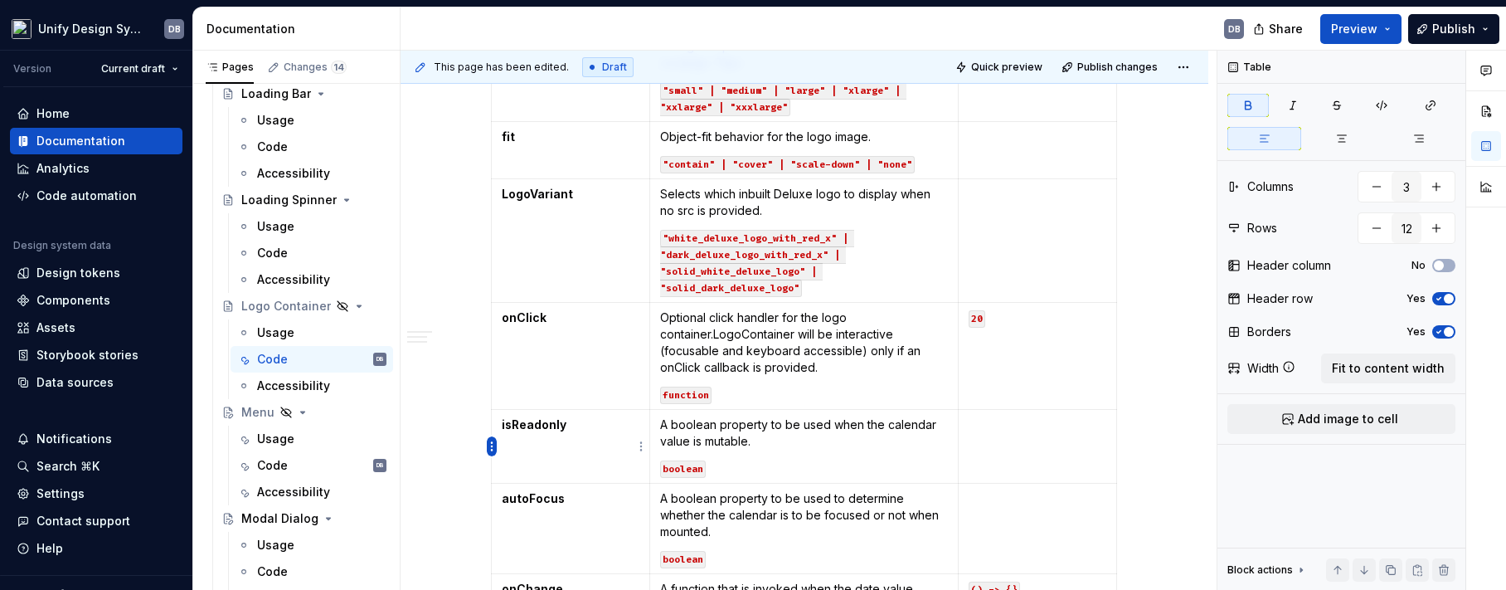
click at [489, 444] on html "Unify Design System DB Version Current draft Home Documentation Analytics Code …" at bounding box center [753, 295] width 1506 height 590
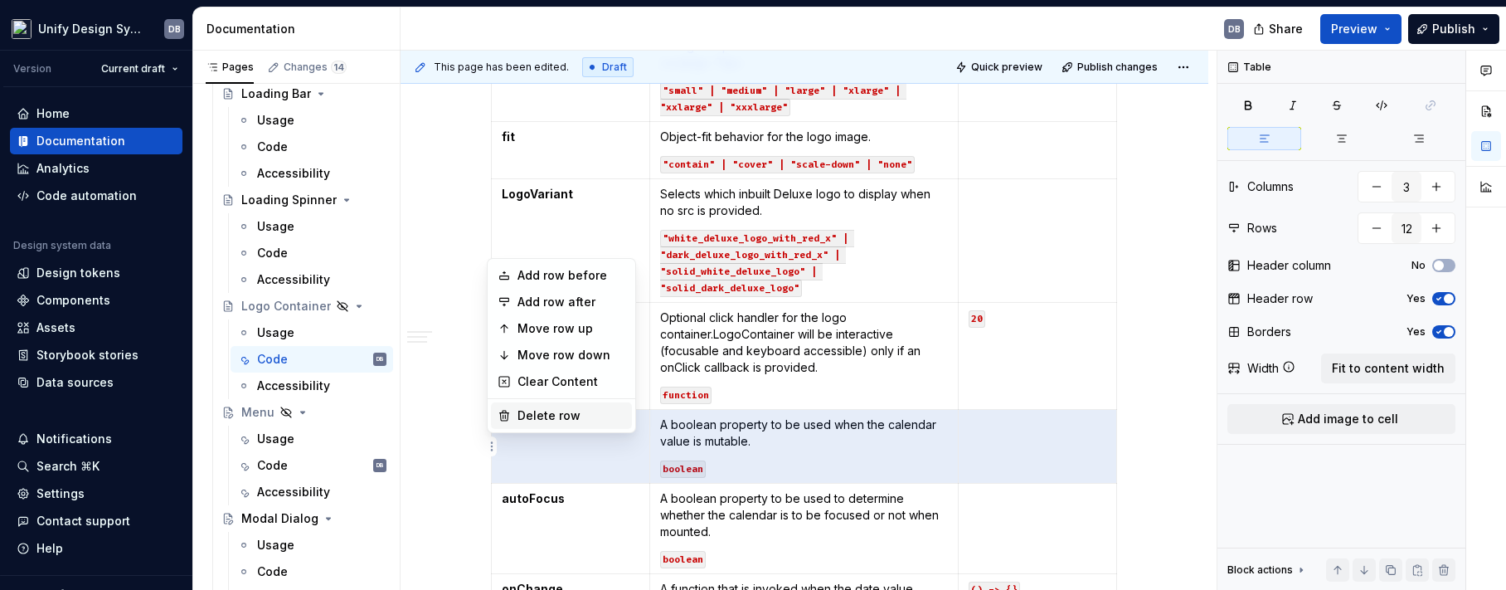
click at [551, 417] on div "Delete row" at bounding box center [571, 415] width 108 height 17
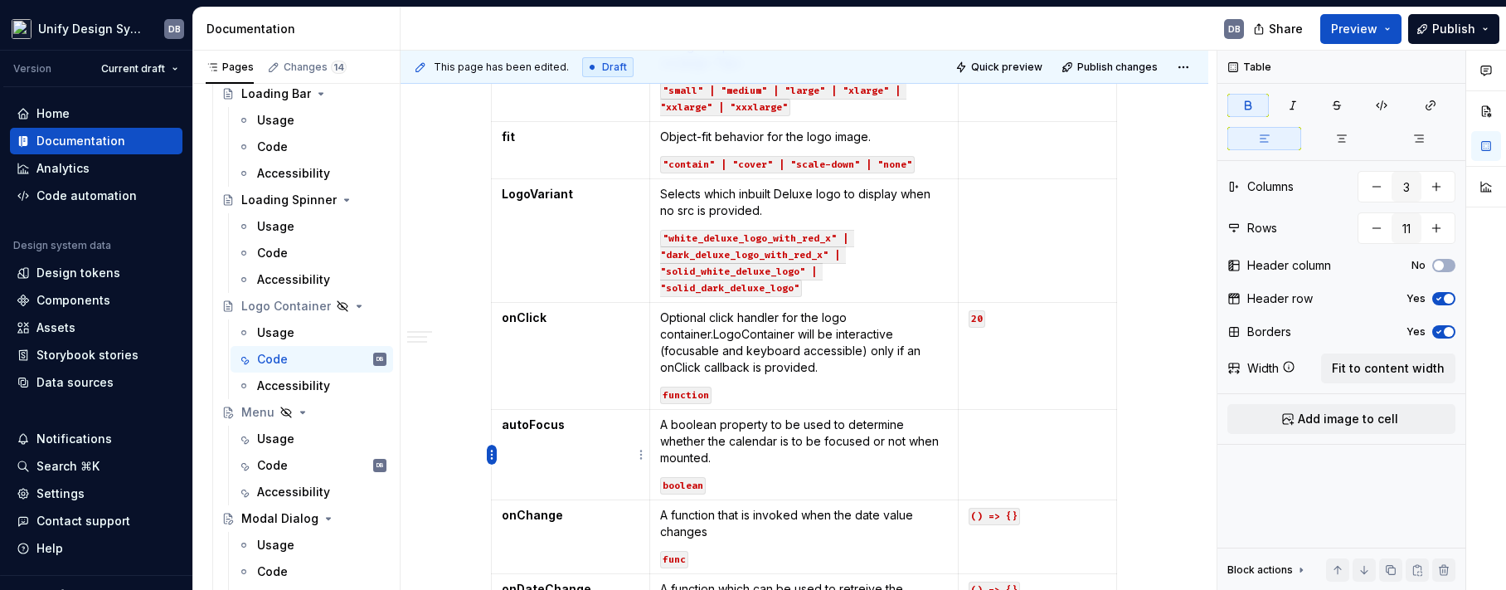
click at [491, 452] on html "Unify Design System DB Version Current draft Home Documentation Analytics Code …" at bounding box center [753, 295] width 1506 height 590
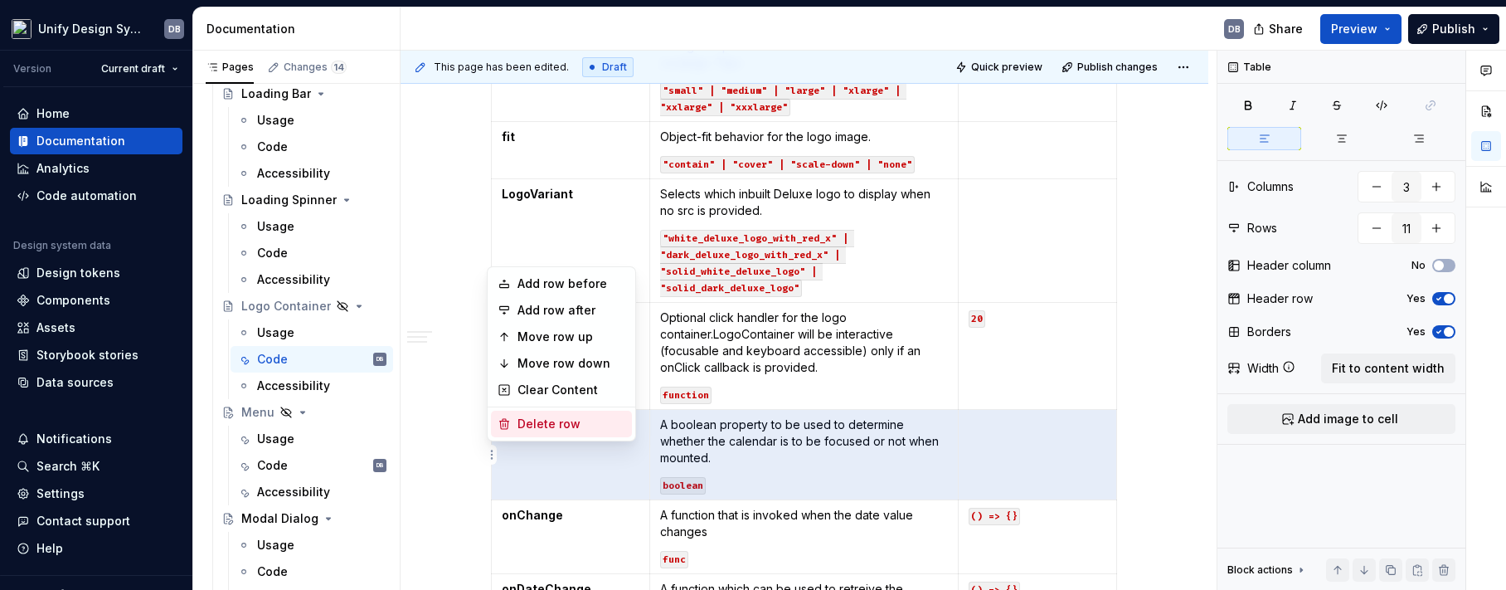
click at [546, 425] on div "Delete row" at bounding box center [571, 423] width 108 height 17
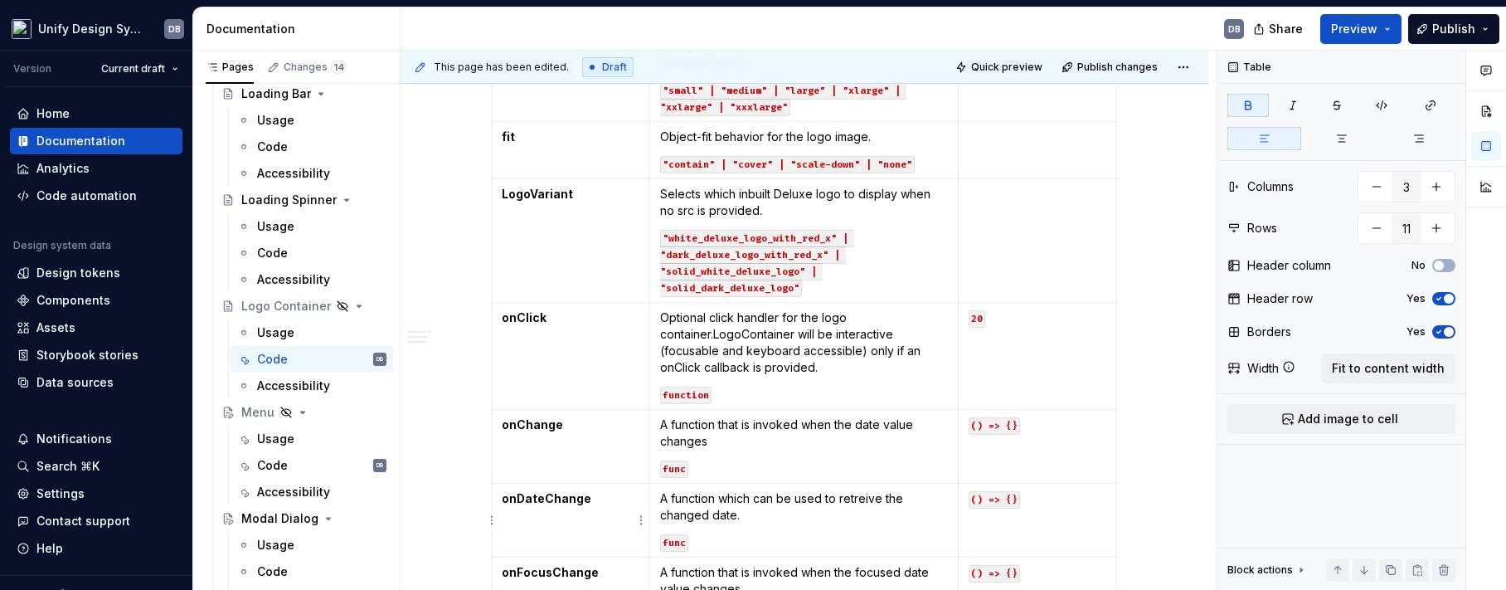
type input "10"
type textarea "*"
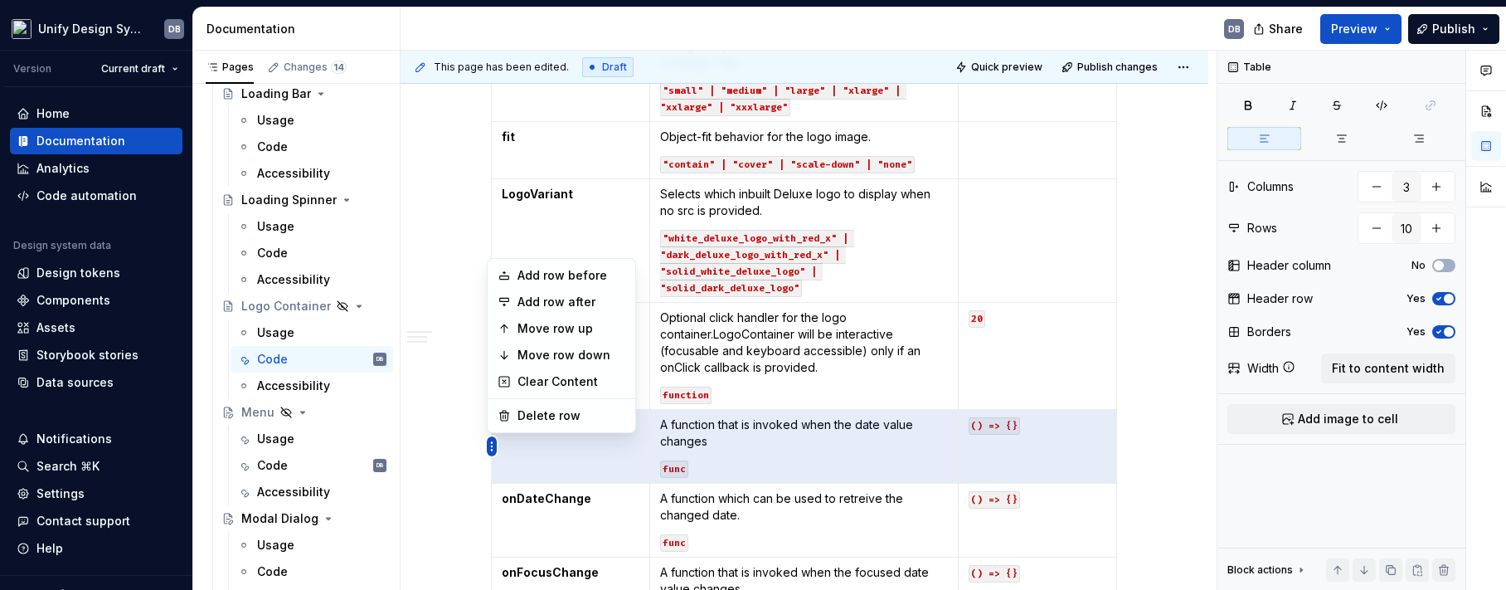
click at [489, 447] on html "Unify Design System DB Version Current draft Home Documentation Analytics Code …" at bounding box center [753, 295] width 1506 height 590
click at [547, 415] on div "Delete row" at bounding box center [571, 415] width 108 height 17
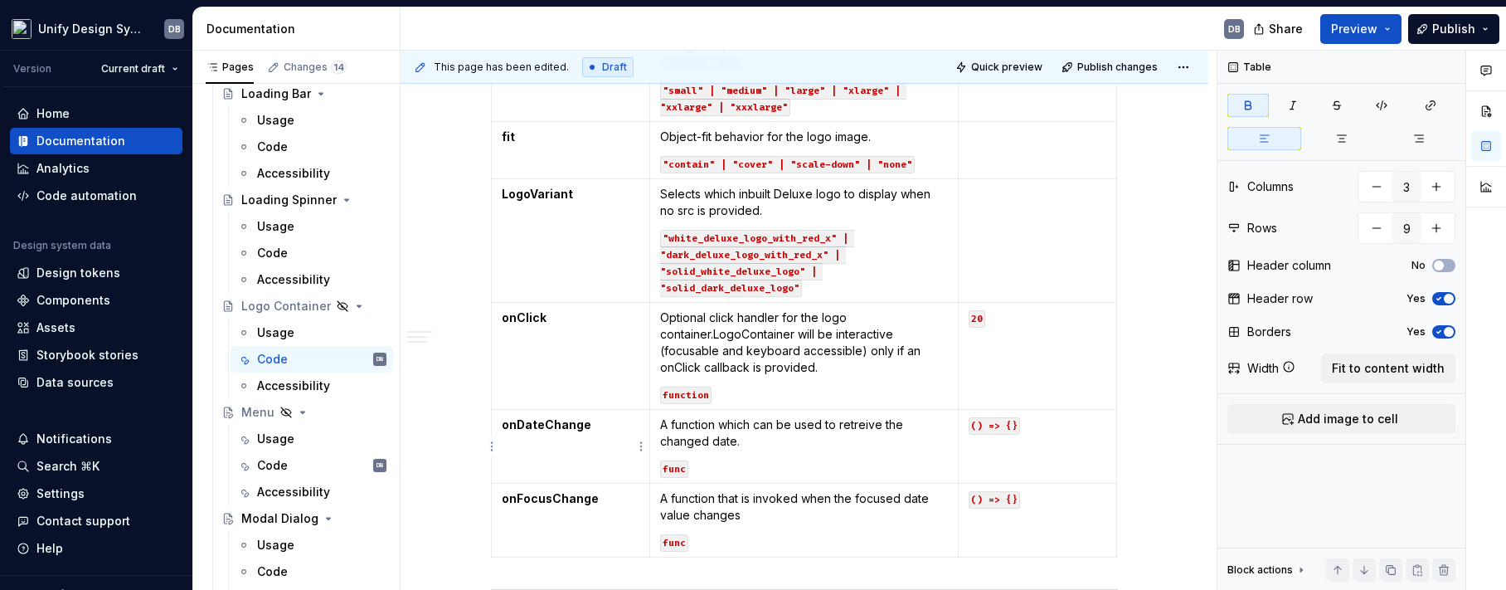
click at [490, 444] on html "Unify Design System DB Version Current draft Home Documentation Analytics Code …" at bounding box center [753, 295] width 1506 height 590
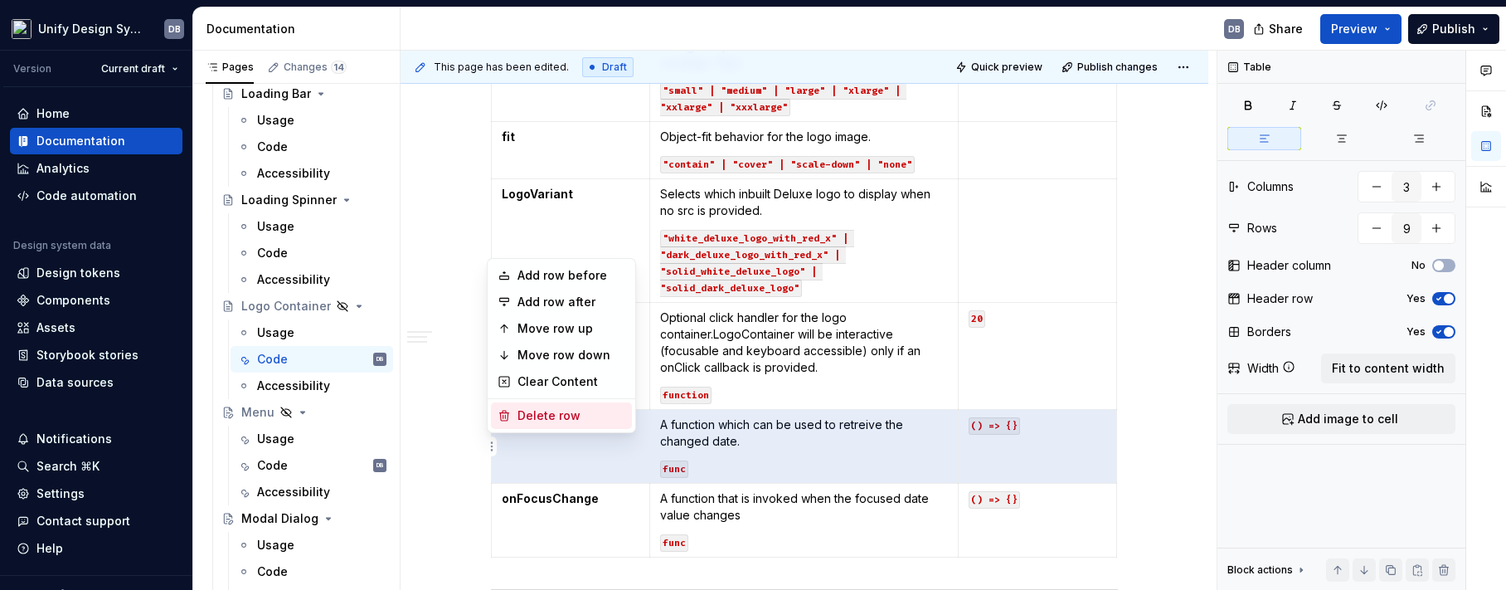
click at [555, 414] on div "Delete row" at bounding box center [571, 415] width 108 height 17
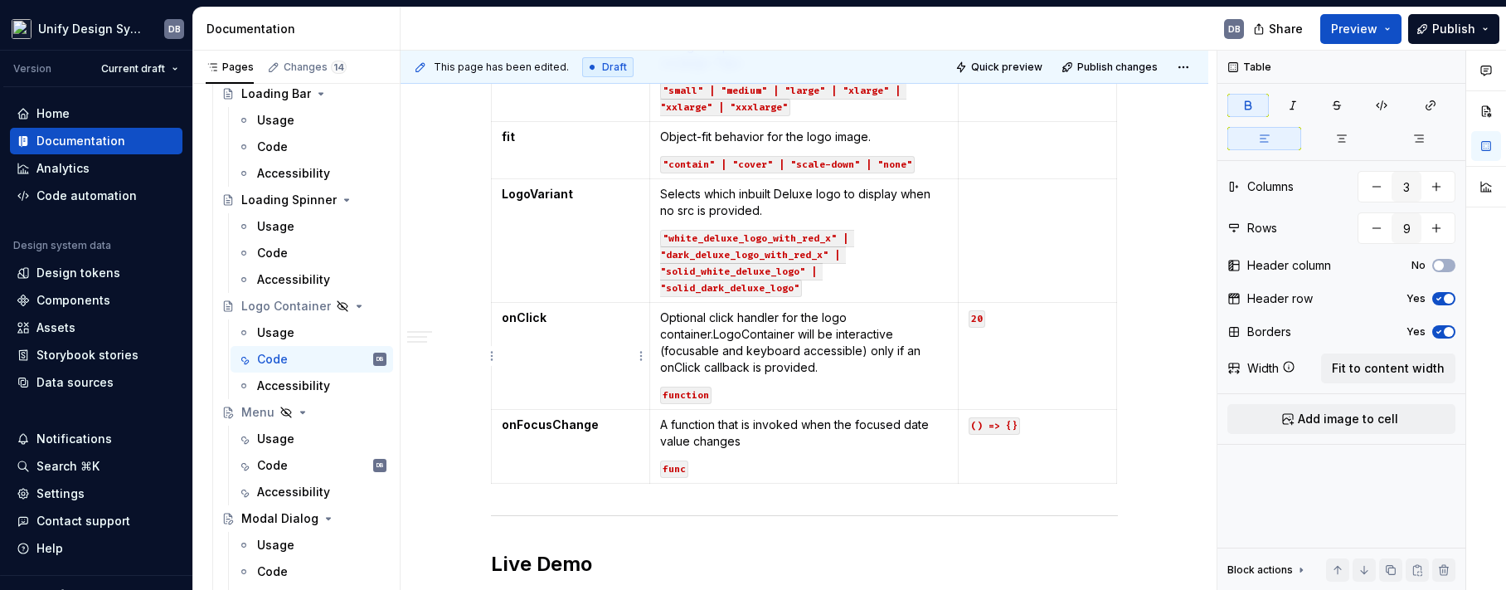
type input "8"
click at [492, 444] on html "Unify Design System DB Version Current draft Home Documentation Analytics Code …" at bounding box center [753, 295] width 1506 height 590
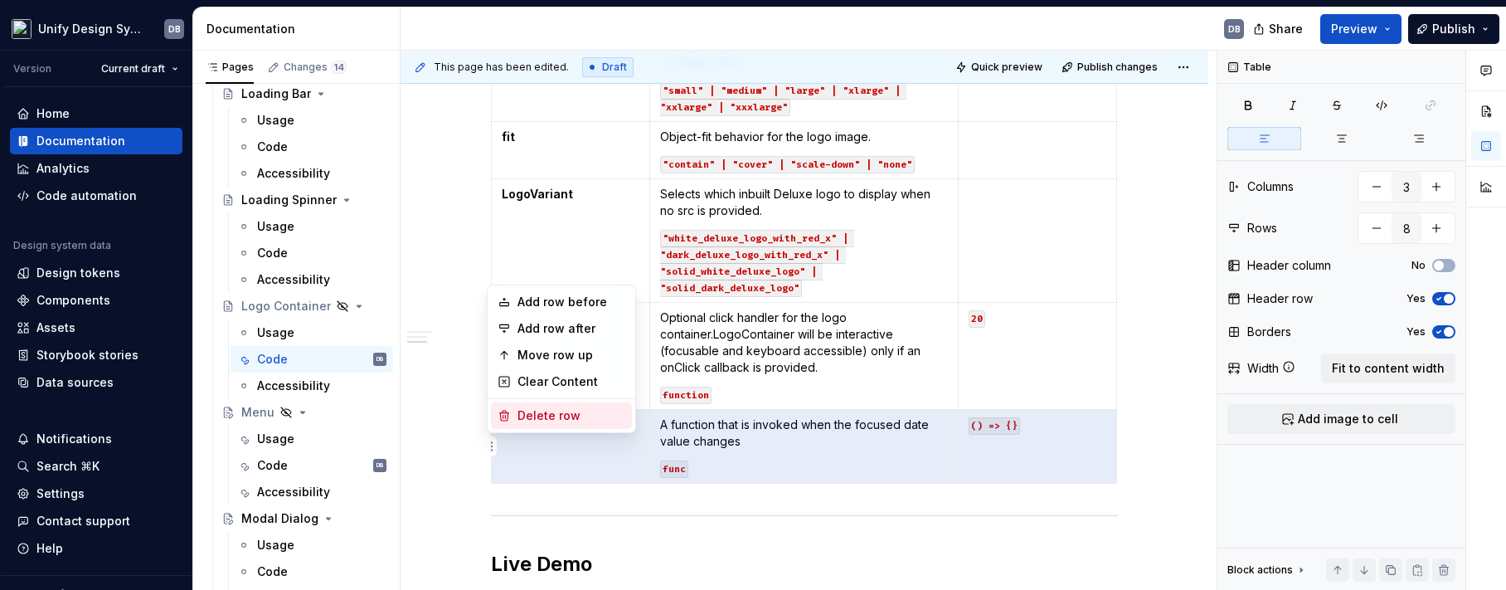
click at [541, 411] on div "Delete row" at bounding box center [571, 415] width 108 height 17
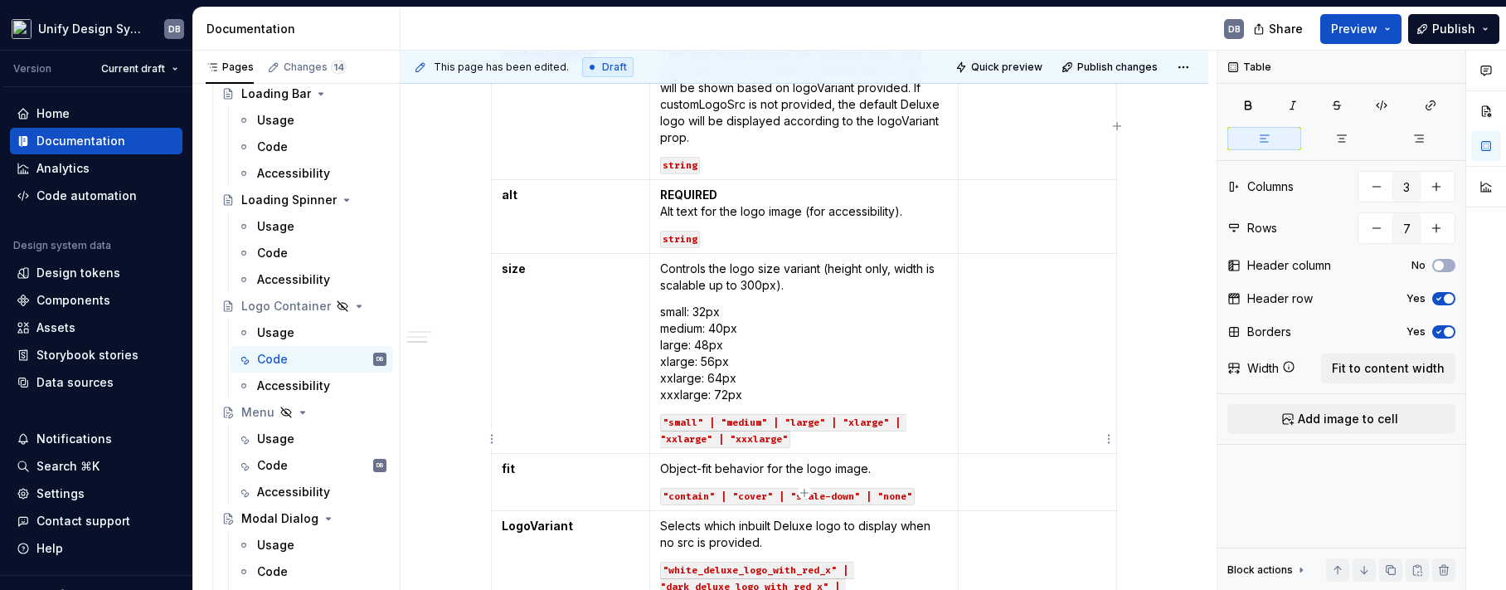
scroll to position [876, 0]
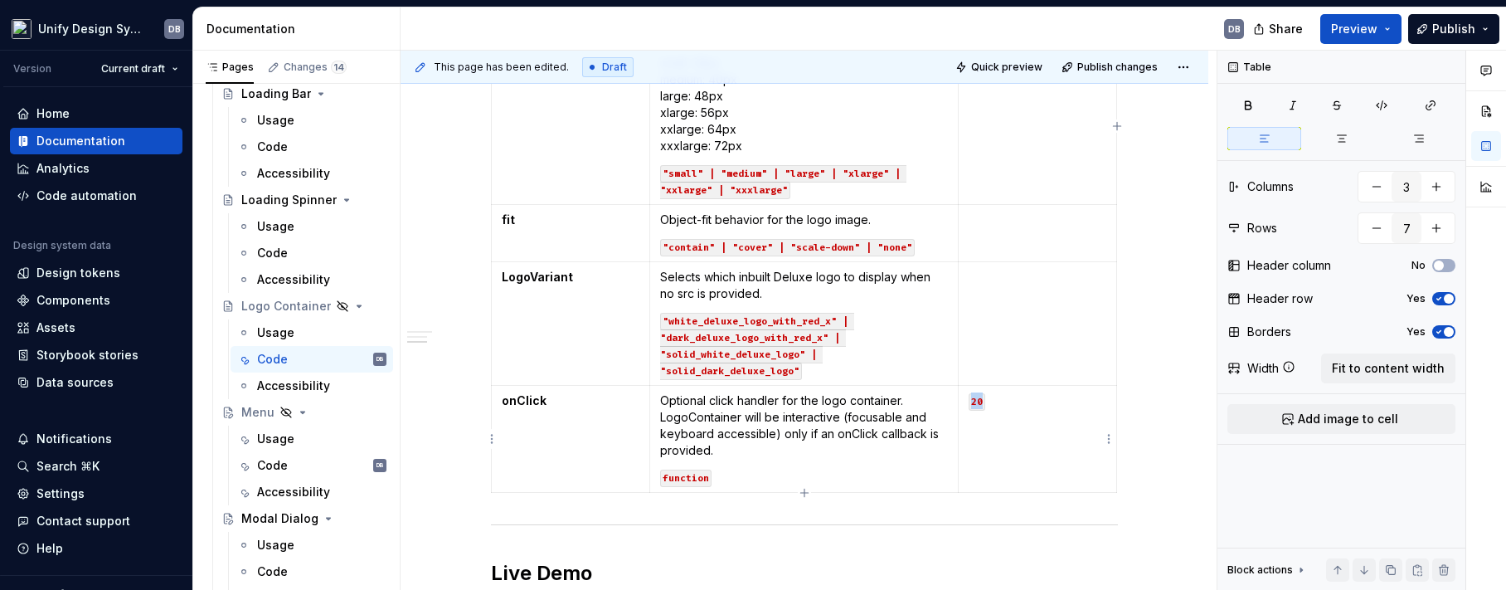
click at [968, 404] on td "20" at bounding box center [1038, 439] width 158 height 107
click at [1023, 446] on td at bounding box center [1038, 439] width 158 height 107
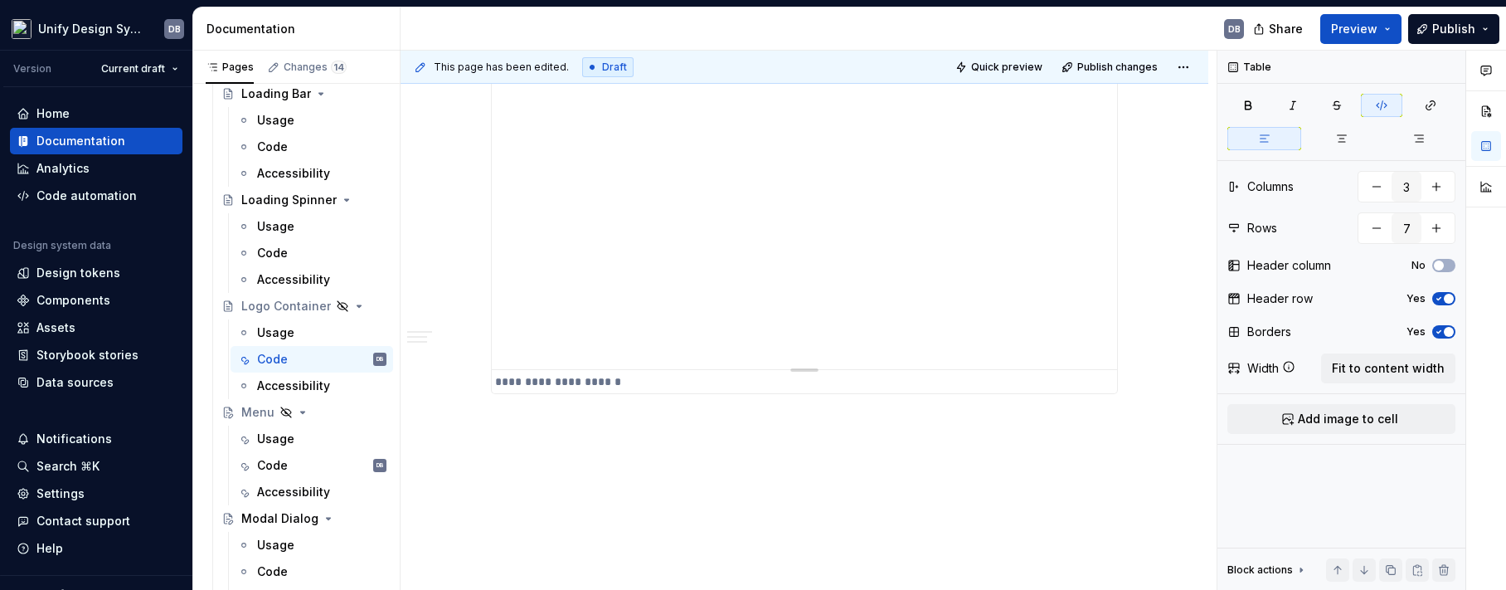
scroll to position [1330, 0]
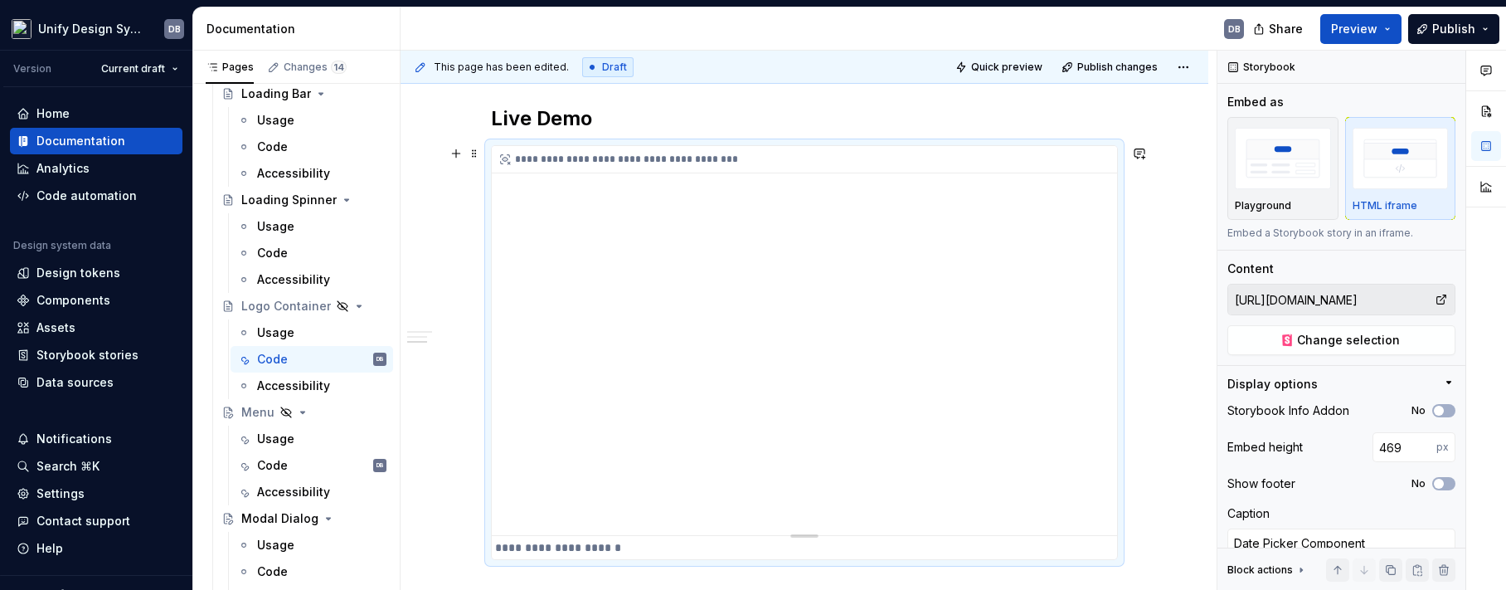
click at [1014, 350] on div "**********" at bounding box center [804, 340] width 625 height 389
click at [1303, 301] on input "[URL][DOMAIN_NAME]" at bounding box center [1331, 299] width 206 height 30
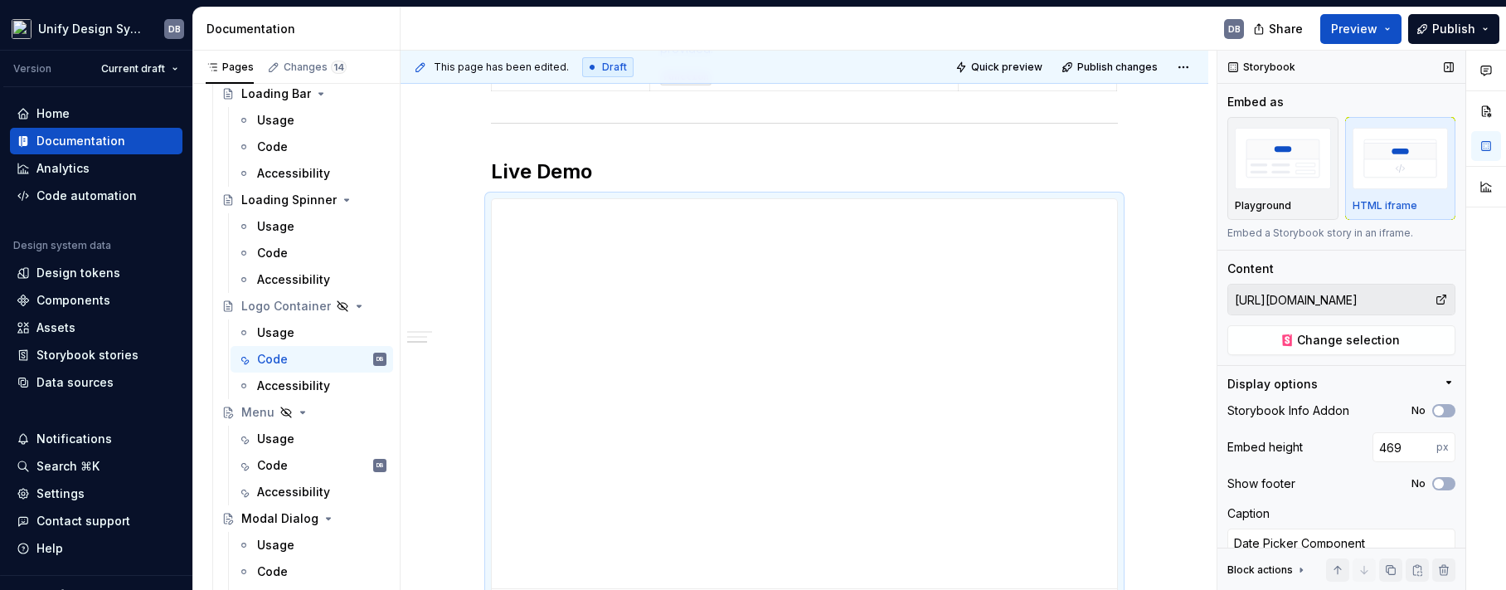
scroll to position [1383, 0]
click at [1352, 335] on span "Change selection" at bounding box center [1348, 340] width 103 height 17
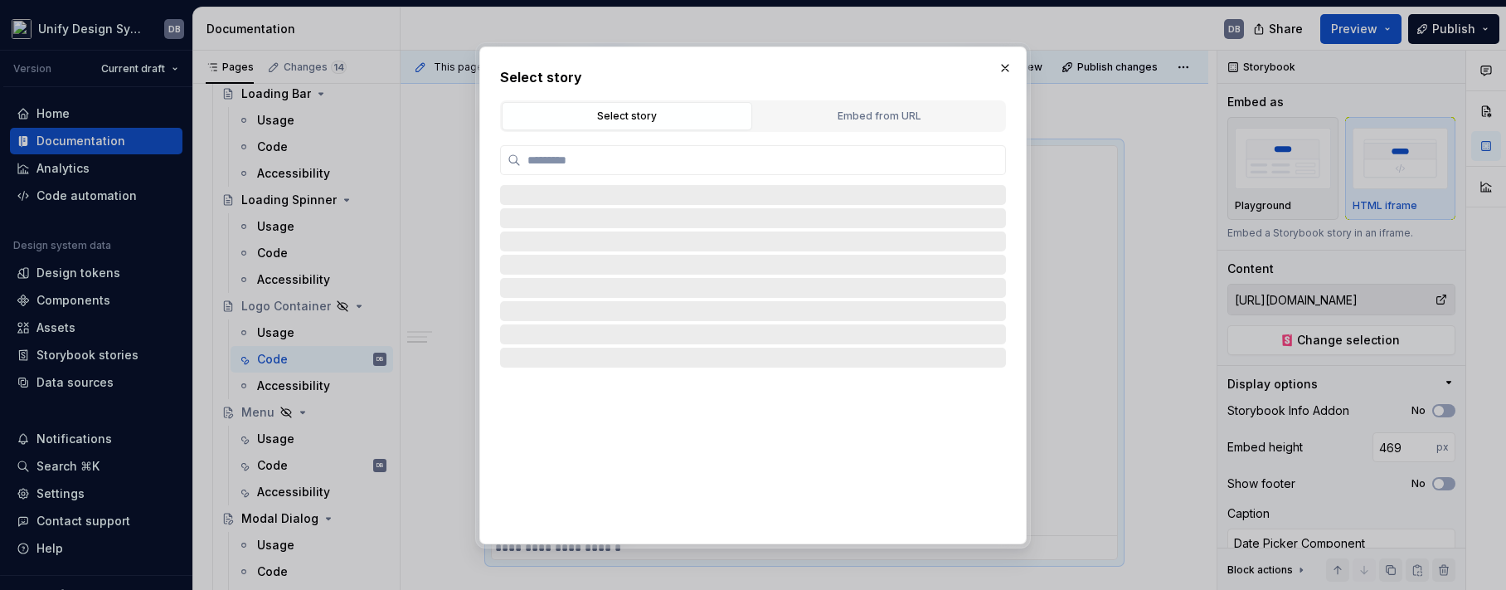
type textarea "*"
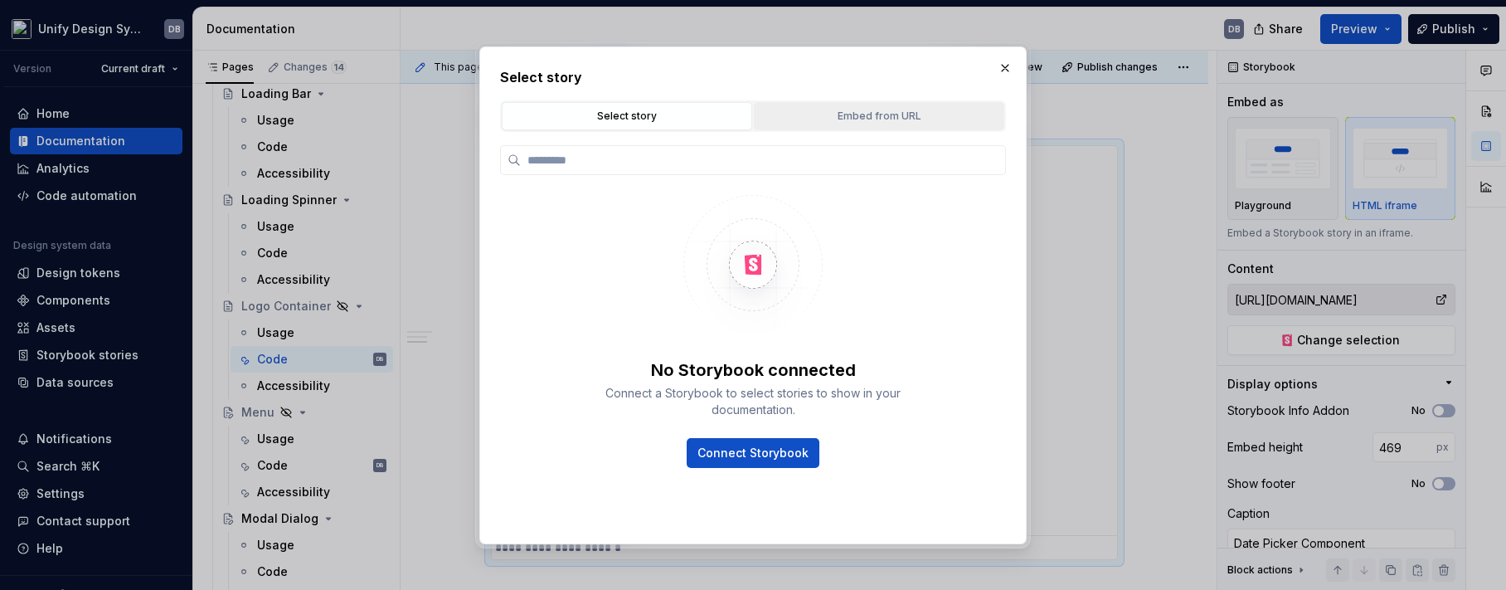
click at [849, 111] on div "Embed from URL" at bounding box center [879, 116] width 239 height 17
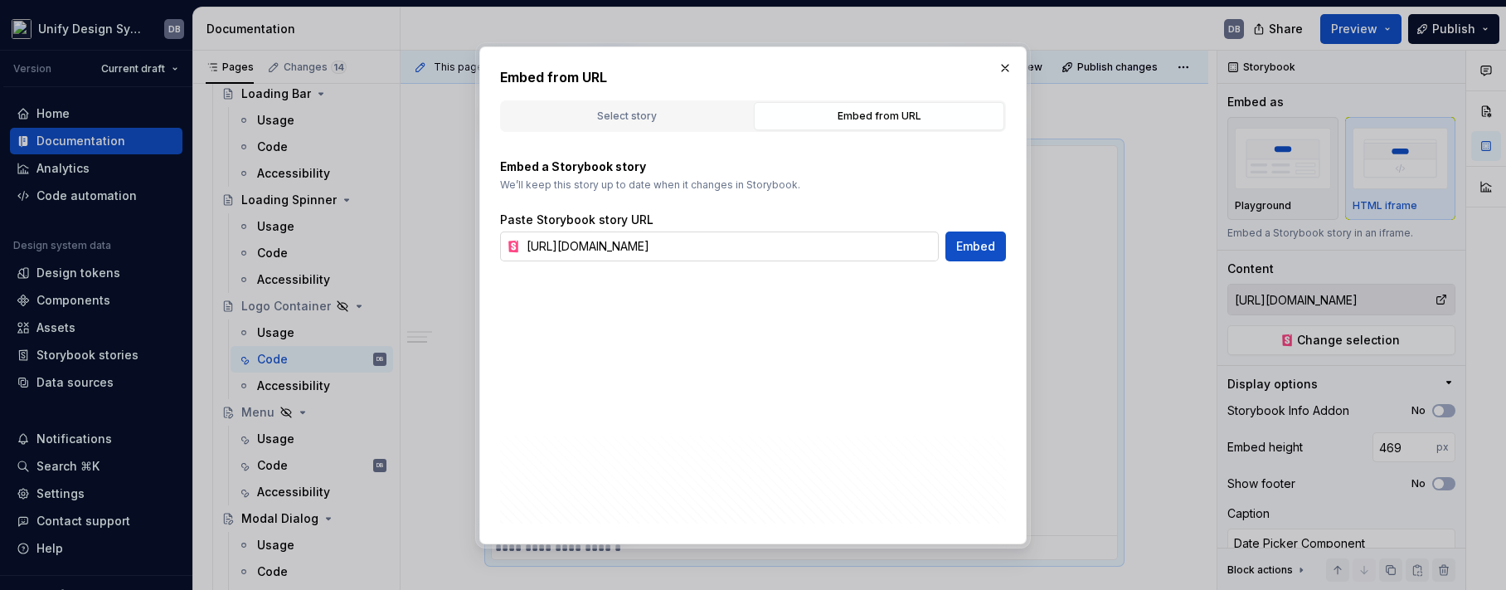
click at [553, 247] on input "[URL][DOMAIN_NAME]" at bounding box center [729, 246] width 419 height 30
paste input "display-logocontainer--default"
type input "[URL][DOMAIN_NAME]"
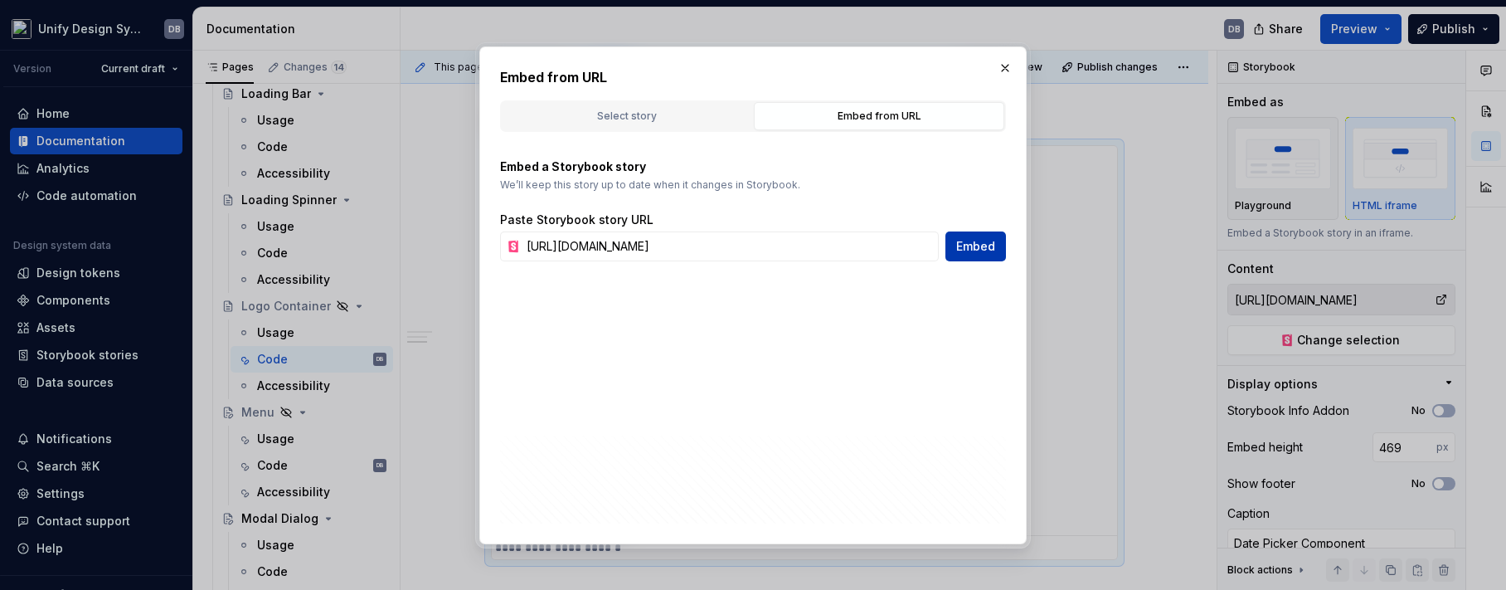
click at [974, 244] on span "Embed" at bounding box center [975, 246] width 39 height 17
type textarea "*"
type input "[URL][DOMAIN_NAME]"
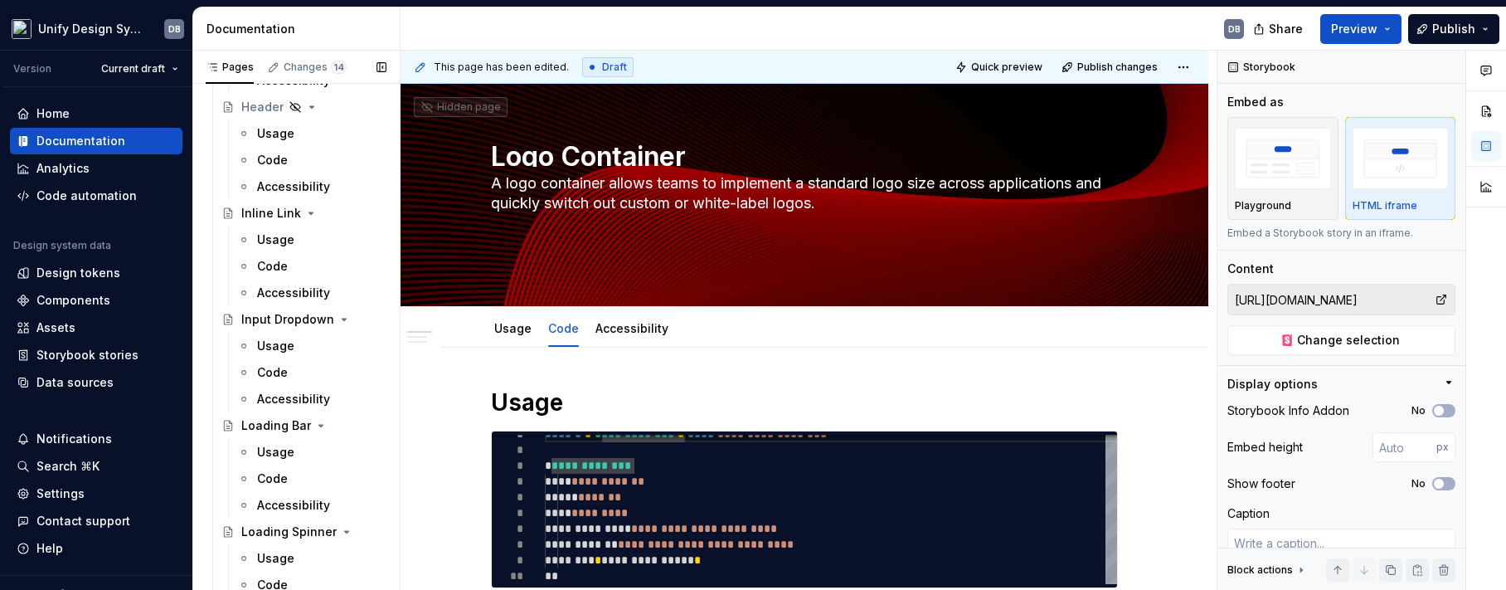
scroll to position [1658, 0]
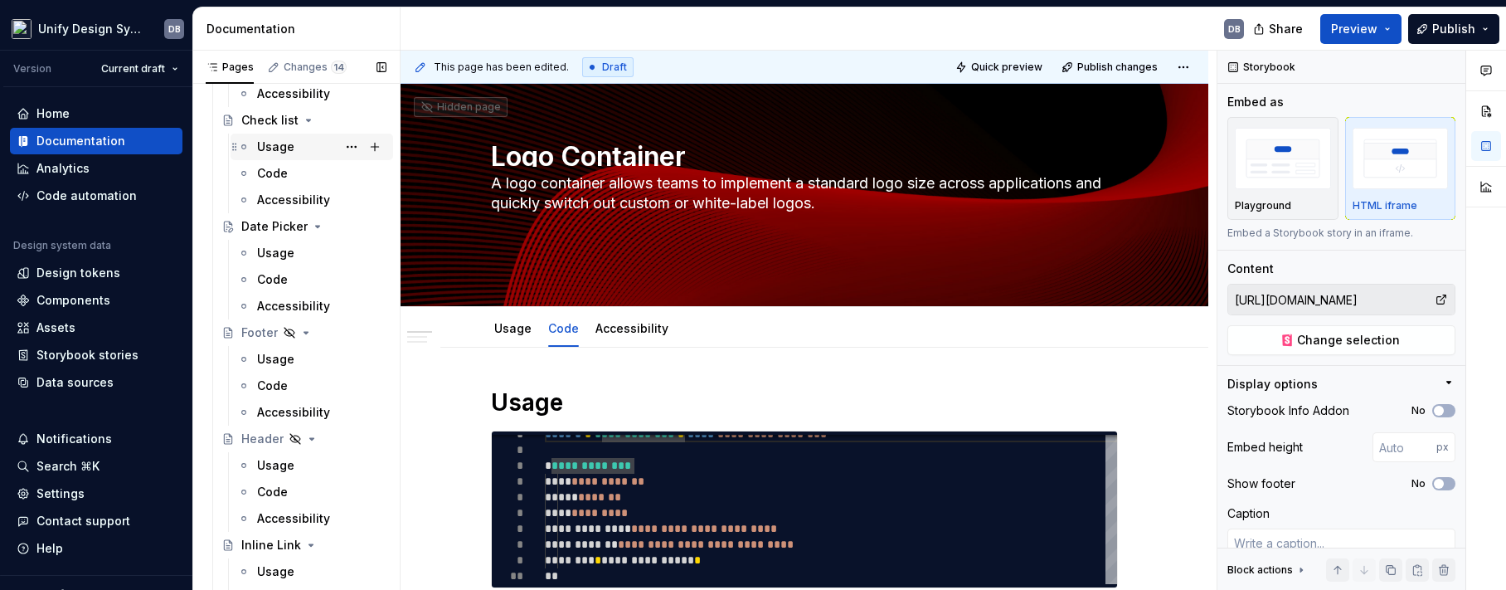
click at [282, 144] on div "Usage" at bounding box center [275, 146] width 37 height 17
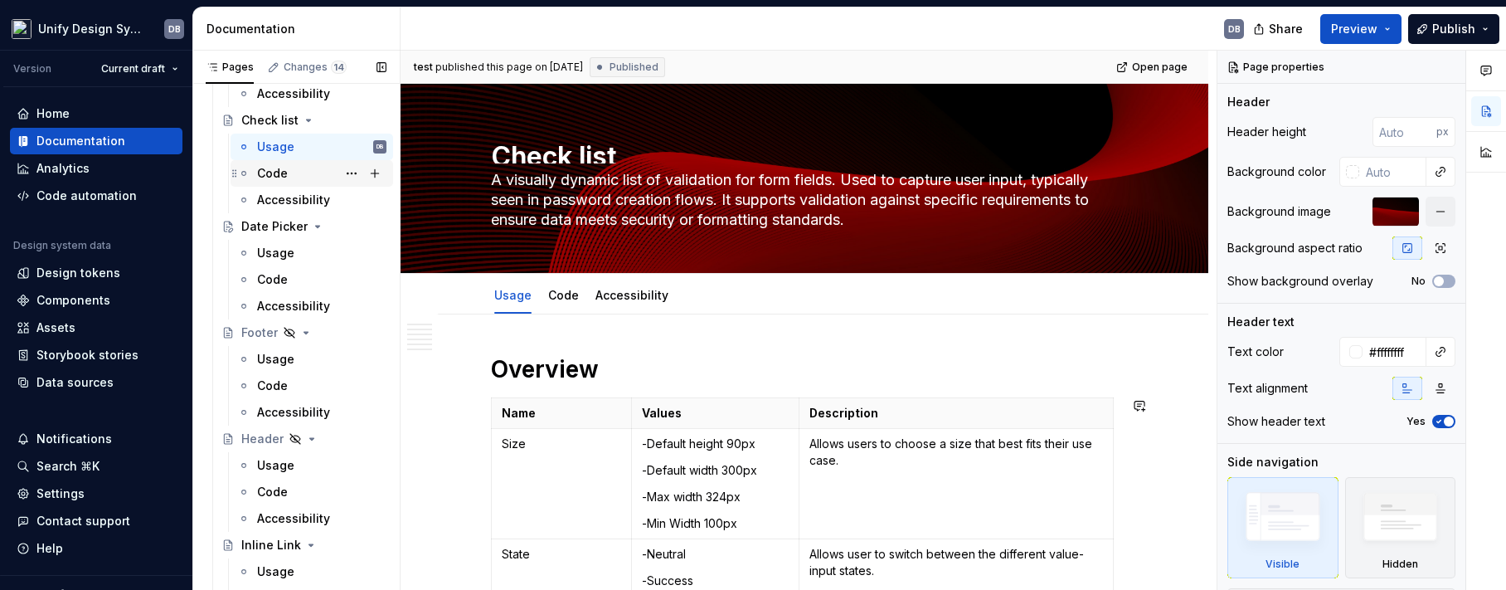
scroll to position [332, 0]
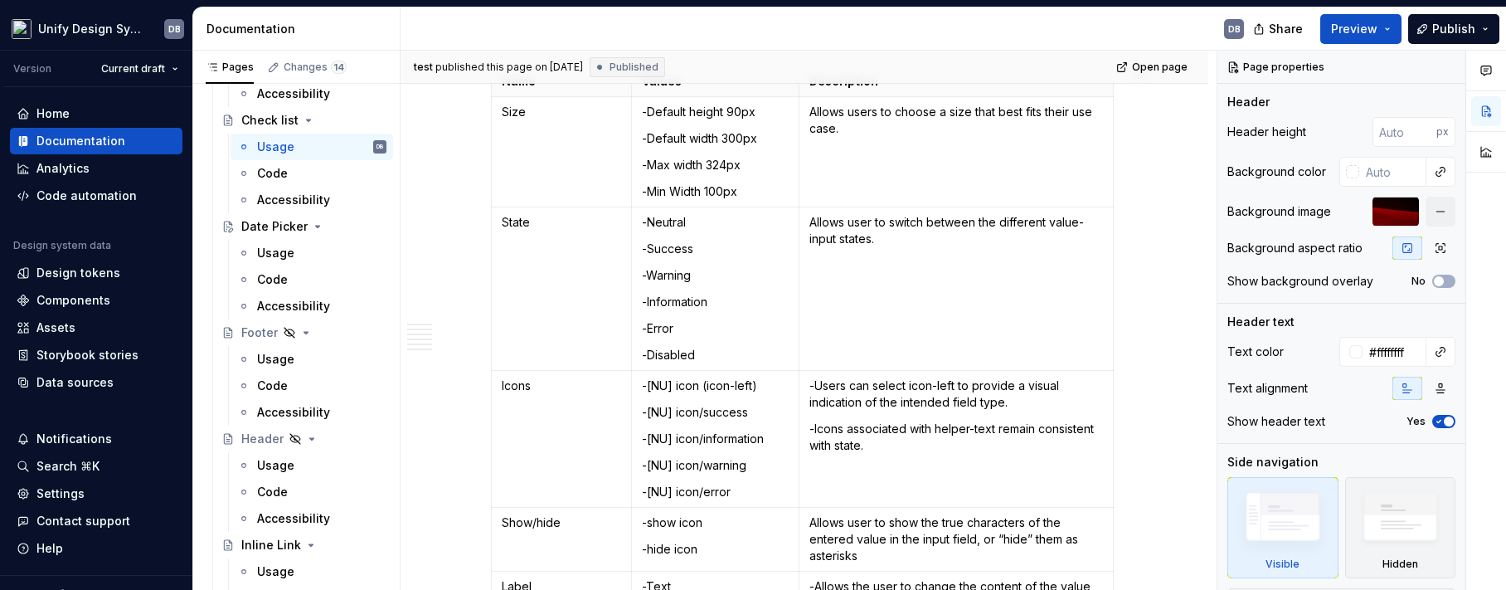
click at [276, 175] on div "Code" at bounding box center [272, 173] width 31 height 17
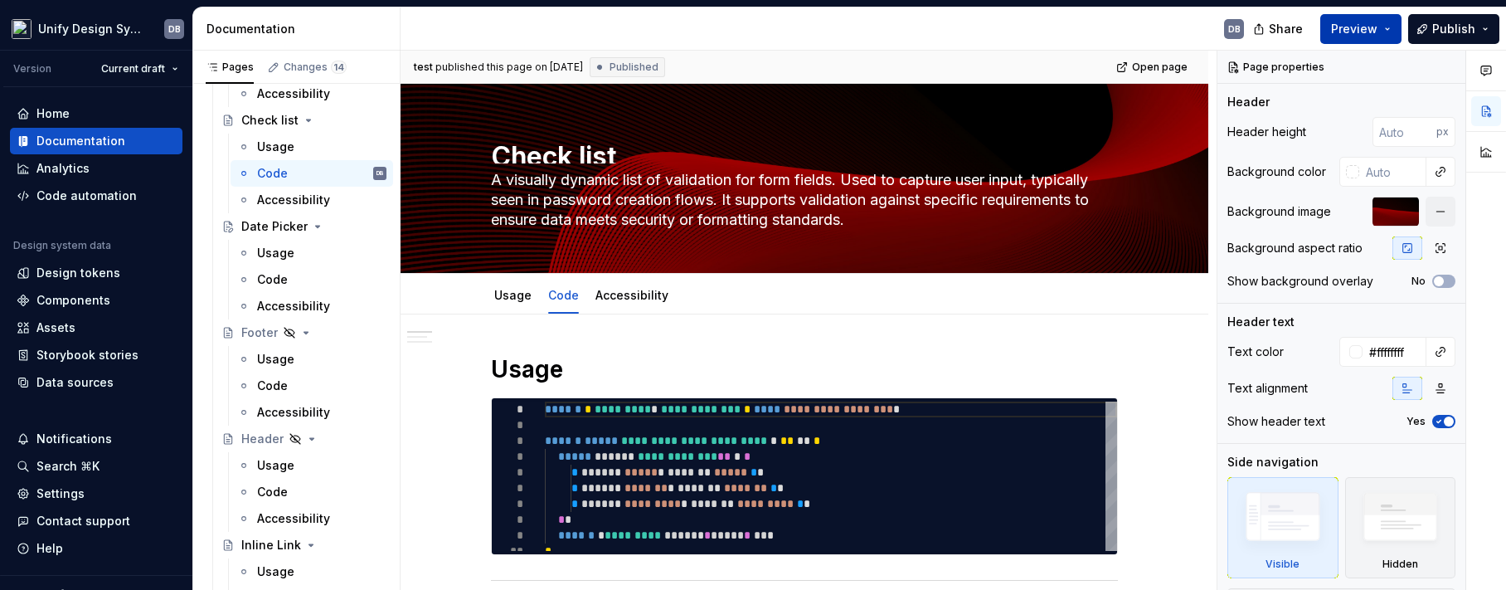
click at [1390, 28] on button "Preview" at bounding box center [1360, 29] width 81 height 30
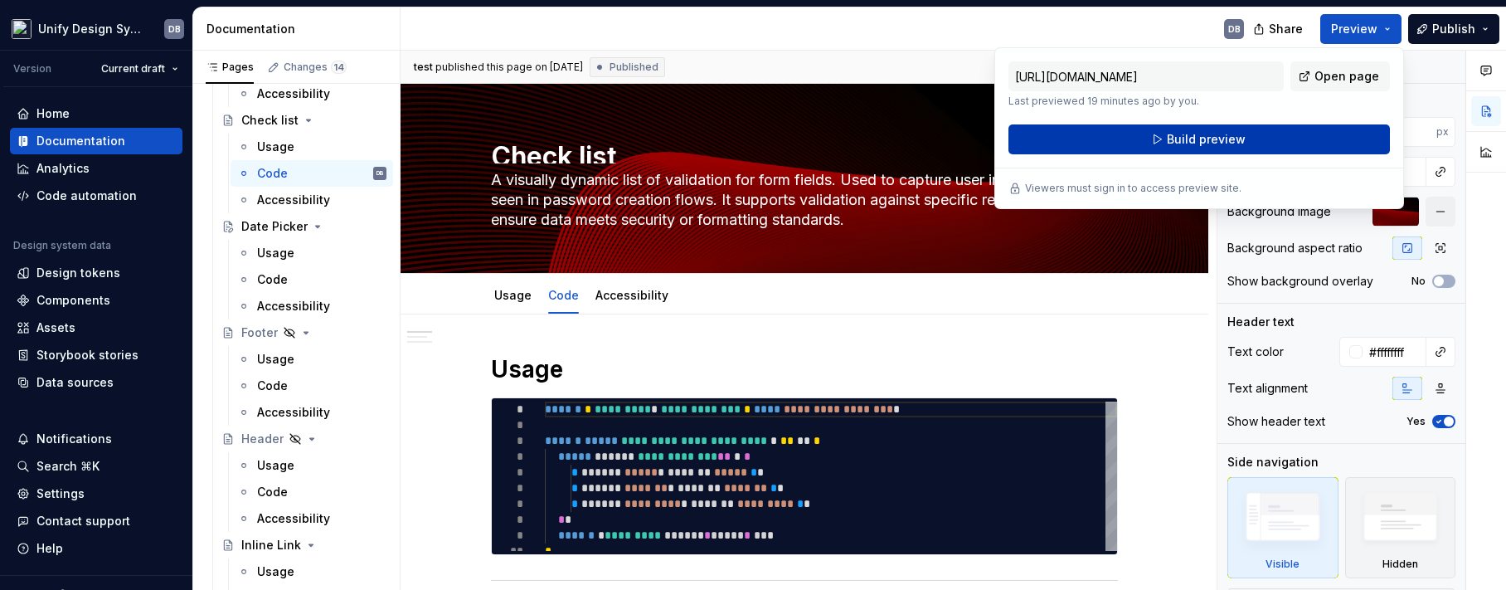
click at [1202, 138] on span "Build preview" at bounding box center [1206, 139] width 79 height 17
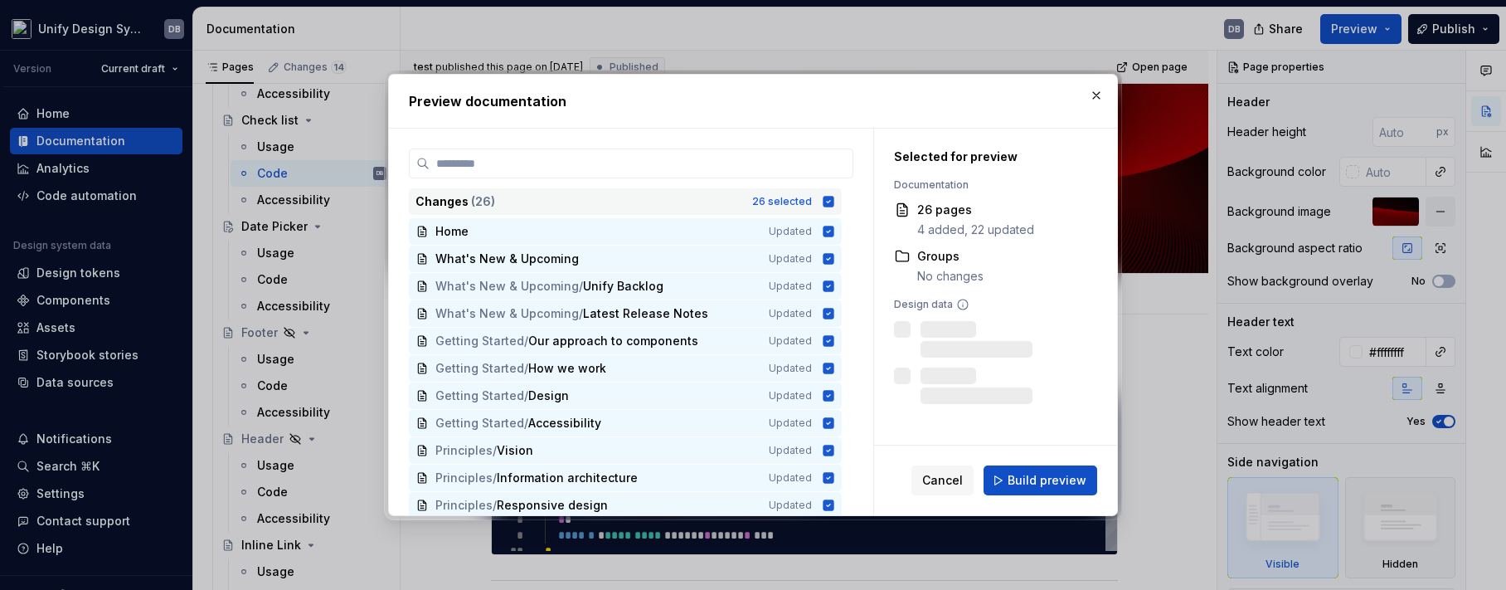
click at [833, 200] on icon at bounding box center [828, 201] width 11 height 11
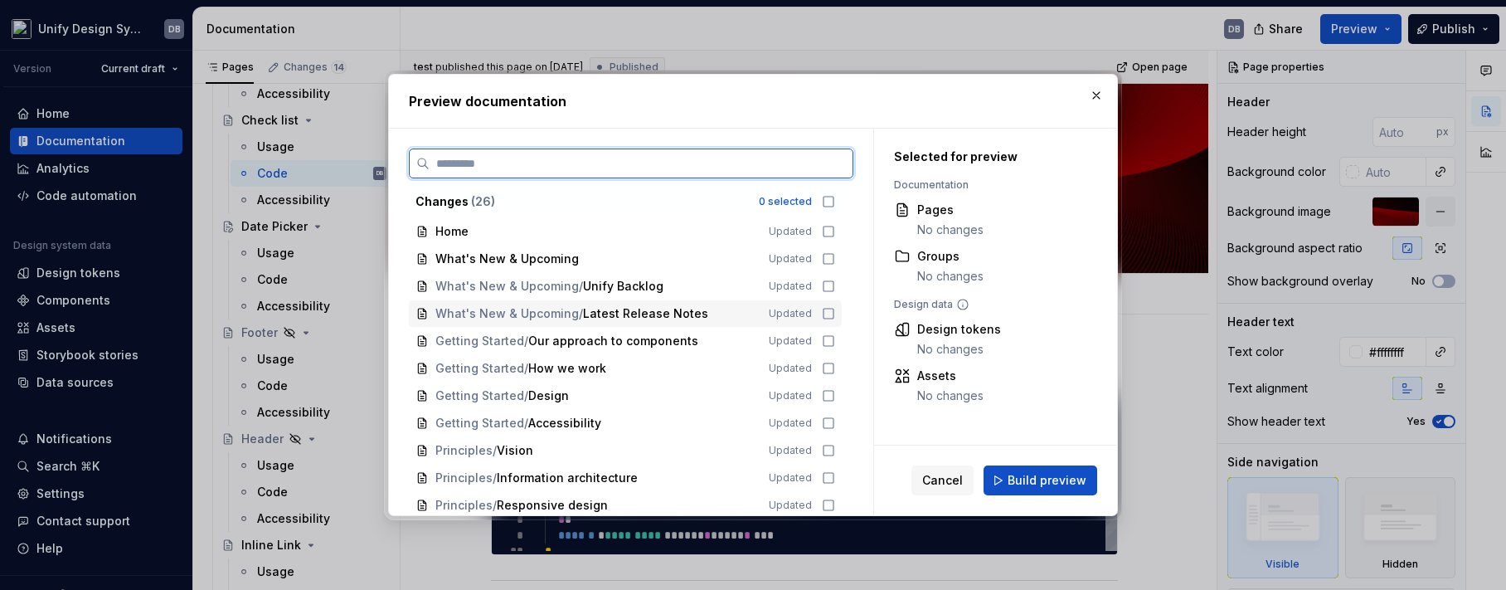
click at [829, 316] on icon at bounding box center [828, 313] width 13 height 13
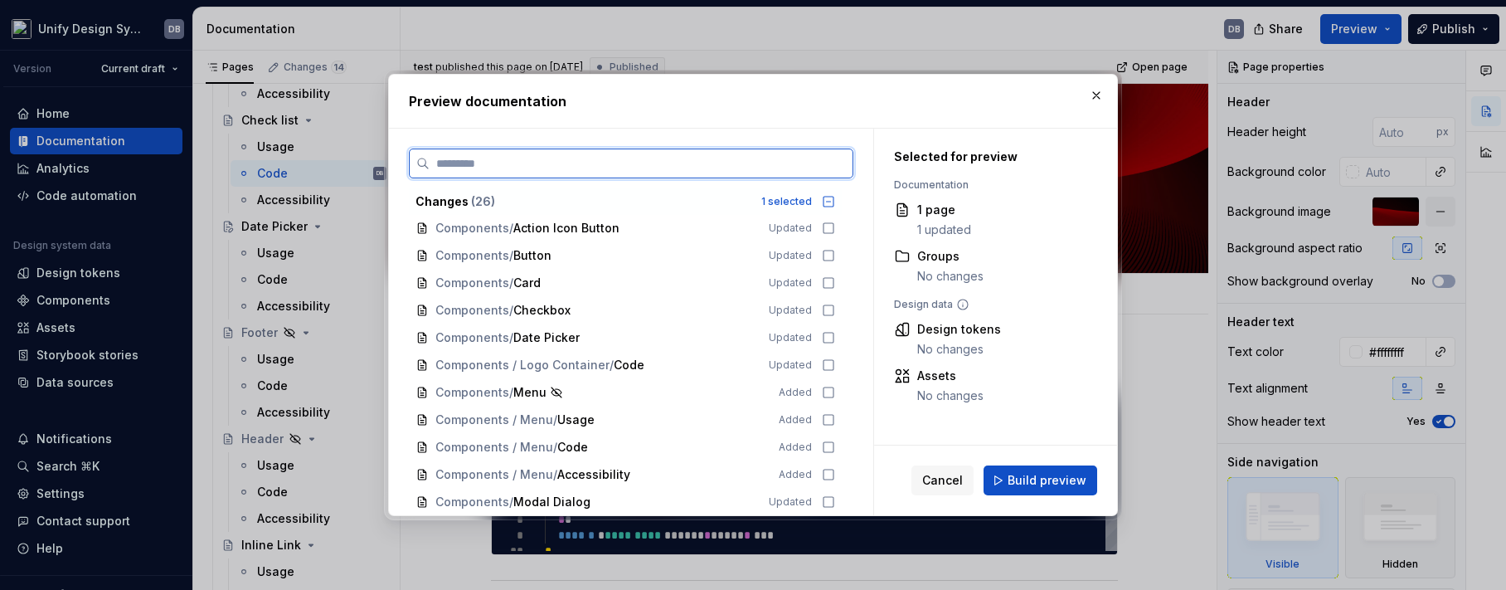
scroll to position [415, 0]
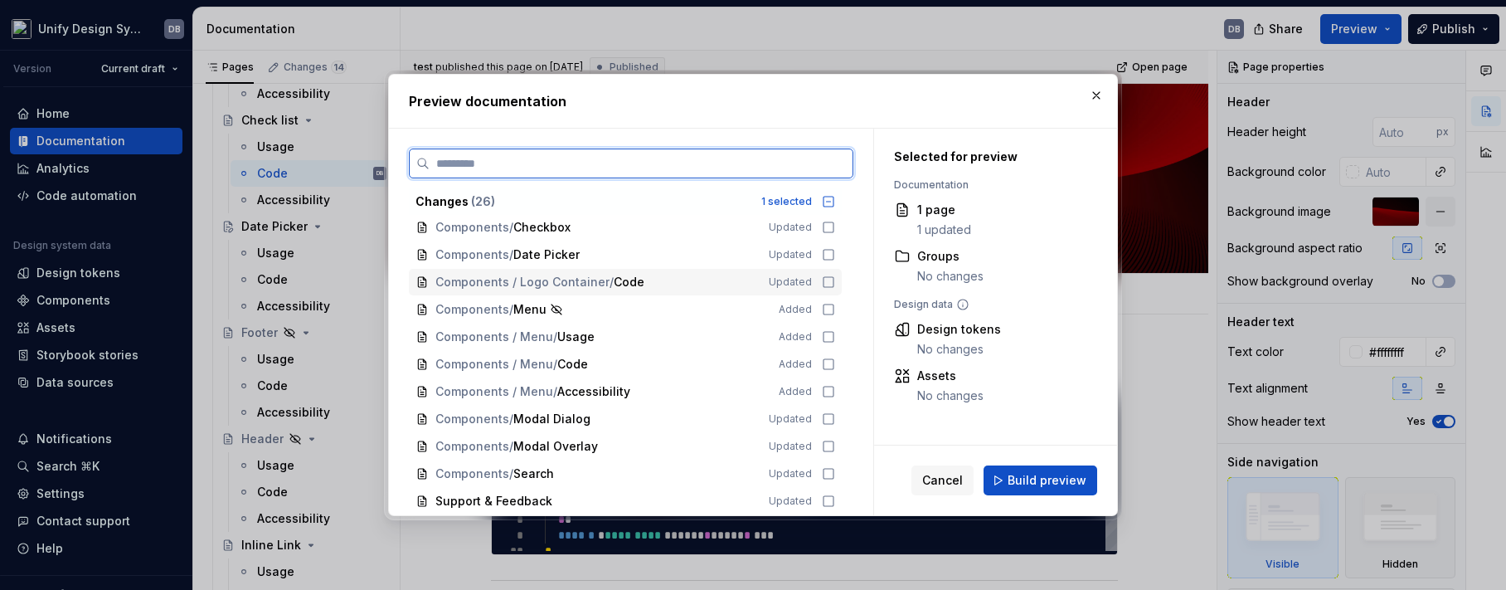
click at [829, 279] on icon at bounding box center [828, 281] width 13 height 13
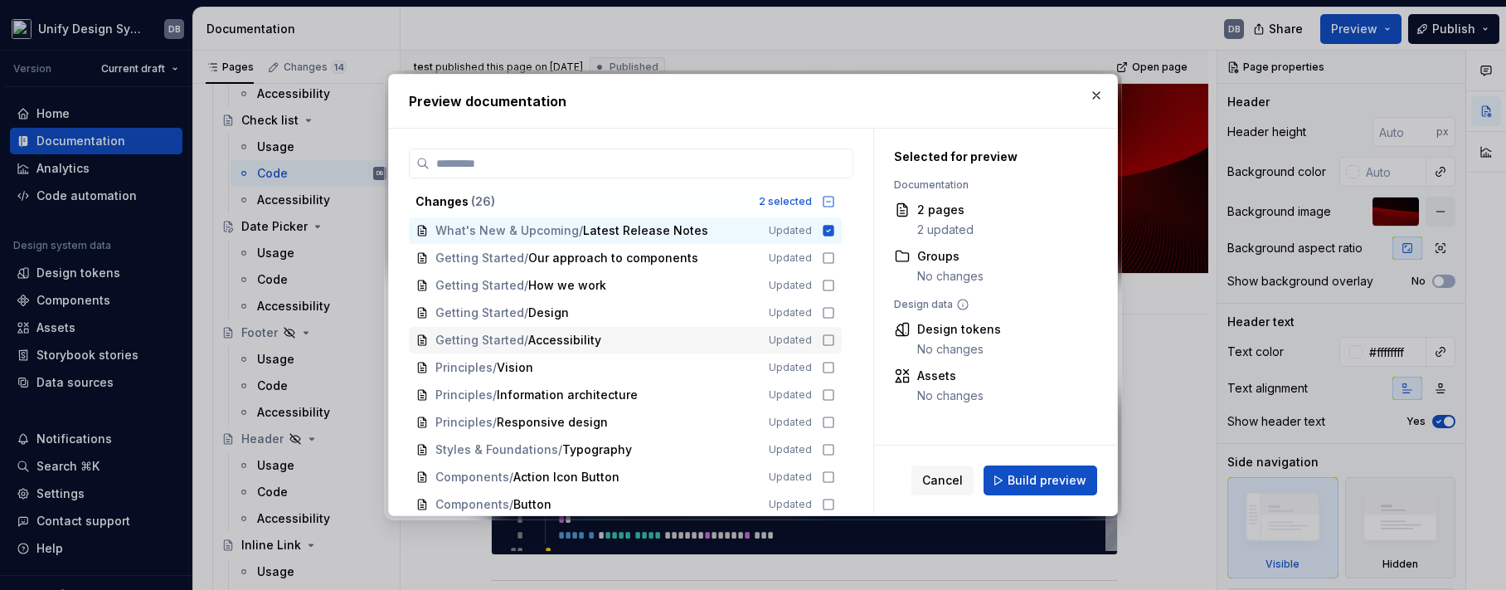
scroll to position [0, 0]
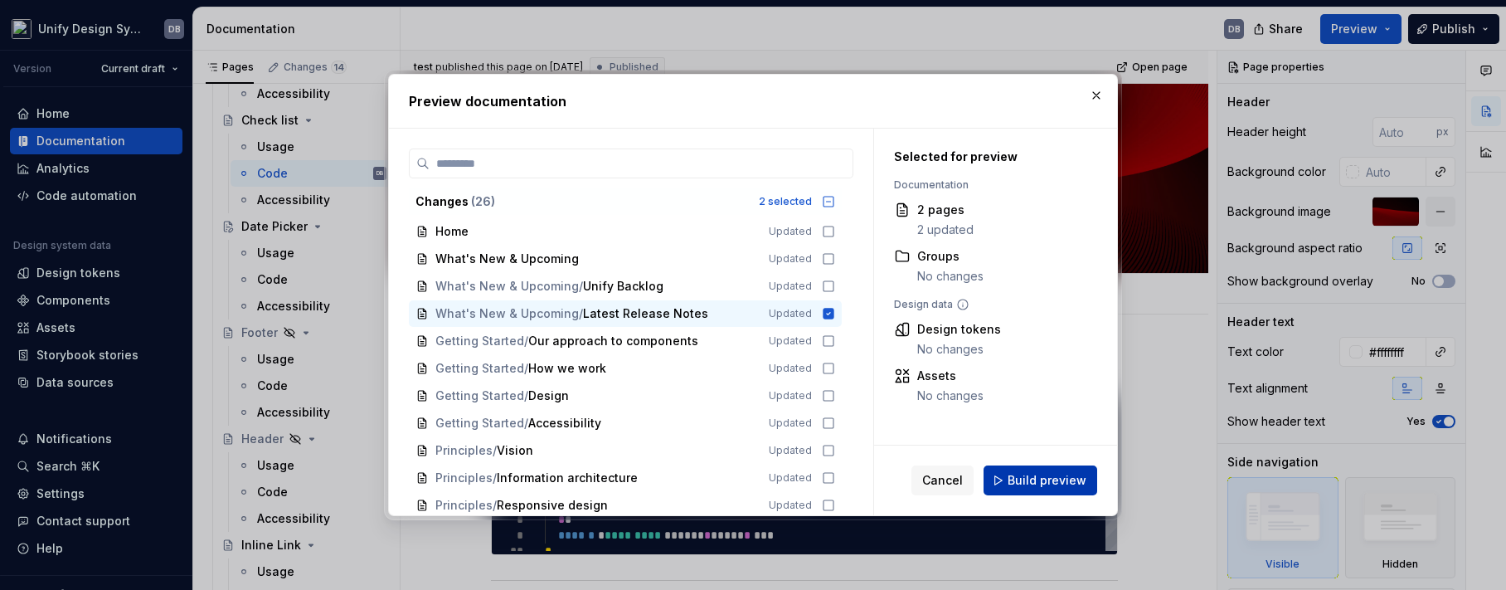
click at [1030, 480] on span "Build preview" at bounding box center [1046, 480] width 79 height 17
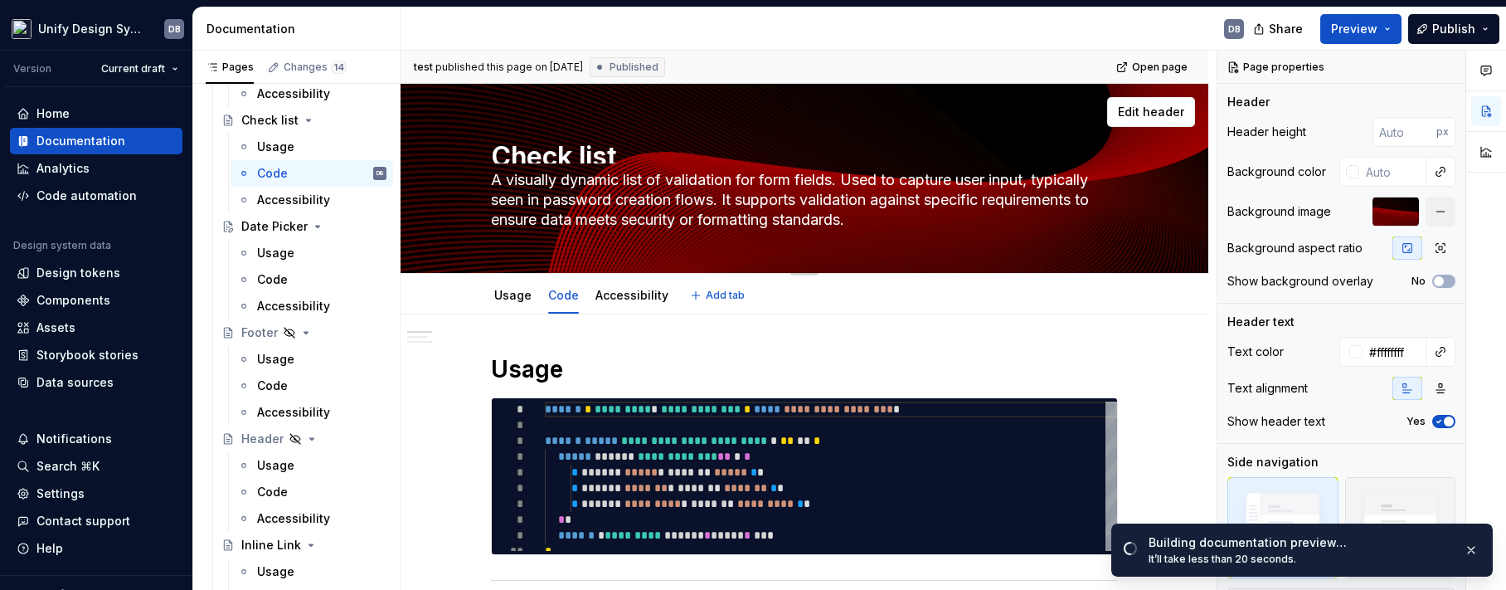
click at [1068, 197] on textarea "A visually dynamic list of validation for form fields. Used to capture user inp…" at bounding box center [801, 200] width 627 height 66
drag, startPoint x: 858, startPoint y: 220, endPoint x: 492, endPoint y: 187, distance: 367.9
click at [492, 187] on textarea "A visually dynamic list of validation for form fields. Used to capture user inp…" at bounding box center [801, 200] width 627 height 66
click at [878, 223] on textarea "A visually dynamic list of validation for form fields. Used to capture user inp…" at bounding box center [801, 200] width 627 height 66
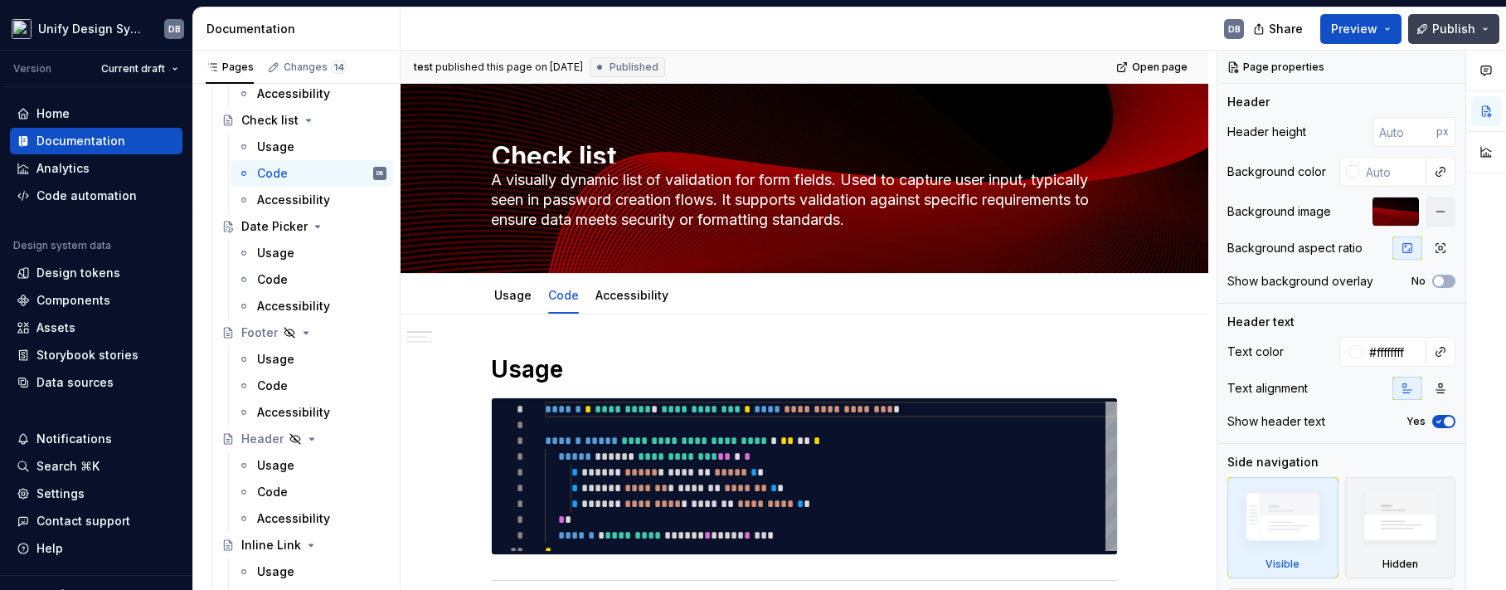
click at [1486, 32] on button "Publish" at bounding box center [1453, 29] width 91 height 30
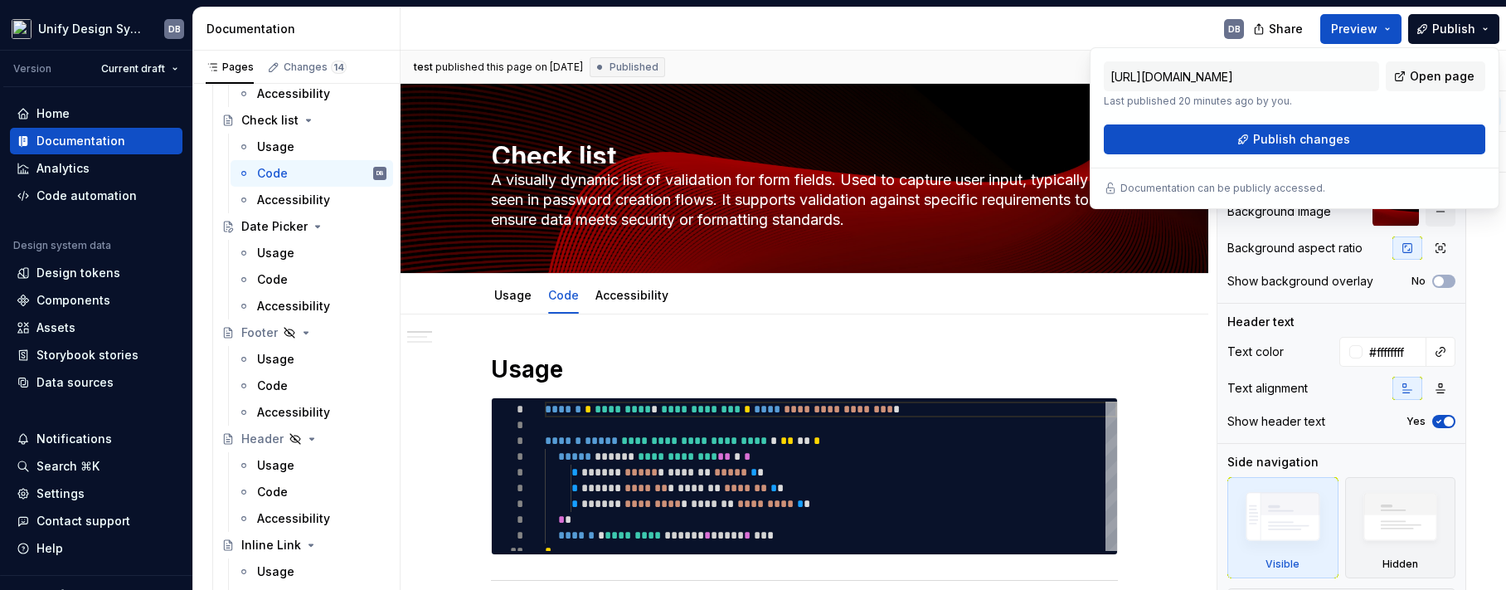
drag, startPoint x: 1486, startPoint y: 32, endPoint x: 1356, endPoint y: 166, distance: 186.5
click at [1356, 166] on div "[URL][DOMAIN_NAME] Last published 20 minutes ago by you. Open page Publish chan…" at bounding box center [1295, 128] width 410 height 162
click at [1316, 143] on span "Publish changes" at bounding box center [1301, 139] width 97 height 17
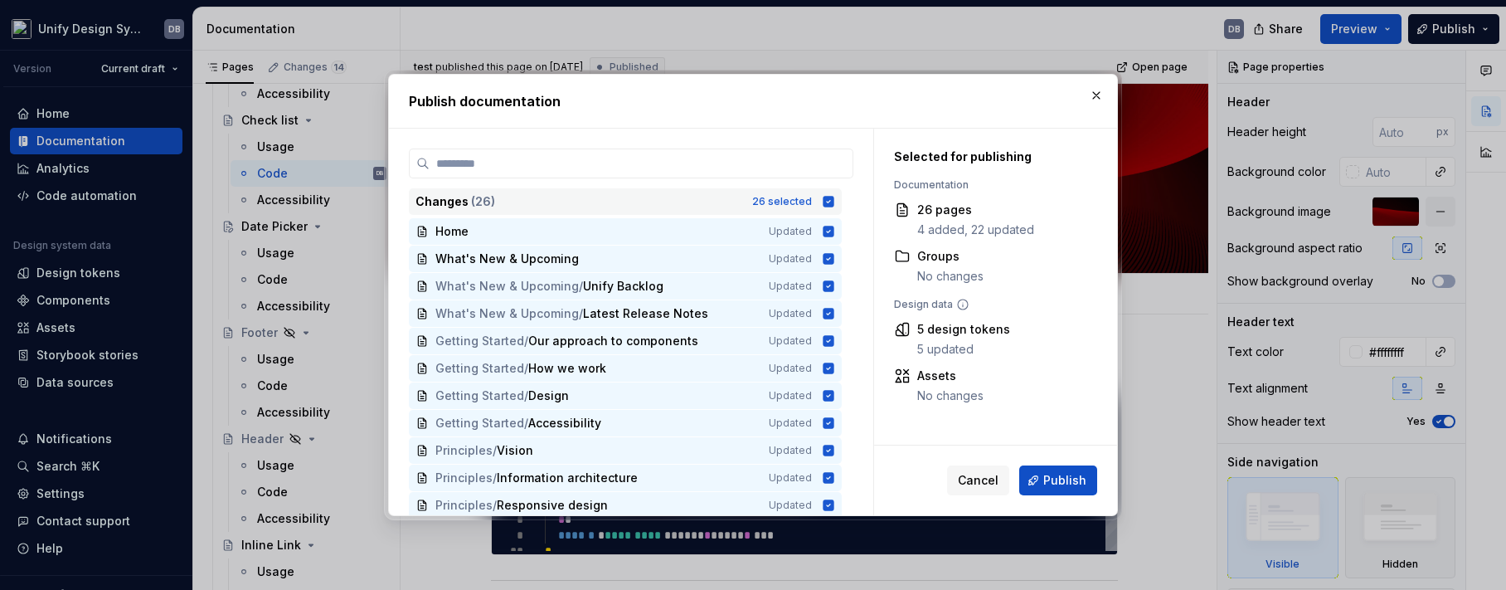
click at [829, 199] on icon at bounding box center [828, 201] width 11 height 11
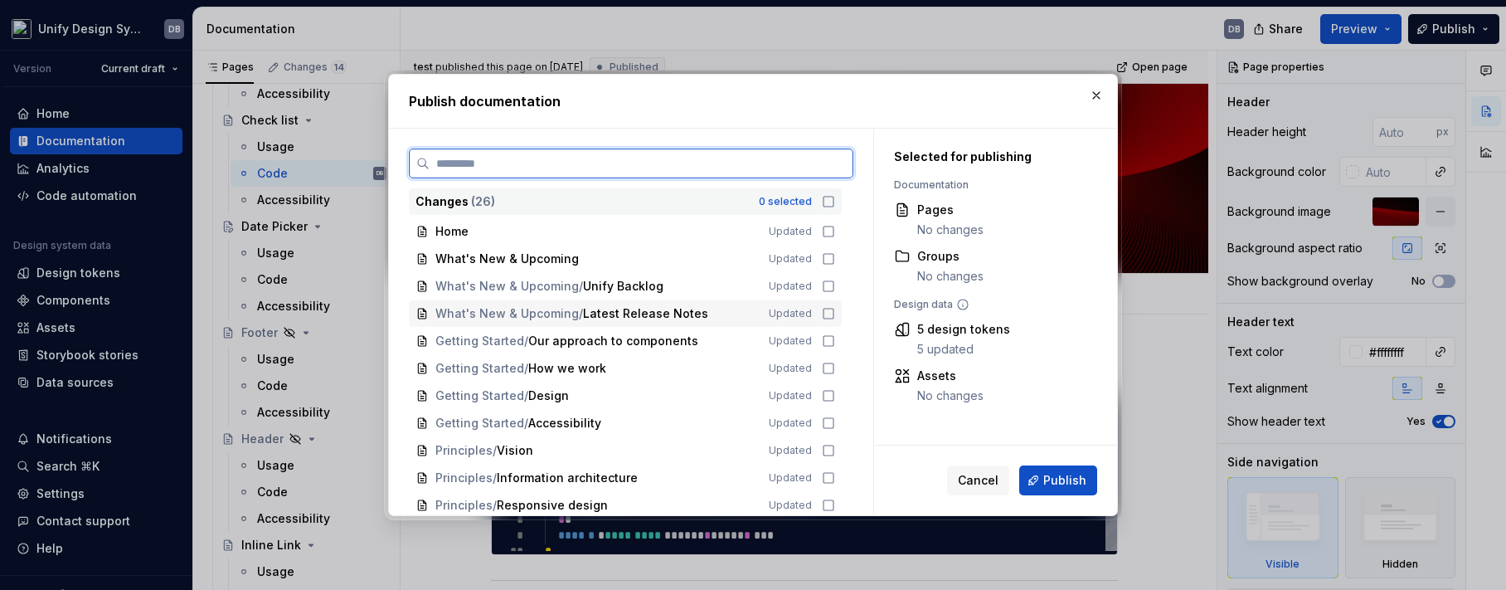
click at [828, 313] on icon at bounding box center [828, 313] width 13 height 13
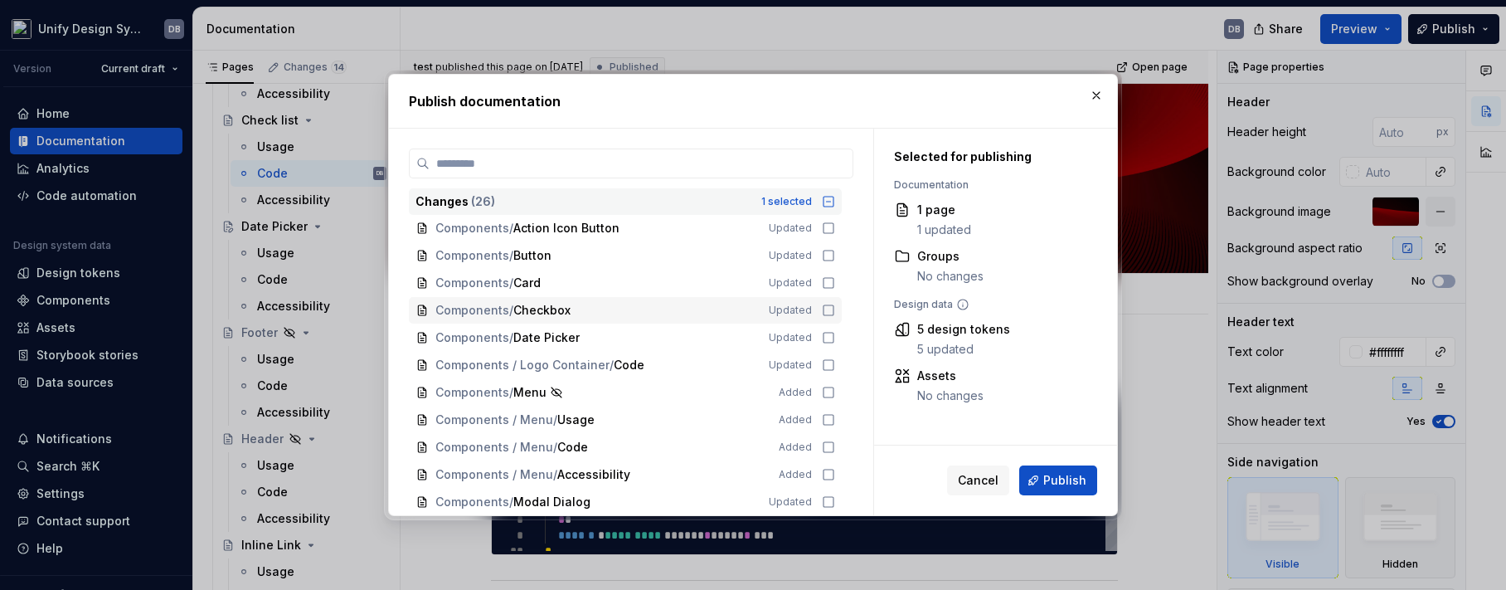
scroll to position [415, 0]
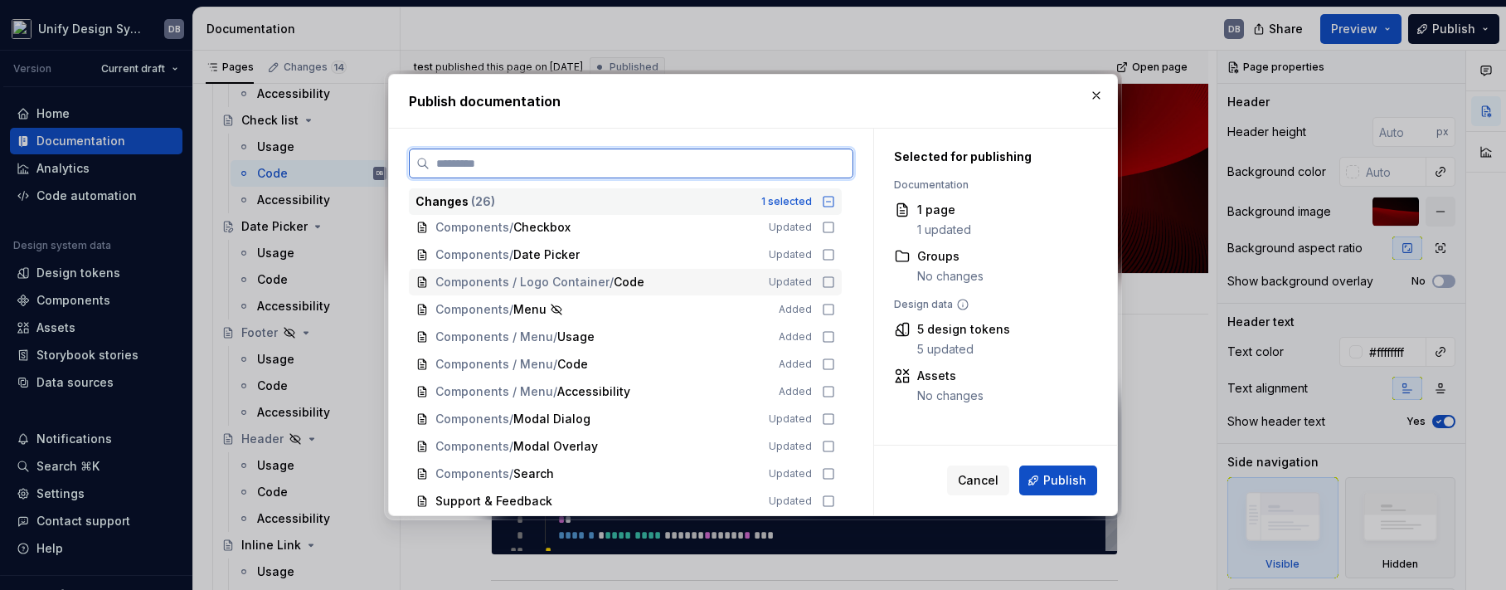
click at [828, 281] on icon at bounding box center [828, 281] width 13 height 13
click at [828, 281] on icon at bounding box center [828, 281] width 11 height 11
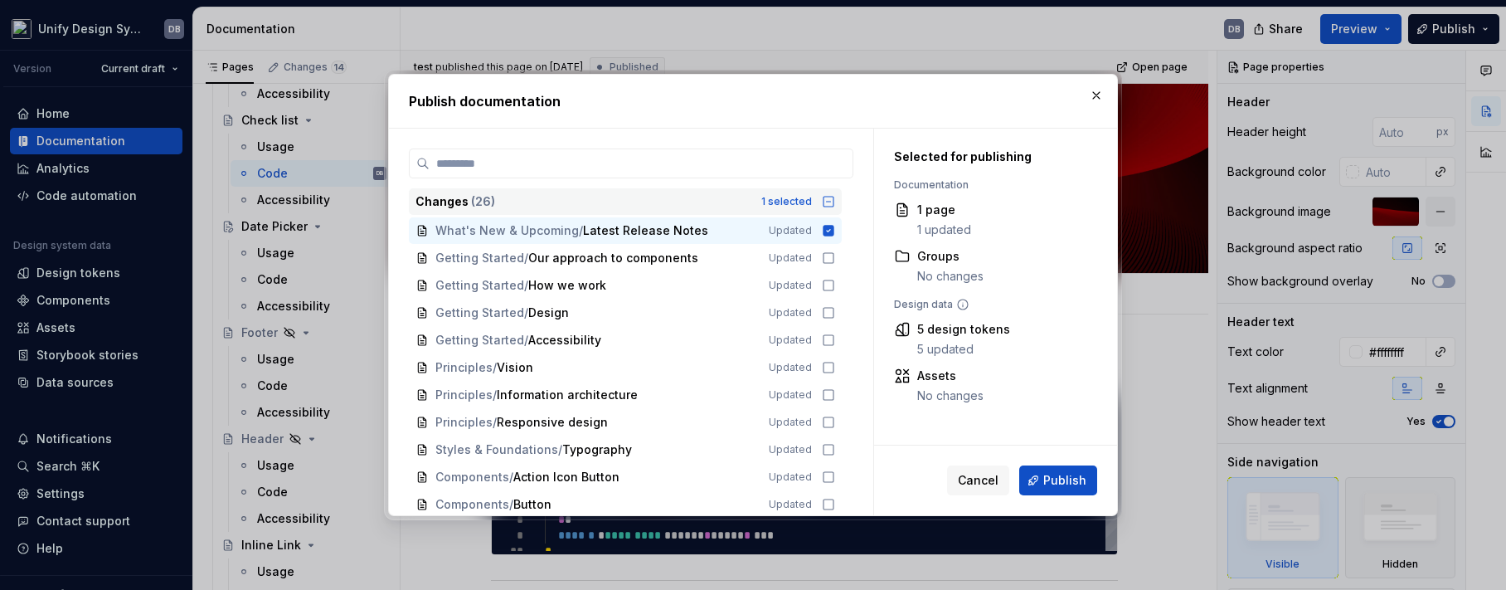
scroll to position [0, 0]
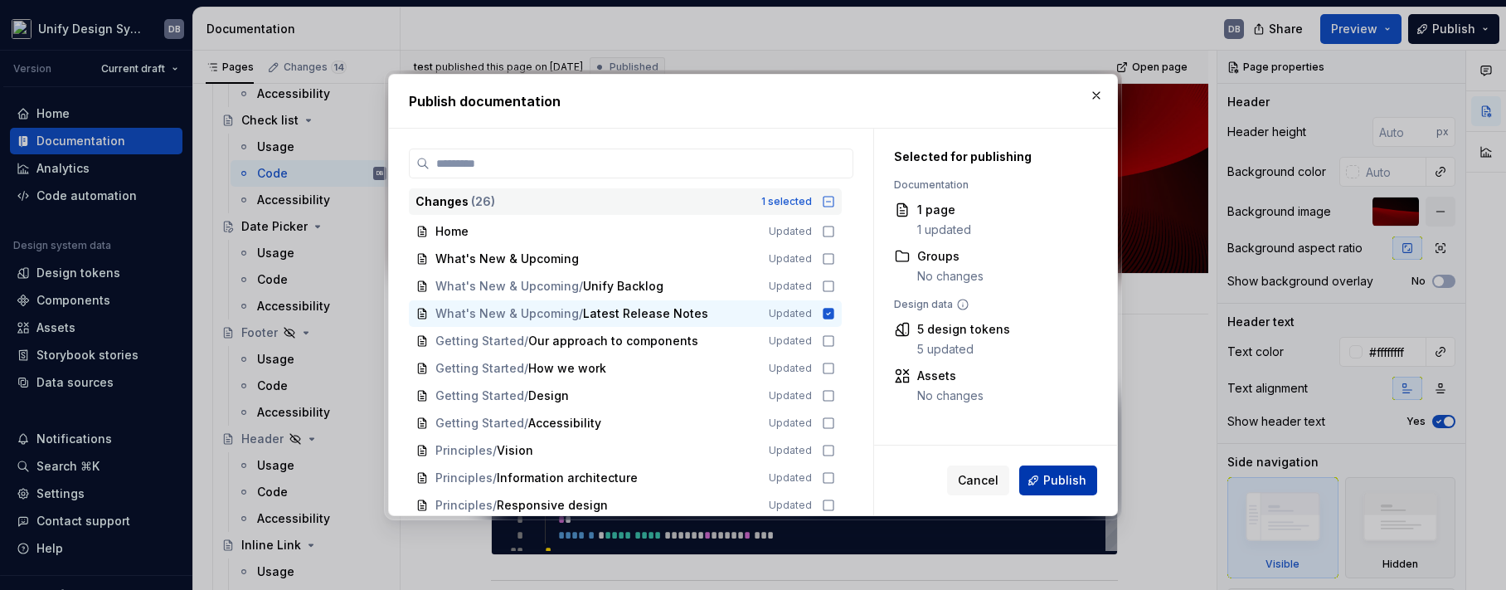
click at [1050, 480] on span "Publish" at bounding box center [1064, 480] width 43 height 17
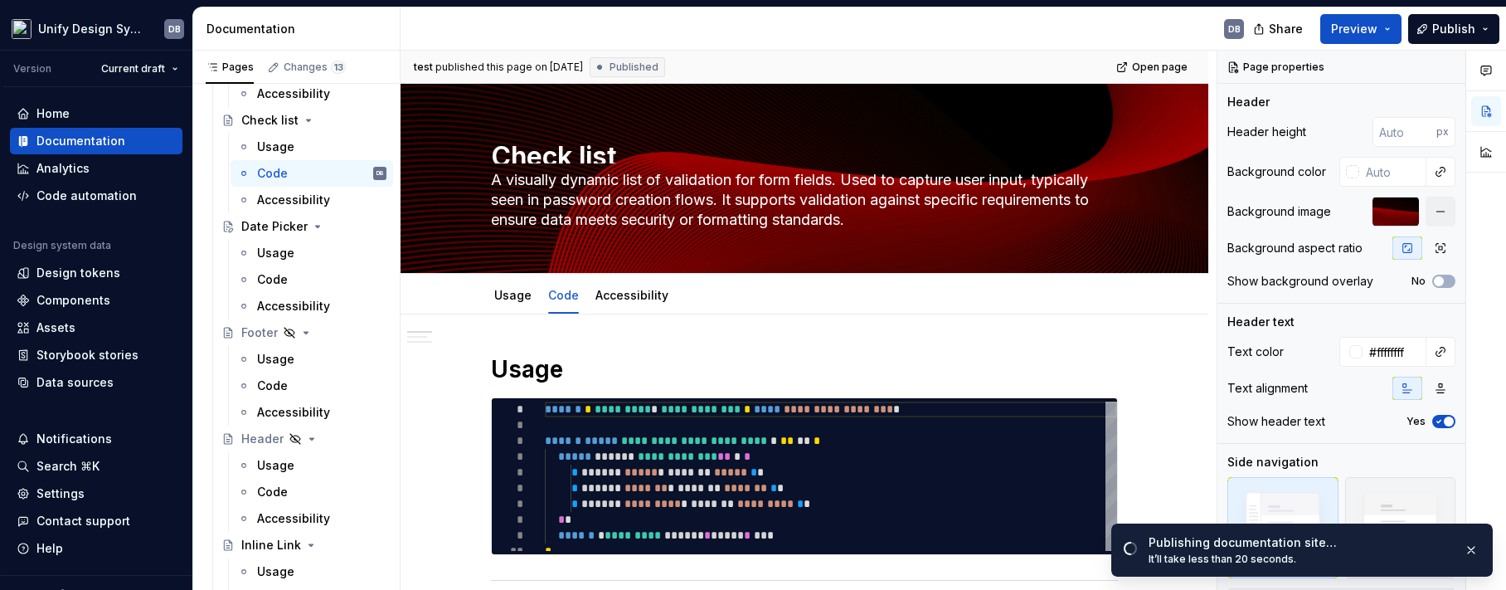
type textarea "*"
